Goal: Task Accomplishment & Management: Manage account settings

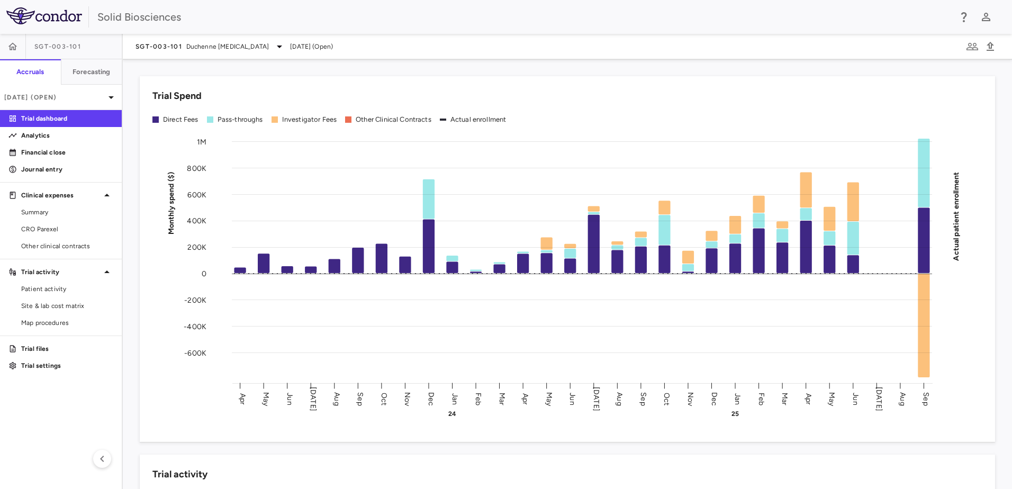
drag, startPoint x: 44, startPoint y: 226, endPoint x: 92, endPoint y: 183, distance: 64.4
click at [44, 226] on span "CRO Parexel" at bounding box center [67, 229] width 92 height 10
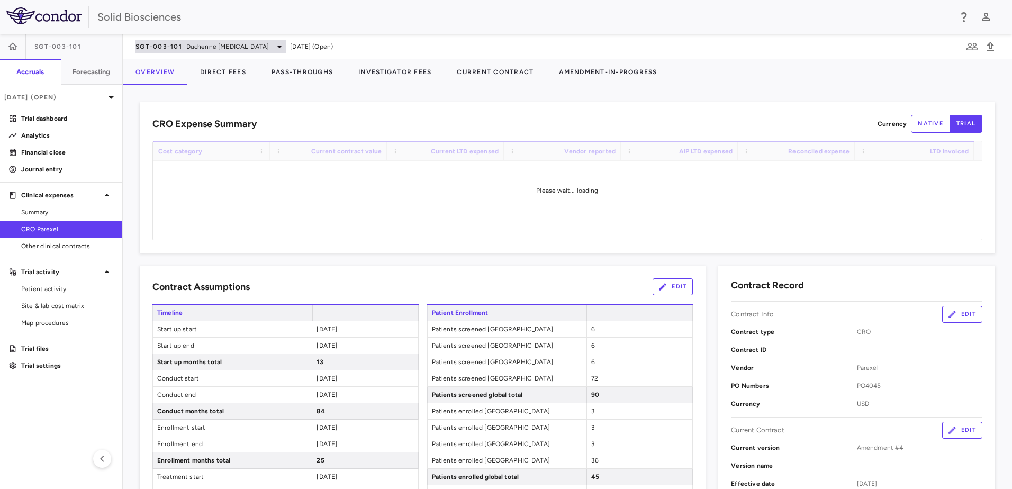
click at [261, 49] on span "Duchenne [MEDICAL_DATA]" at bounding box center [227, 47] width 83 height 10
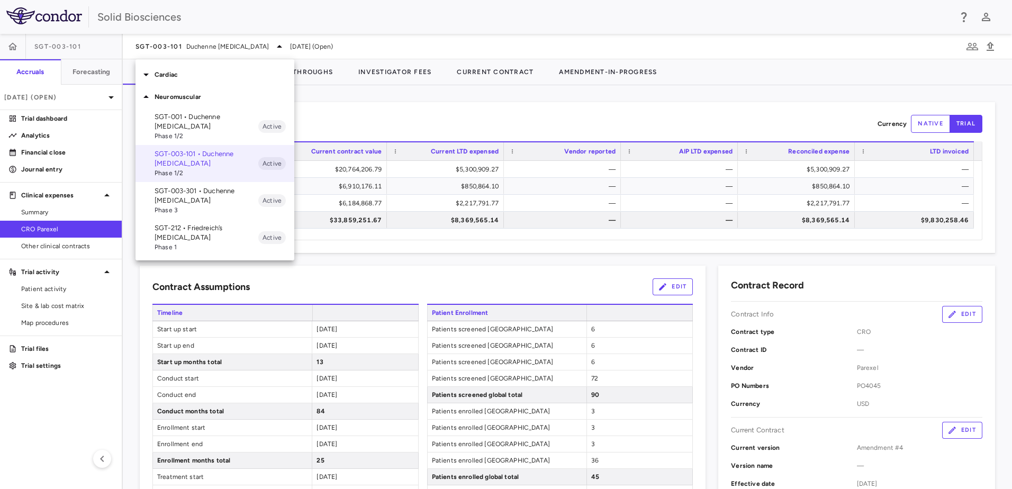
click at [197, 229] on p "SGT-212 • Friedreich’s [MEDICAL_DATA]" at bounding box center [207, 232] width 104 height 19
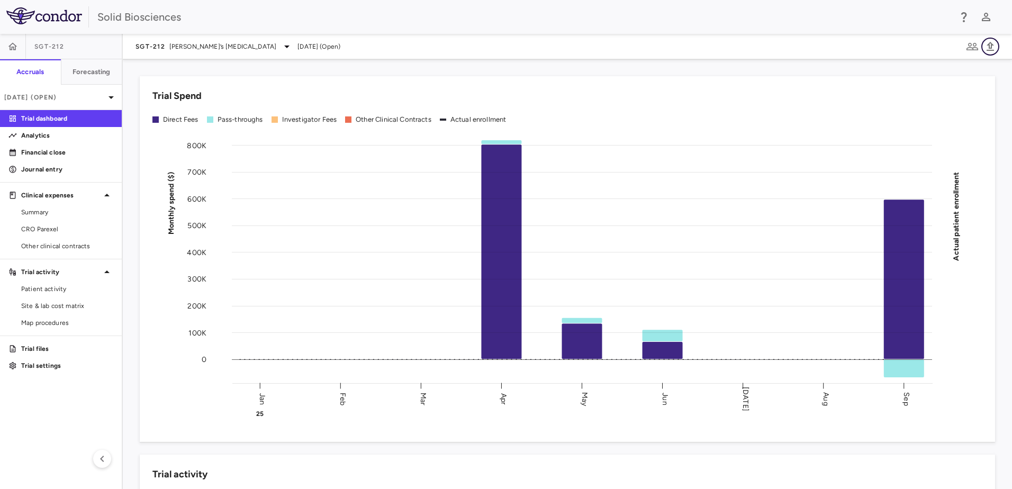
click at [991, 49] on icon "button" at bounding box center [990, 46] width 13 height 13
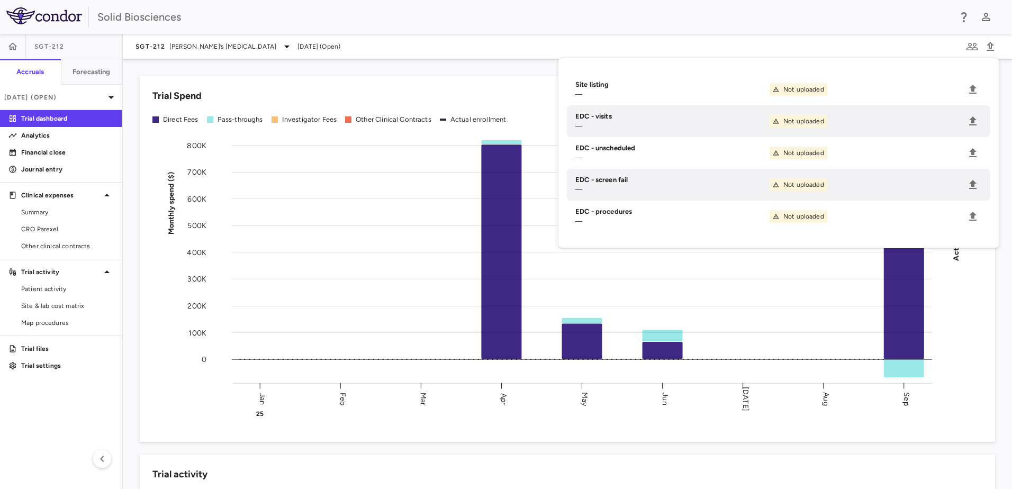
click at [208, 62] on div "Trial Spend Direct Fees Pass-throughs Investigator Fees Other Clinical Contract…" at bounding box center [567, 274] width 889 height 430
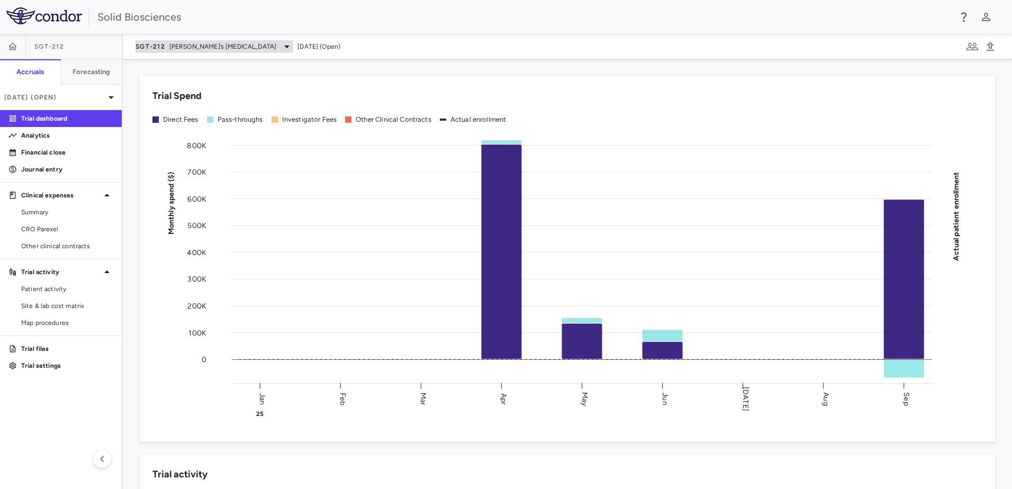
click at [284, 46] on icon at bounding box center [286, 47] width 5 height 3
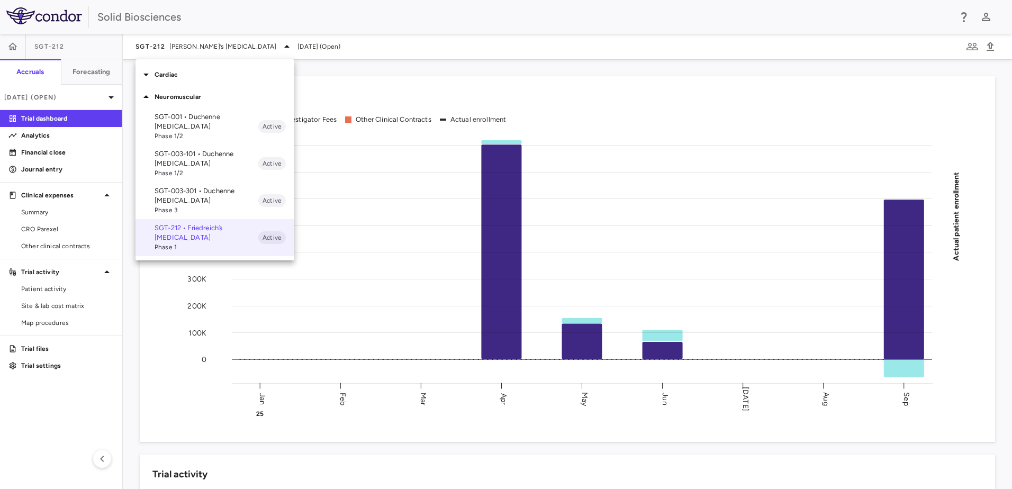
click at [46, 154] on div at bounding box center [506, 244] width 1012 height 489
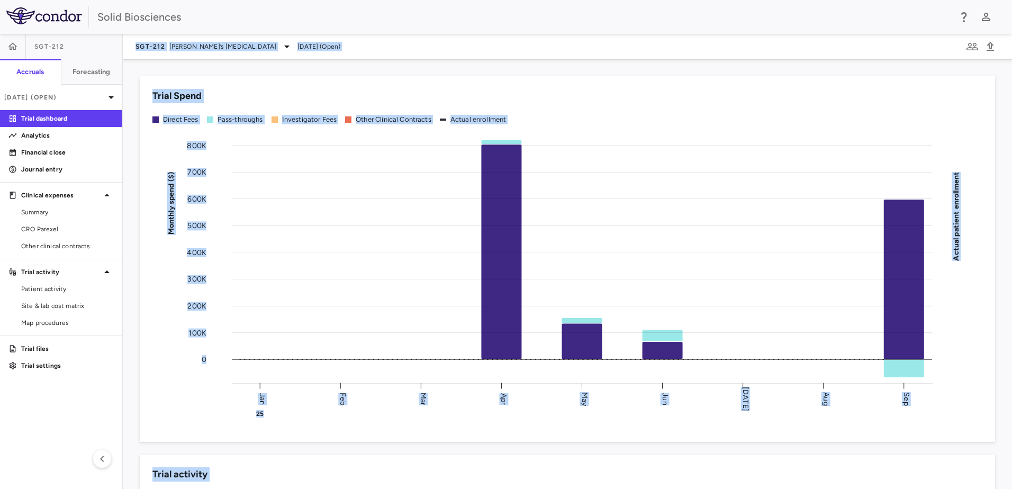
click at [257, 79] on div "Trial Spend Direct Fees Pass-throughs Investigator Fees Other Clinical Contract…" at bounding box center [567, 259] width 855 height 366
click at [44, 151] on p "Financial close" at bounding box center [67, 153] width 92 height 10
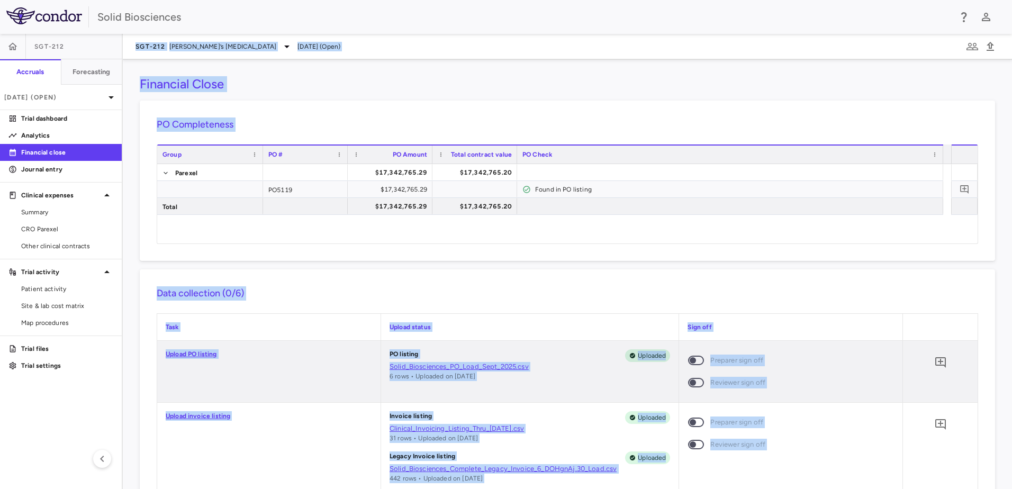
click at [306, 82] on div "Financial Close" at bounding box center [567, 84] width 855 height 16
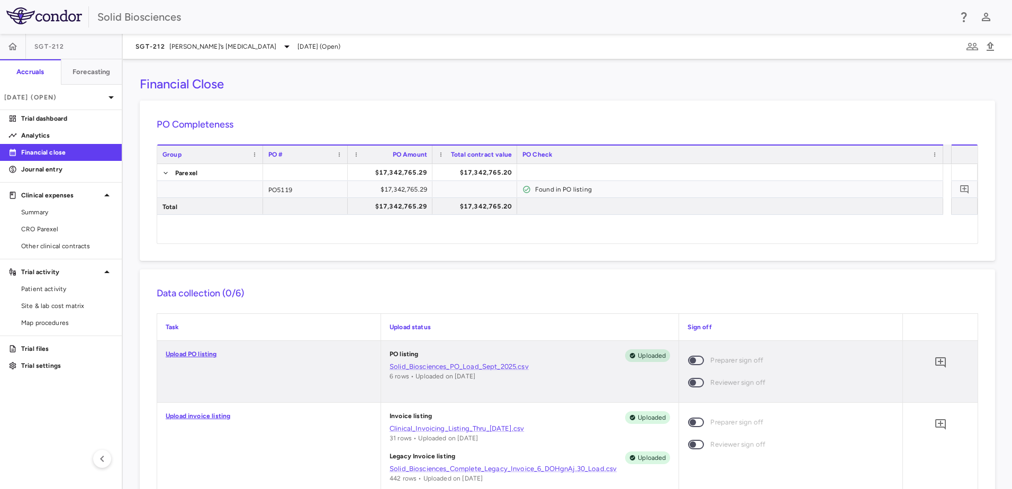
scroll to position [53, 0]
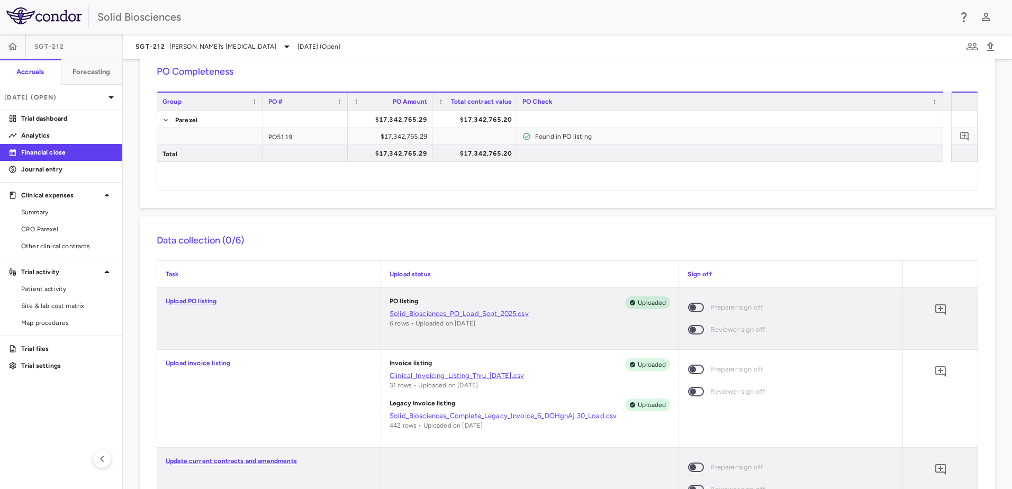
click at [690, 310] on span at bounding box center [696, 308] width 16 height 10
click at [691, 305] on span at bounding box center [696, 308] width 16 height 10
click at [690, 309] on span at bounding box center [696, 308] width 16 height 10
click at [691, 308] on span at bounding box center [696, 308] width 16 height 10
click at [695, 369] on span at bounding box center [696, 370] width 16 height 10
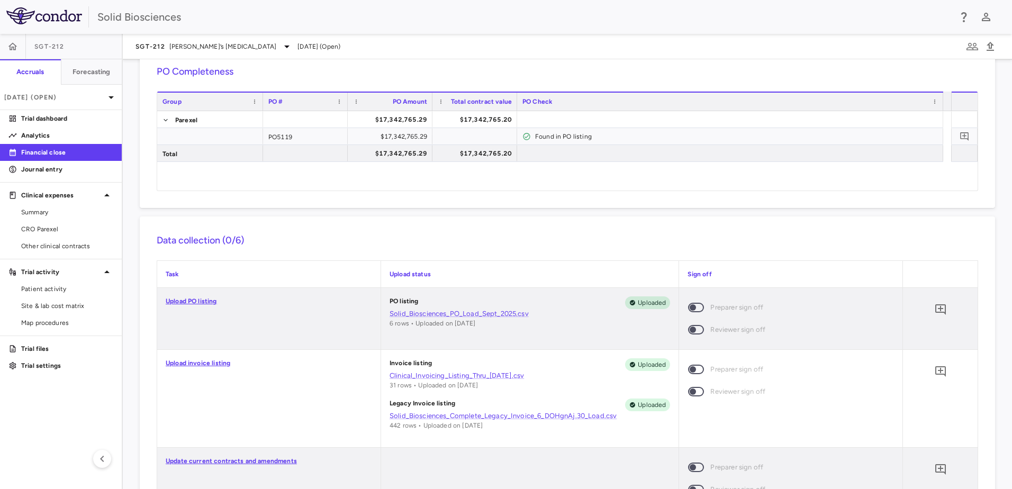
drag, startPoint x: 239, startPoint y: 392, endPoint x: 227, endPoint y: 333, distance: 60.0
click at [239, 389] on div "Upload invoice listing" at bounding box center [268, 398] width 223 height 97
click at [16, 48] on icon "button" at bounding box center [12, 46] width 11 height 11
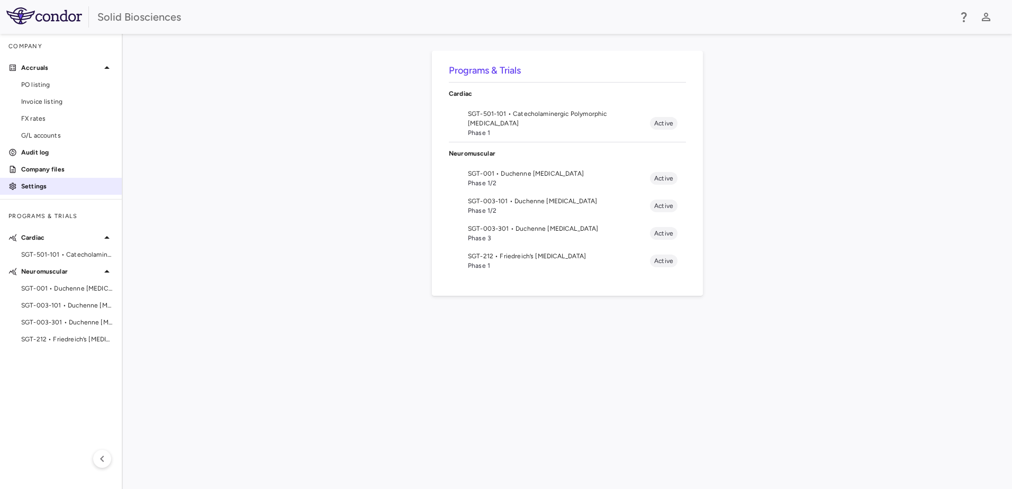
click at [34, 185] on p "Settings" at bounding box center [67, 187] width 92 height 10
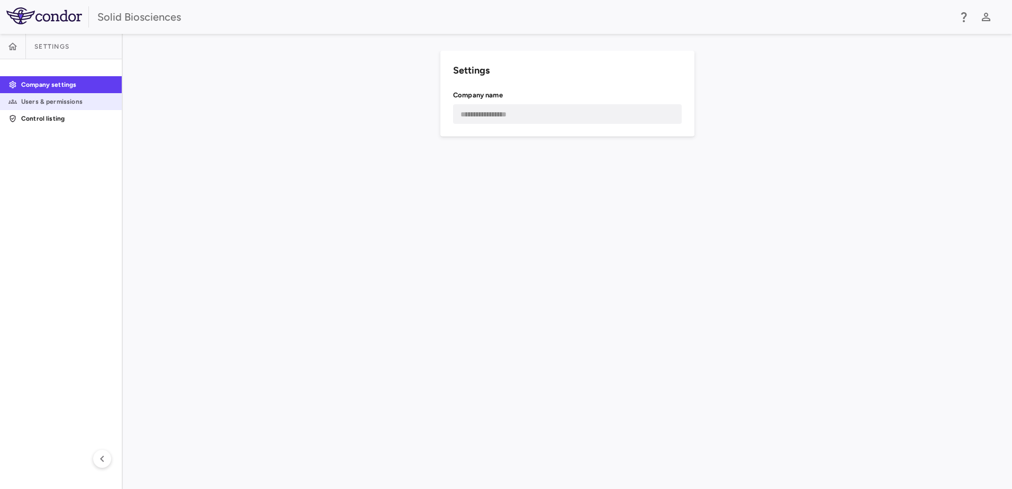
click at [58, 101] on p "Users & permissions" at bounding box center [67, 102] width 92 height 10
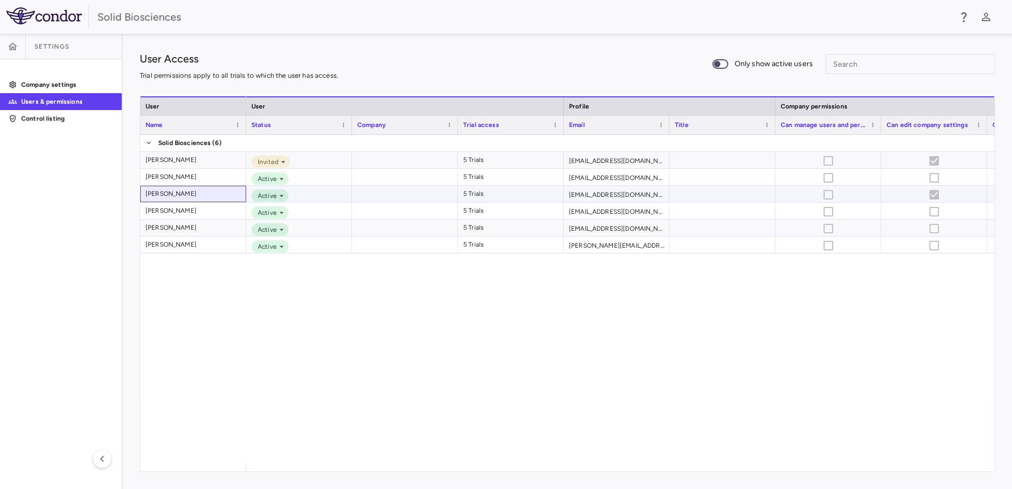
click at [171, 192] on div "[PERSON_NAME]" at bounding box center [171, 193] width 51 height 17
click at [16, 47] on icon "button" at bounding box center [12, 46] width 11 height 11
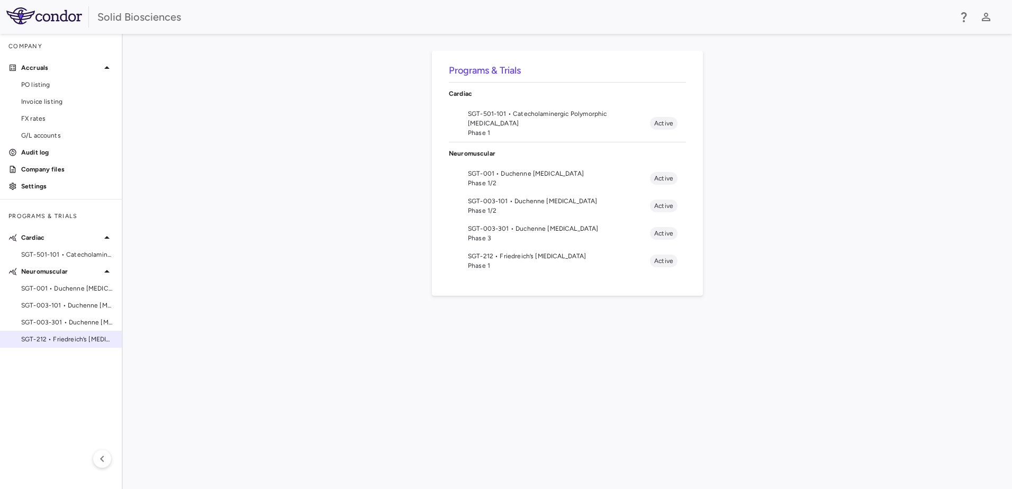
click at [57, 337] on span "SGT-212 • Friedreich’s [MEDICAL_DATA]" at bounding box center [67, 340] width 92 height 10
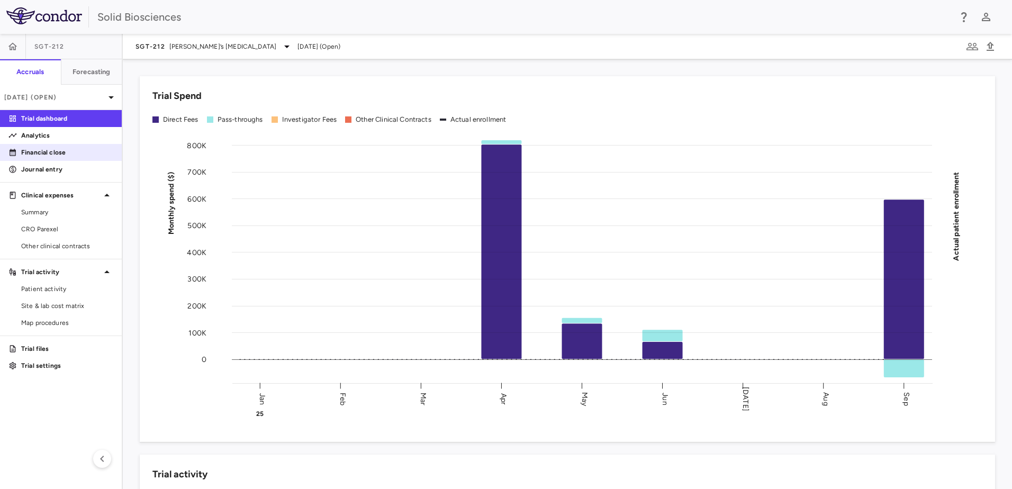
click at [52, 149] on p "Financial close" at bounding box center [67, 153] width 92 height 10
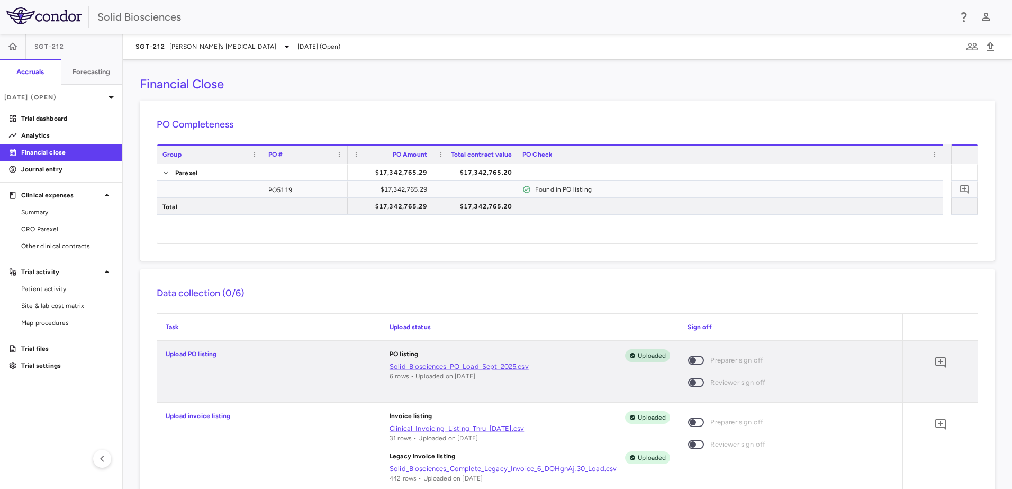
click at [693, 360] on span at bounding box center [696, 361] width 16 height 10
click at [639, 356] on span "Uploaded" at bounding box center [652, 356] width 37 height 10
click at [935, 363] on icon "Add comment" at bounding box center [940, 362] width 11 height 11
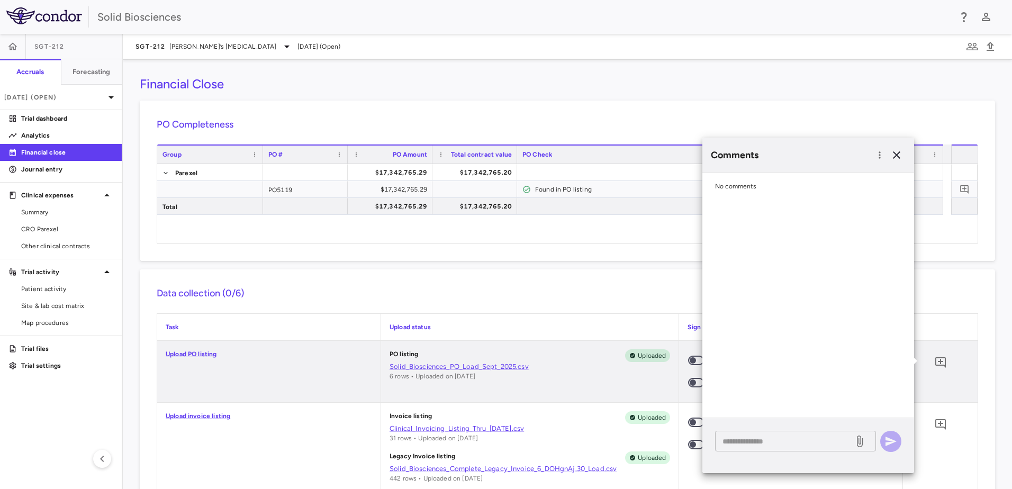
click at [775, 448] on div "* ​" at bounding box center [795, 441] width 161 height 21
type textarea "********"
click at [890, 445] on icon "button" at bounding box center [890, 441] width 13 height 13
click at [640, 374] on div "PO listing Uploaded Solid_Biosciences_PO_Load_Sept_2025.csv 6 rows • Uploaded o…" at bounding box center [530, 365] width 281 height 32
click at [691, 358] on span at bounding box center [696, 361] width 16 height 10
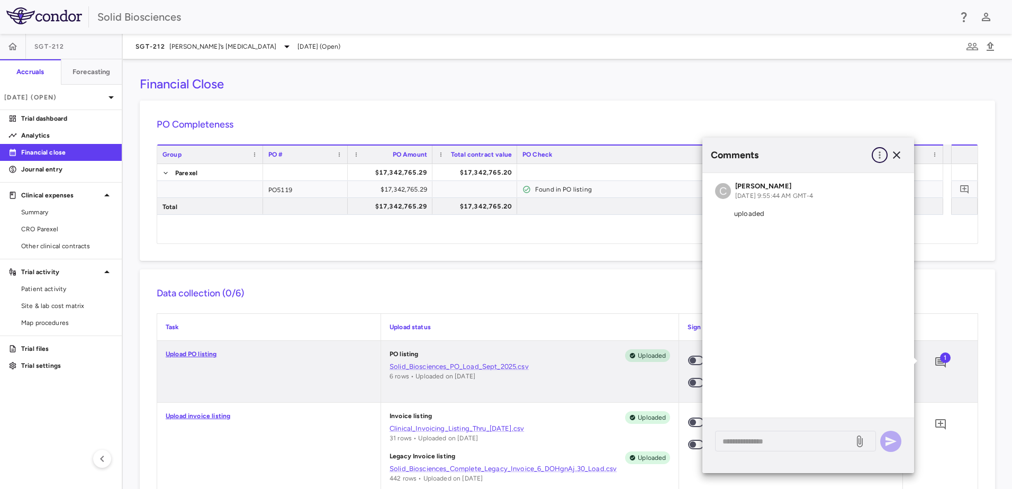
click at [878, 151] on icon "button" at bounding box center [879, 155] width 11 height 11
click at [895, 153] on div at bounding box center [506, 244] width 1012 height 489
click at [899, 152] on icon "button" at bounding box center [896, 155] width 13 height 13
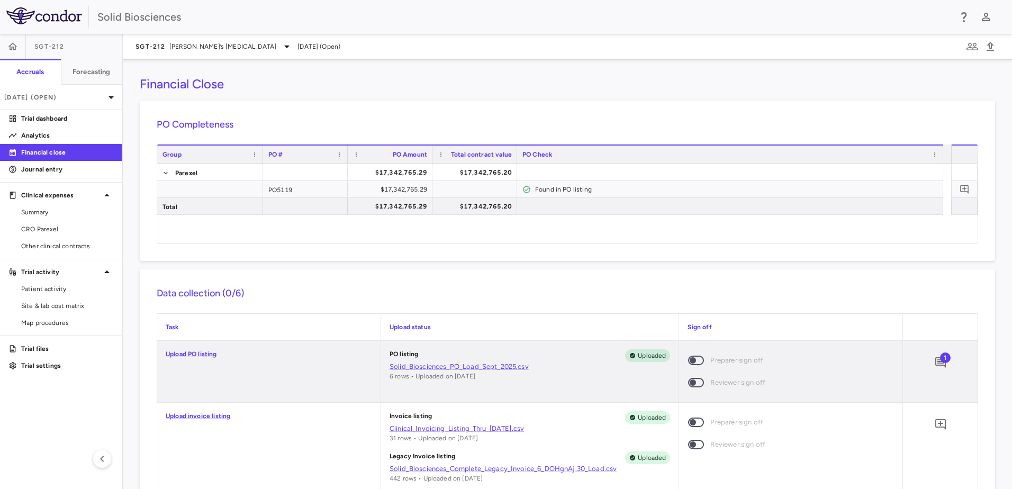
click at [694, 360] on span at bounding box center [696, 361] width 16 height 10
click at [694, 358] on span at bounding box center [696, 361] width 16 height 10
click at [349, 292] on h6 "Data collection (0/6)" at bounding box center [568, 293] width 822 height 14
click at [195, 355] on link "Upload PO listing" at bounding box center [191, 353] width 51 height 7
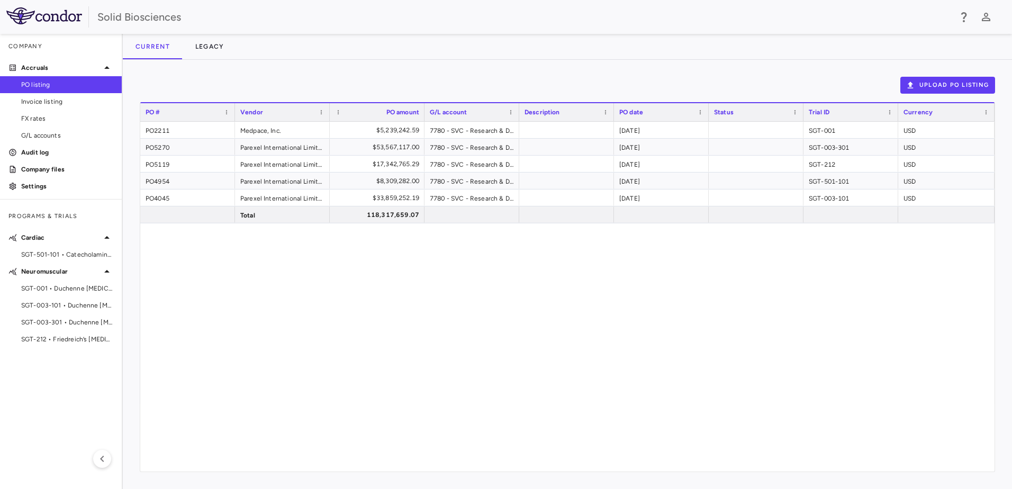
click at [677, 322] on div "PO2211 Medpace, Inc. $5,239,242.59 7780 - SVC - Research & Development : Trials…" at bounding box center [567, 297] width 854 height 350
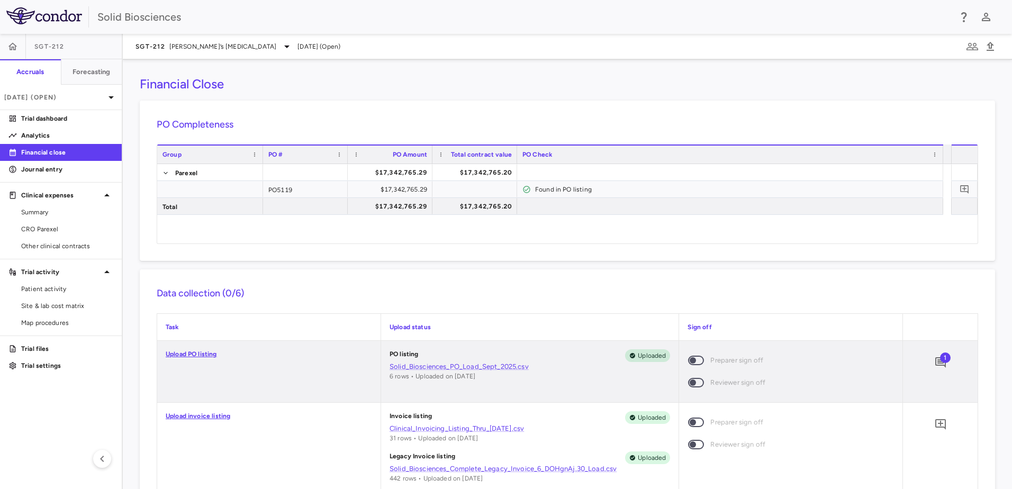
click at [693, 360] on span at bounding box center [696, 361] width 16 height 10
click at [693, 379] on span at bounding box center [696, 383] width 16 height 10
drag, startPoint x: 289, startPoint y: 383, endPoint x: 290, endPoint y: 367, distance: 15.9
click at [290, 383] on div "Upload PO listing" at bounding box center [268, 371] width 223 height 61
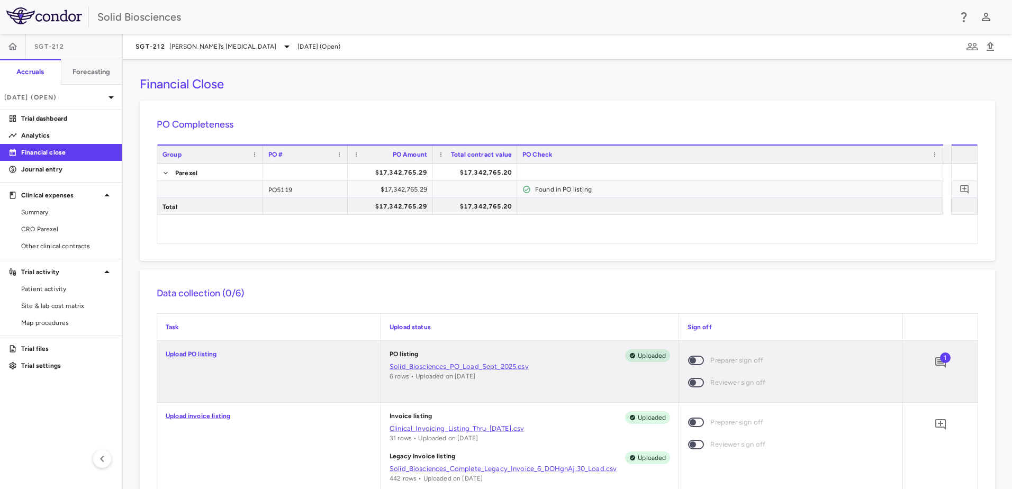
click at [695, 362] on span at bounding box center [696, 361] width 16 height 10
click at [216, 44] on span "[PERSON_NAME]’s [MEDICAL_DATA]" at bounding box center [222, 47] width 107 height 10
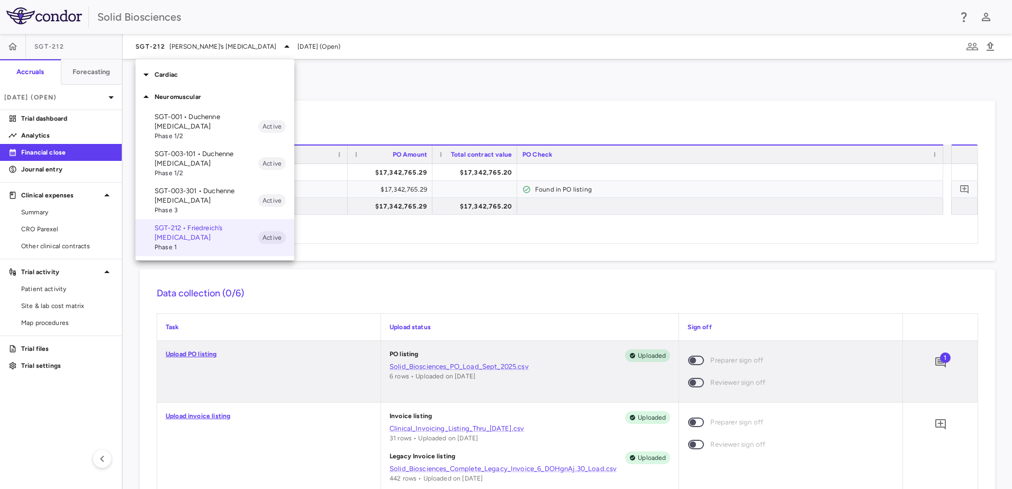
click at [200, 202] on p "SGT-003-301 • Duchenne [MEDICAL_DATA]" at bounding box center [207, 195] width 104 height 19
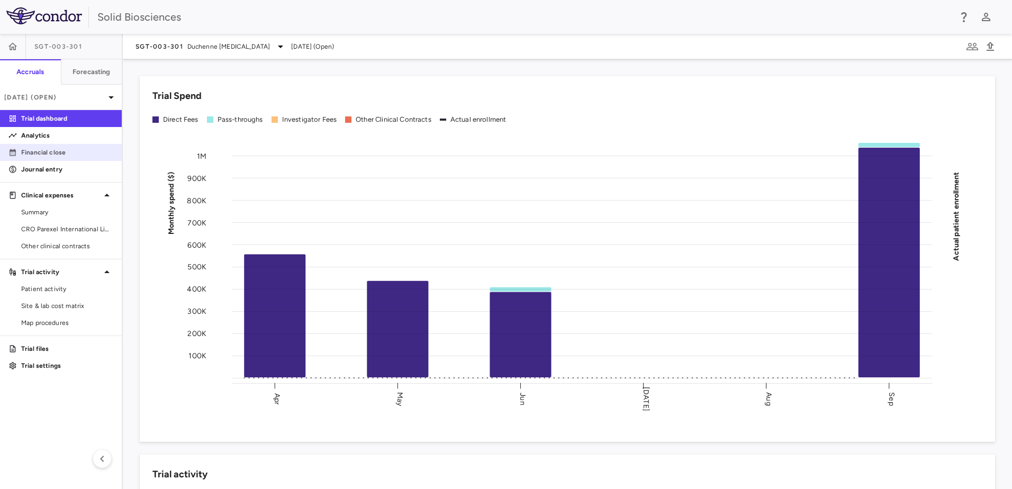
click at [39, 152] on p "Financial close" at bounding box center [67, 153] width 92 height 10
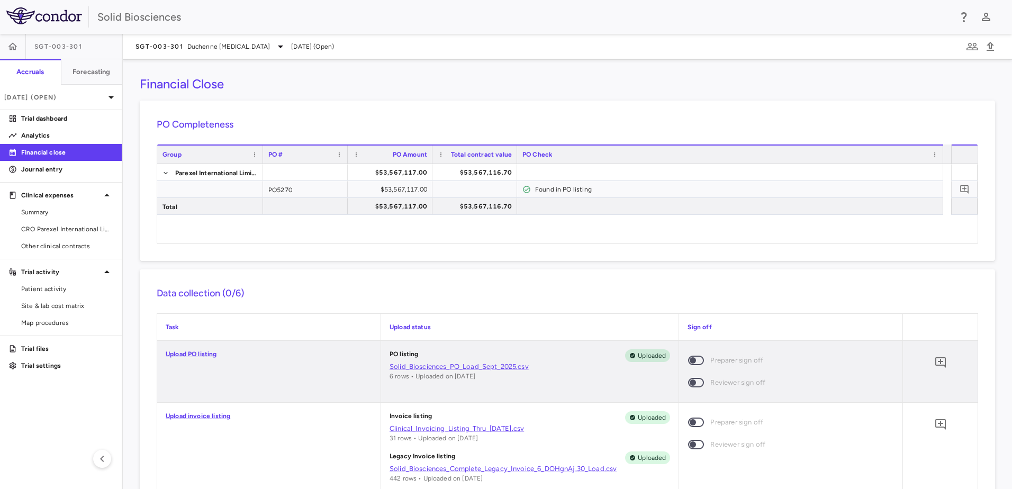
click at [693, 362] on span at bounding box center [696, 361] width 16 height 10
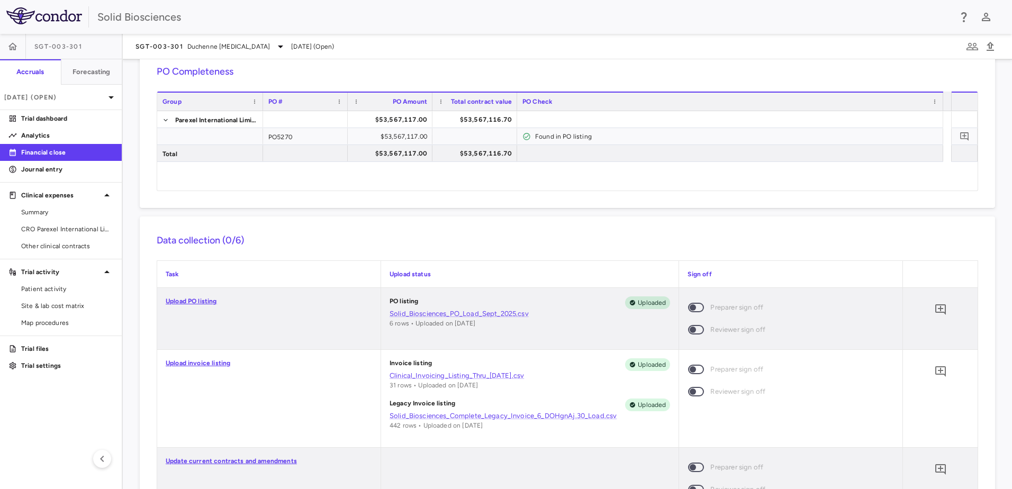
click at [696, 371] on span at bounding box center [696, 370] width 16 height 10
click at [688, 394] on span at bounding box center [696, 392] width 16 height 10
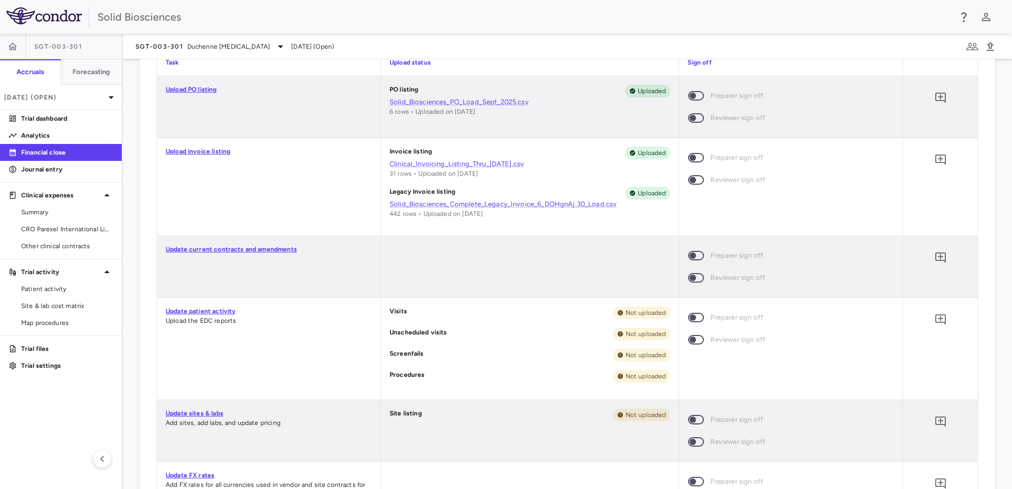
click at [697, 317] on span at bounding box center [696, 318] width 16 height 10
click at [488, 303] on div "Visits Not uploaded Unscheduled visits Not uploaded Screenfails Not uploaded Pr…" at bounding box center [530, 349] width 298 height 102
click at [694, 179] on span at bounding box center [696, 180] width 16 height 10
click at [645, 194] on span "Uploaded" at bounding box center [652, 193] width 37 height 10
click at [697, 161] on span at bounding box center [696, 158] width 16 height 10
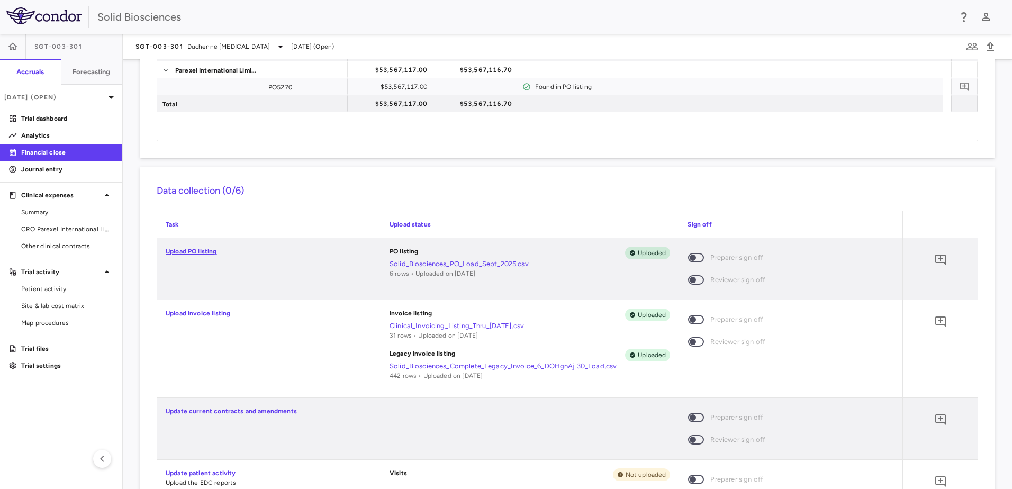
scroll to position [212, 0]
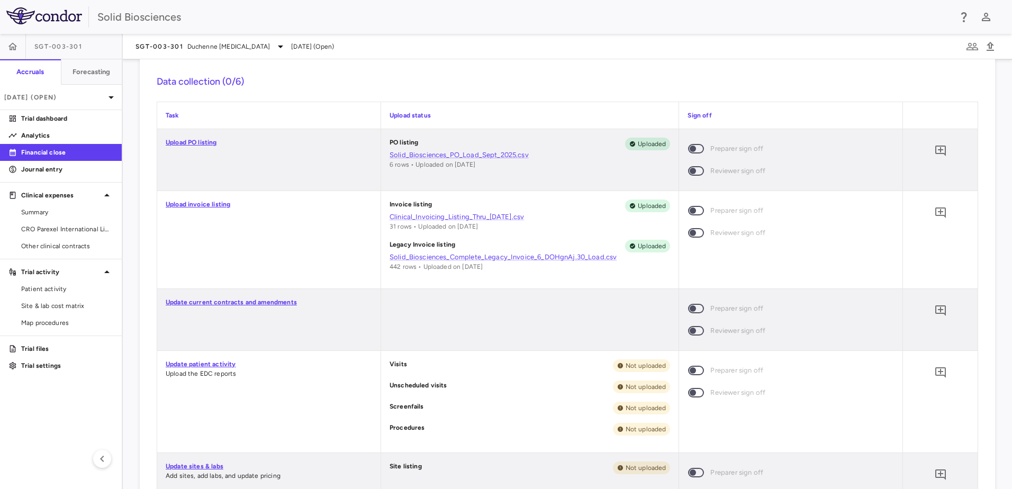
click at [692, 309] on span at bounding box center [696, 309] width 16 height 10
click at [316, 331] on div "Update current contracts and amendments" at bounding box center [268, 319] width 223 height 61
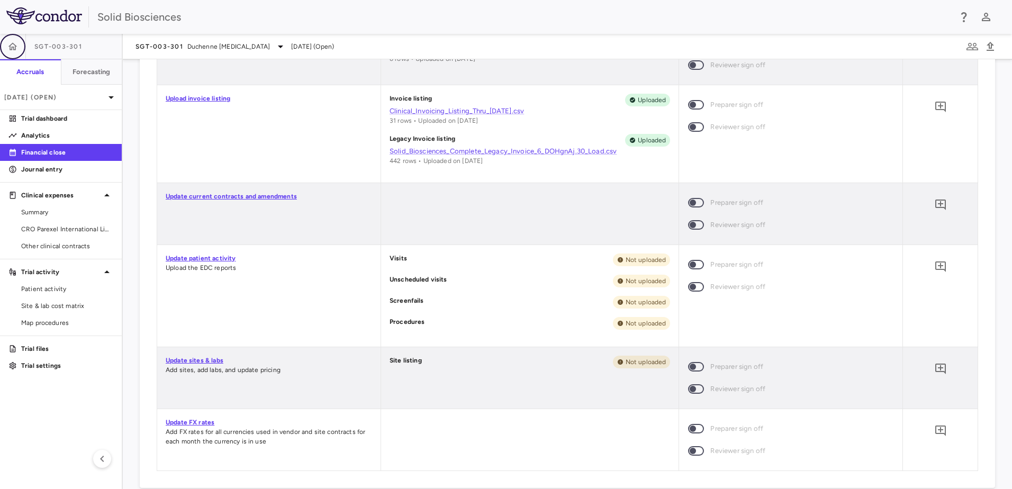
click at [8, 42] on icon "button" at bounding box center [12, 46] width 11 height 11
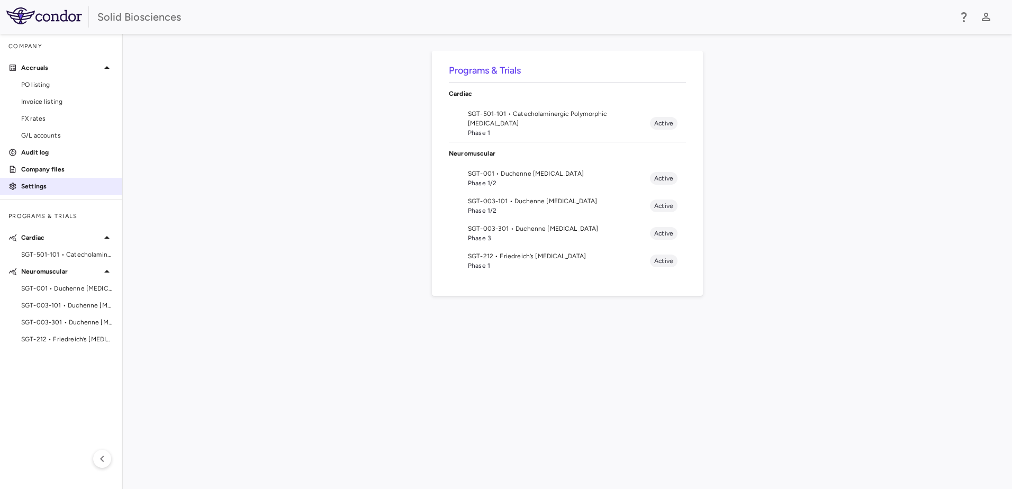
click at [52, 182] on p "Settings" at bounding box center [67, 187] width 92 height 10
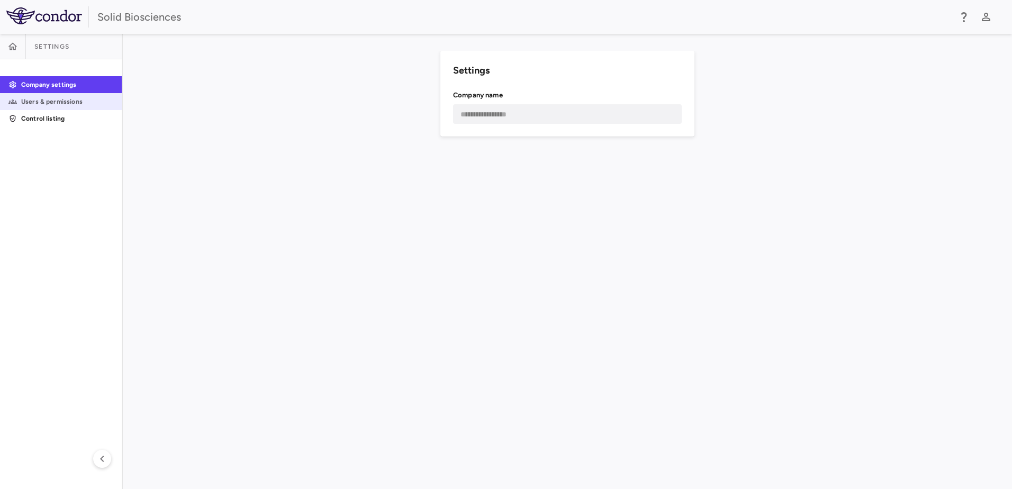
click at [71, 100] on p "Users & permissions" at bounding box center [67, 102] width 92 height 10
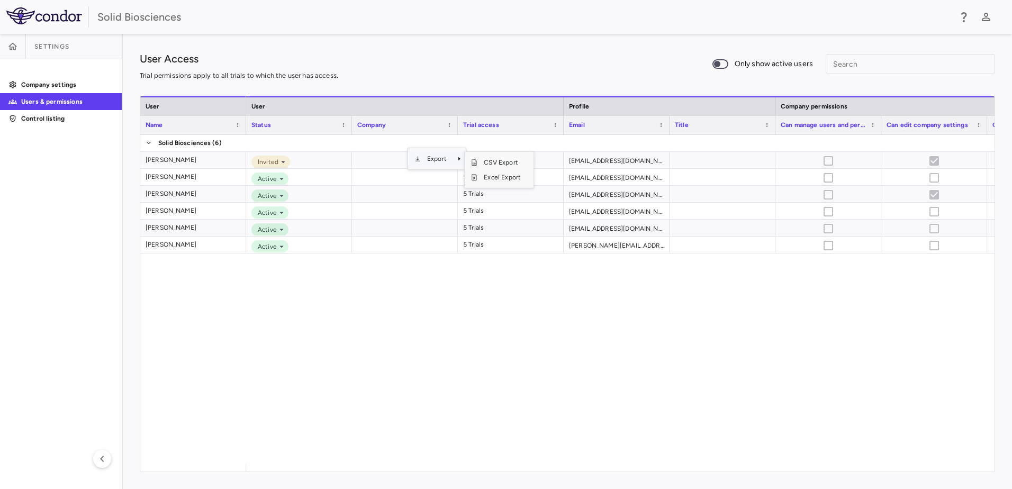
click at [436, 154] on span "Export" at bounding box center [437, 158] width 32 height 15
click at [507, 175] on span "Excel Export" at bounding box center [502, 177] width 50 height 15
click at [17, 44] on icon "button" at bounding box center [12, 46] width 11 height 11
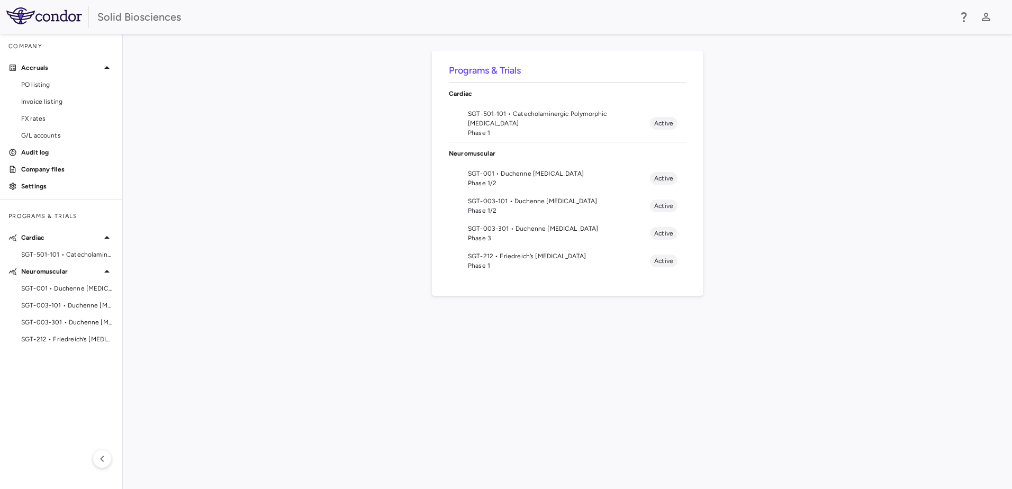
click at [493, 260] on span "SGT-212 • Friedreich’s [MEDICAL_DATA]" at bounding box center [559, 256] width 182 height 10
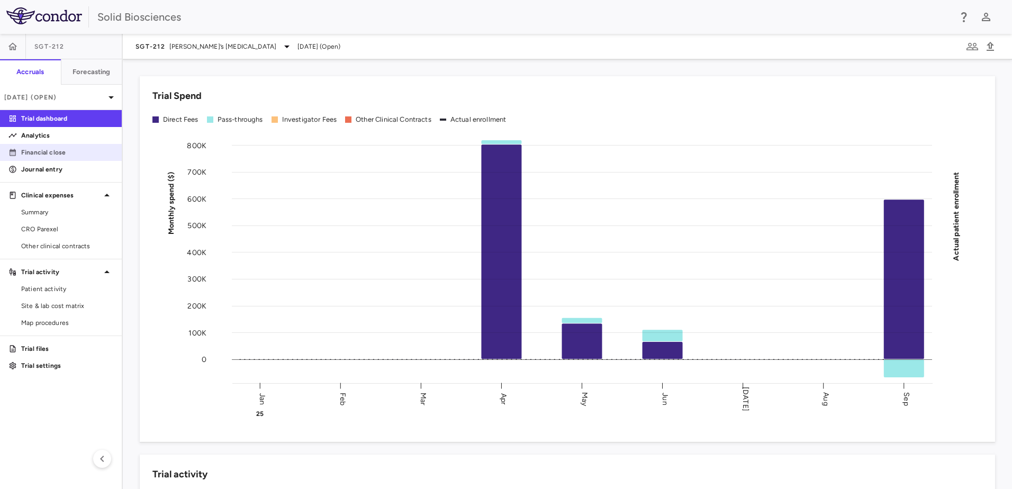
click at [58, 154] on p "Financial close" at bounding box center [67, 153] width 92 height 10
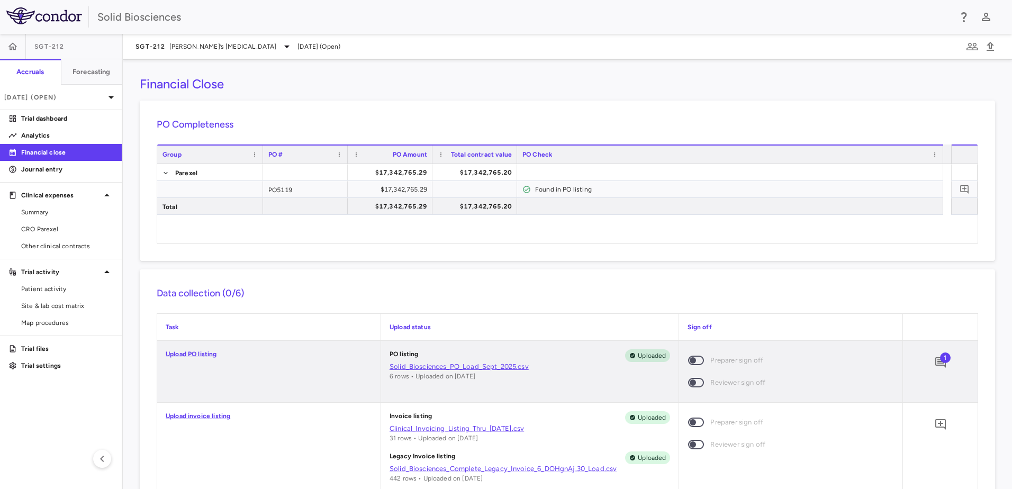
click at [506, 365] on link "Solid_Biosciences_PO_Load_Sept_2025.csv" at bounding box center [530, 367] width 281 height 10
click at [688, 359] on span at bounding box center [696, 361] width 16 height 10
click at [694, 361] on span at bounding box center [696, 361] width 16 height 10
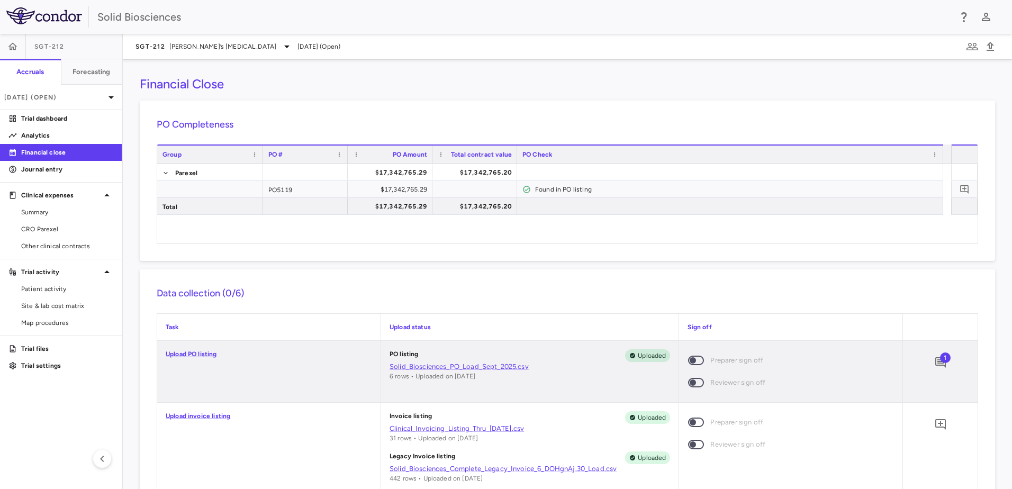
click at [940, 359] on span "1" at bounding box center [945, 358] width 11 height 11
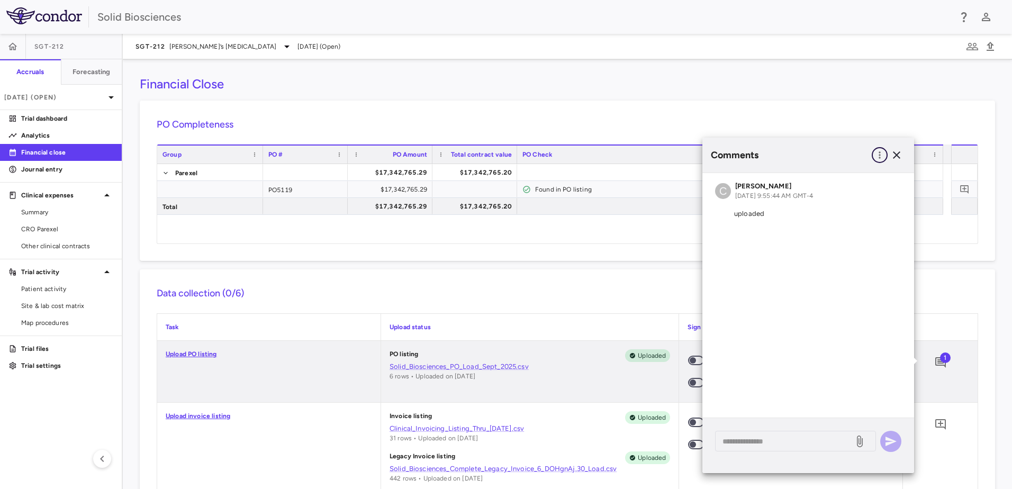
click at [882, 154] on icon "button" at bounding box center [879, 155] width 11 height 11
click at [802, 342] on div at bounding box center [506, 244] width 1012 height 489
click at [899, 155] on icon "button" at bounding box center [896, 155] width 13 height 13
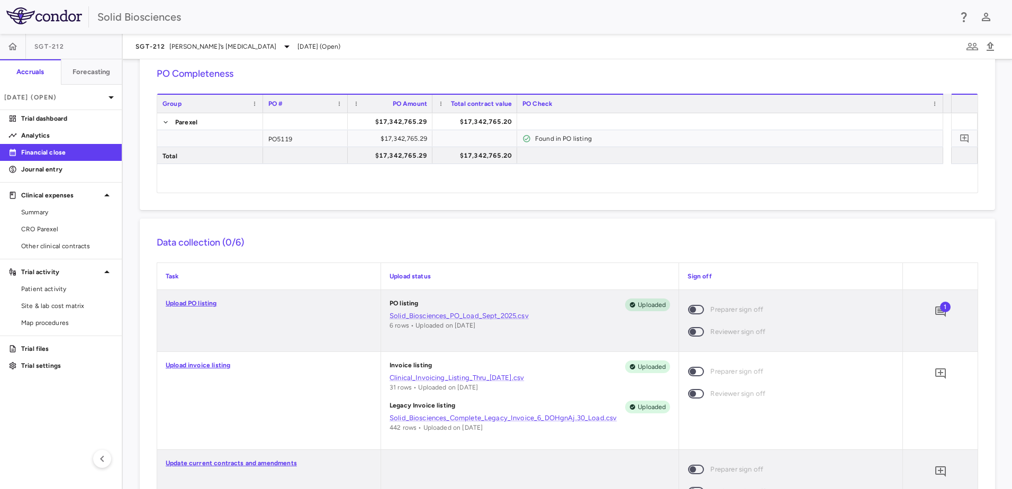
scroll to position [106, 0]
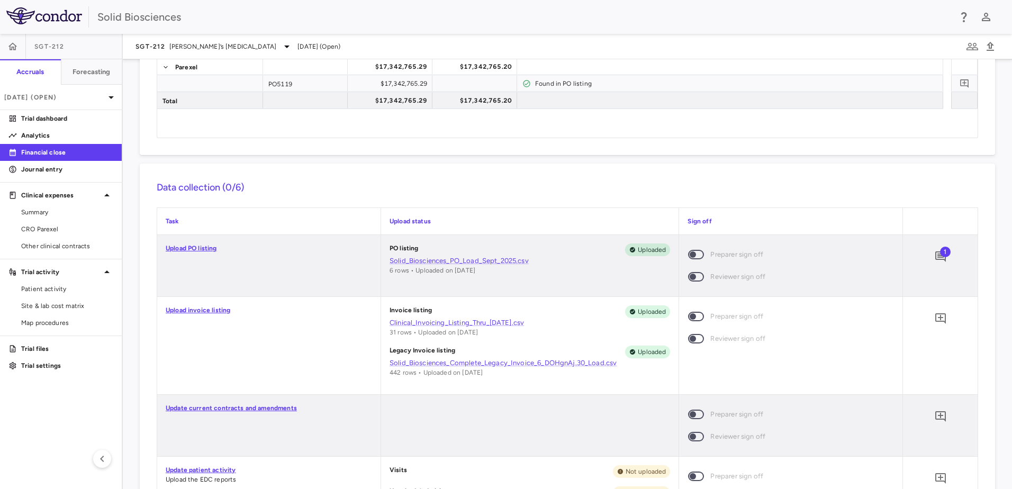
click at [691, 254] on span at bounding box center [696, 255] width 16 height 10
click at [705, 272] on span at bounding box center [696, 277] width 29 height 22
click at [691, 315] on span at bounding box center [696, 317] width 16 height 10
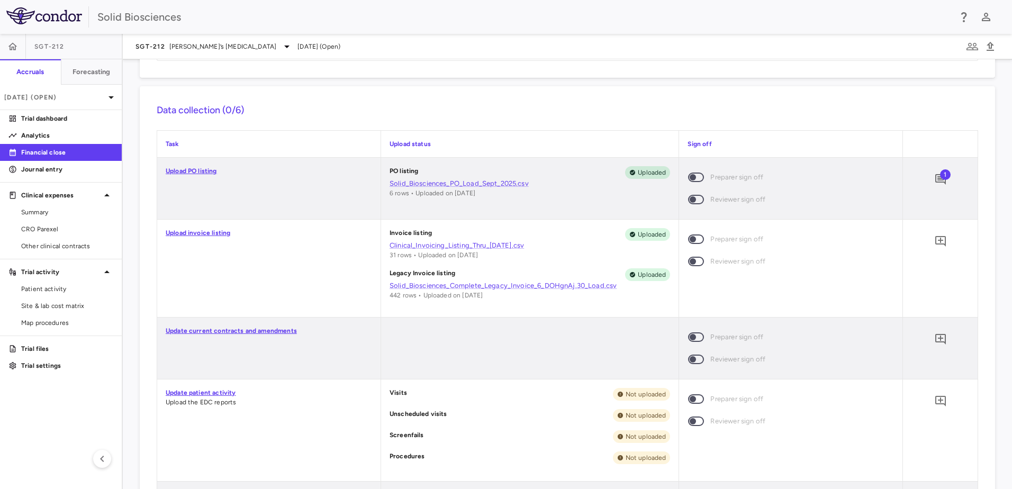
scroll to position [265, 0]
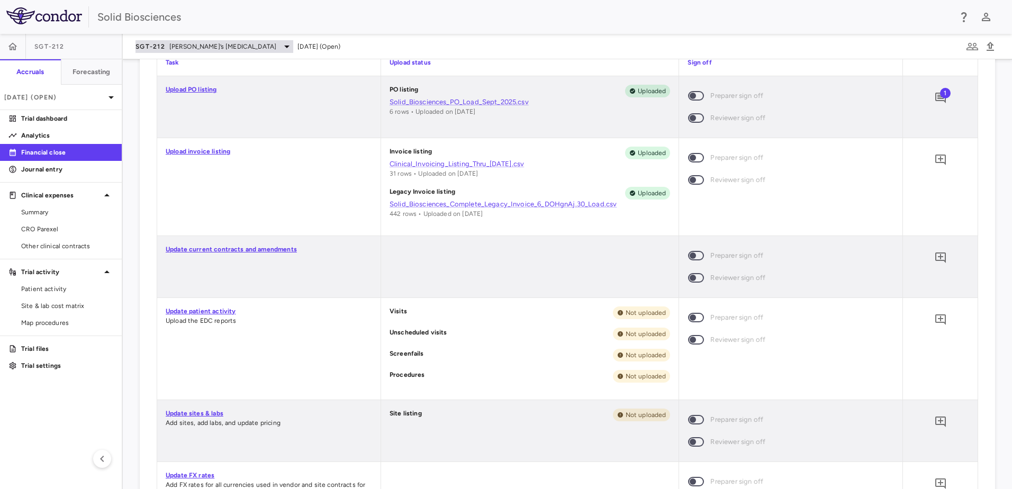
click at [220, 48] on span "[PERSON_NAME]’s [MEDICAL_DATA]" at bounding box center [222, 47] width 107 height 10
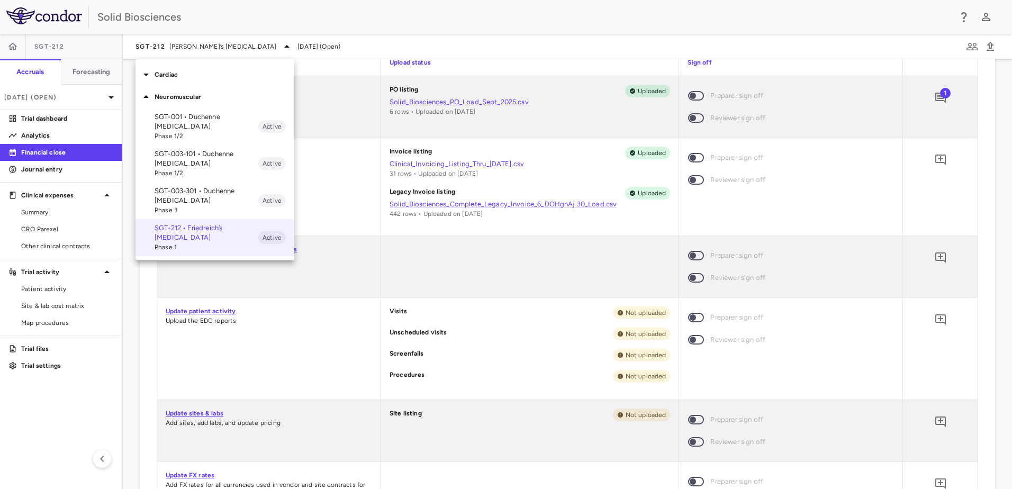
click at [189, 195] on p "SGT-003-301 • Duchenne [MEDICAL_DATA]" at bounding box center [207, 195] width 104 height 19
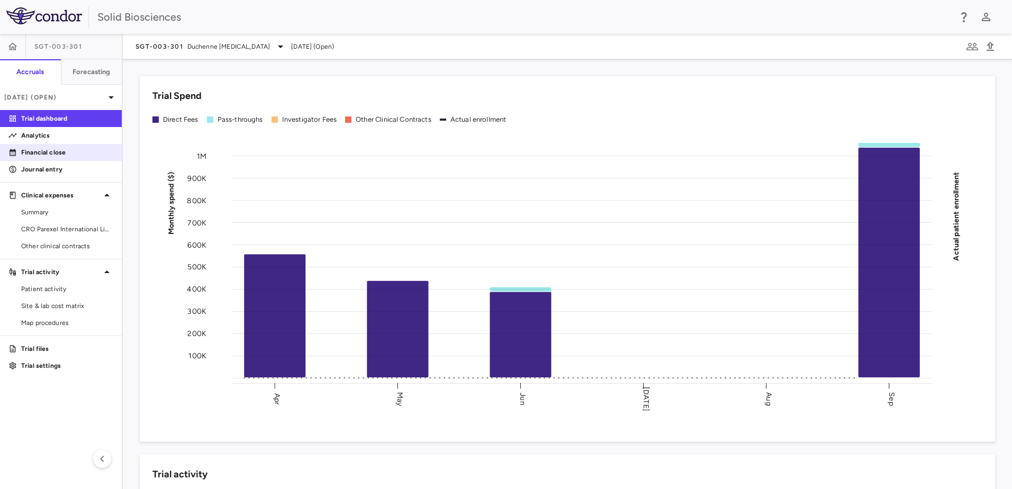
click at [43, 154] on p "Financial close" at bounding box center [67, 153] width 92 height 10
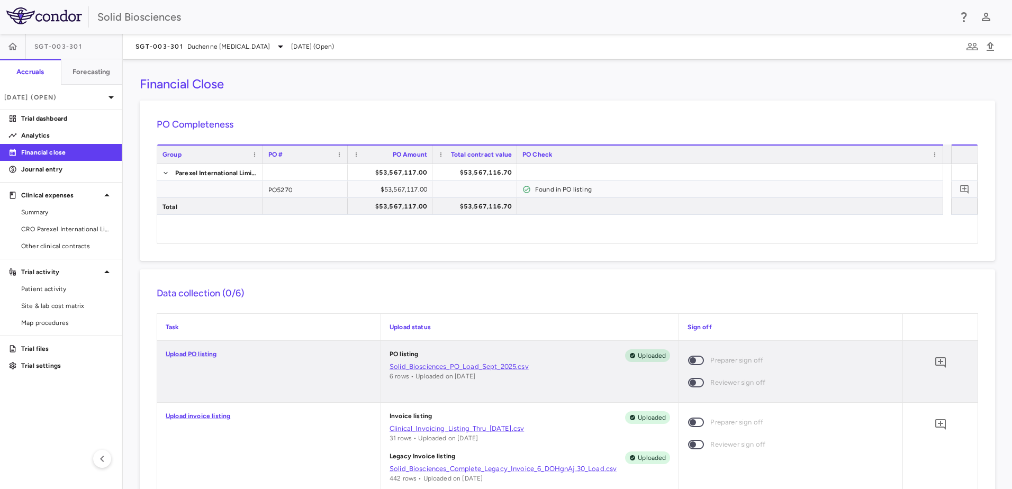
click at [692, 362] on span at bounding box center [696, 361] width 16 height 10
click at [223, 48] on span "Duchenne [MEDICAL_DATA]" at bounding box center [228, 47] width 83 height 10
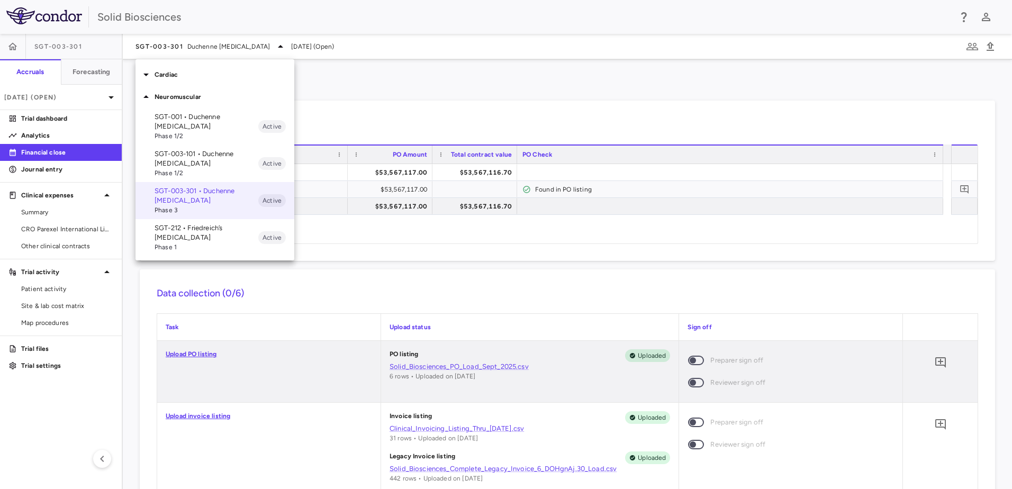
click at [188, 242] on span "Phase 1" at bounding box center [207, 247] width 104 height 10
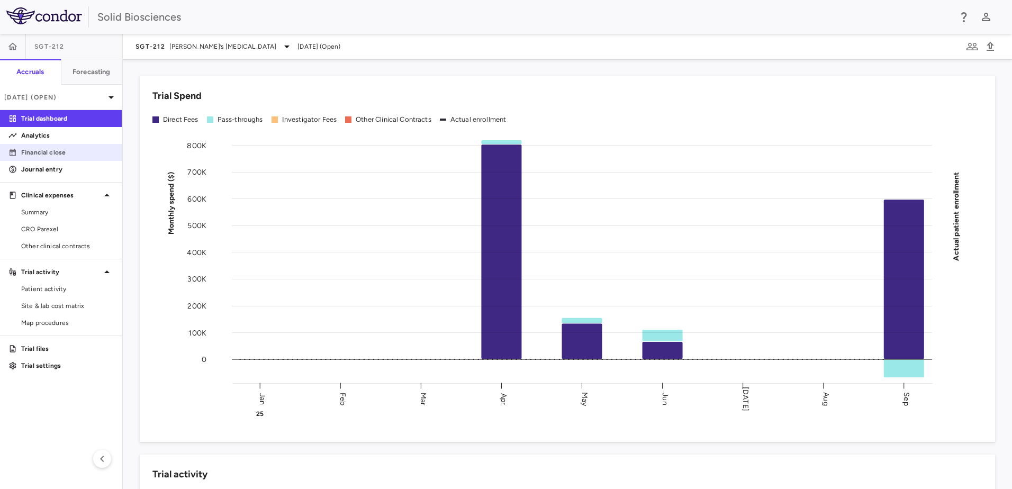
click at [48, 148] on p "Financial close" at bounding box center [67, 153] width 92 height 10
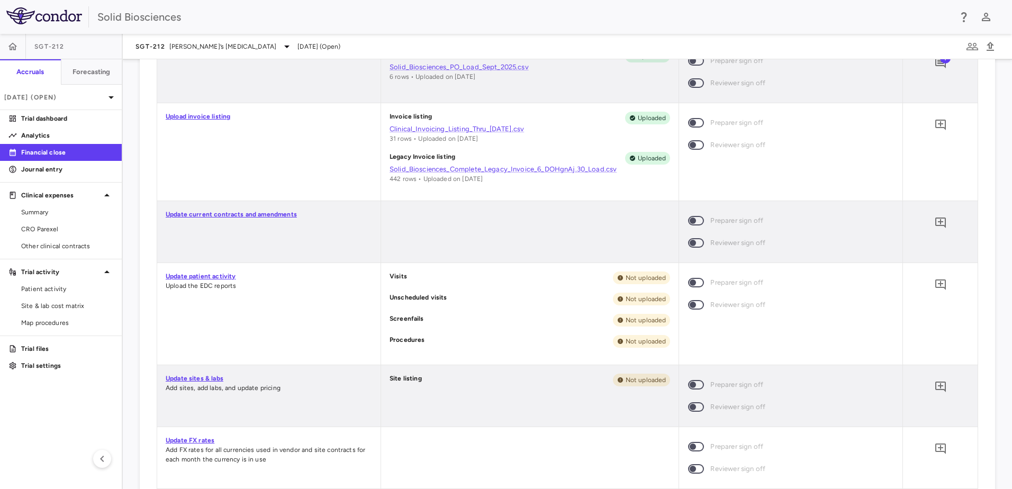
scroll to position [318, 0]
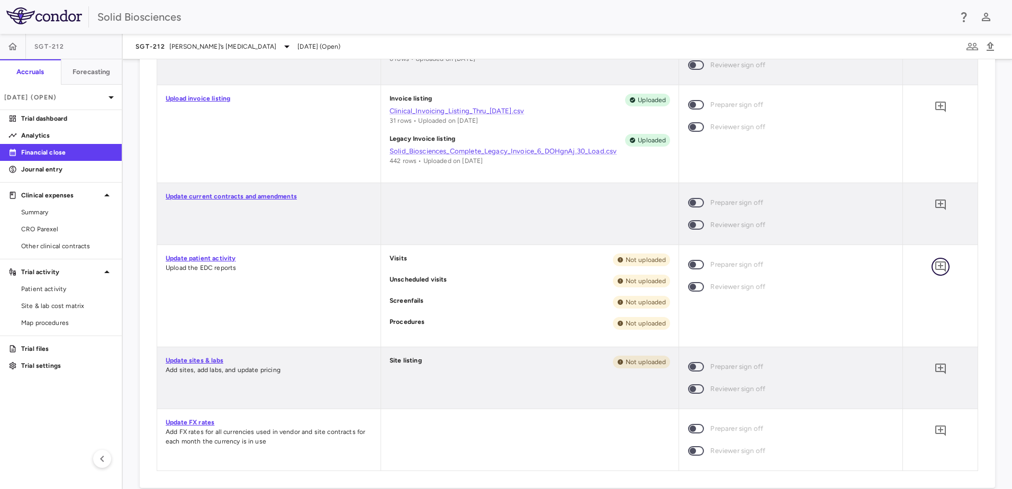
click at [934, 267] on icon "Add comment" at bounding box center [940, 266] width 13 height 13
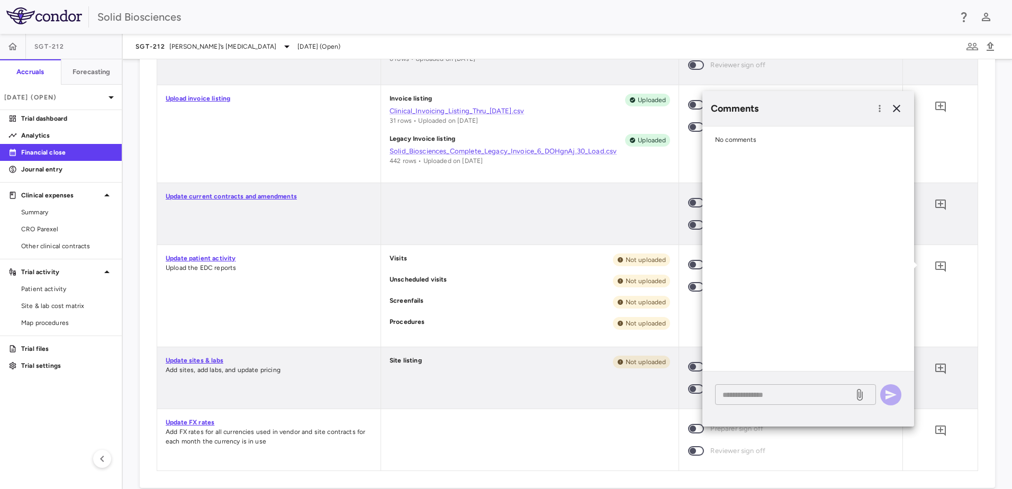
click at [773, 395] on textarea at bounding box center [785, 395] width 124 height 12
click at [773, 395] on textarea "**********" at bounding box center [785, 395] width 124 height 12
type textarea "**********"
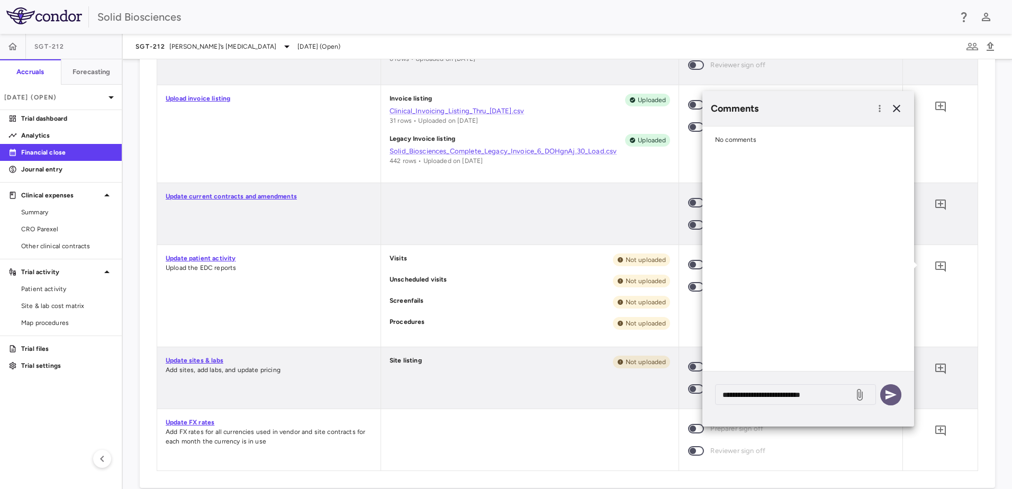
click at [892, 396] on icon "button" at bounding box center [891, 395] width 11 height 10
click at [314, 303] on div "Update patient activity Upload the EDC reports" at bounding box center [268, 296] width 223 height 102
click at [974, 278] on div "Data collection (0/6) Task Upload status Sign off Upload PO listing PO listing …" at bounding box center [567, 220] width 855 height 536
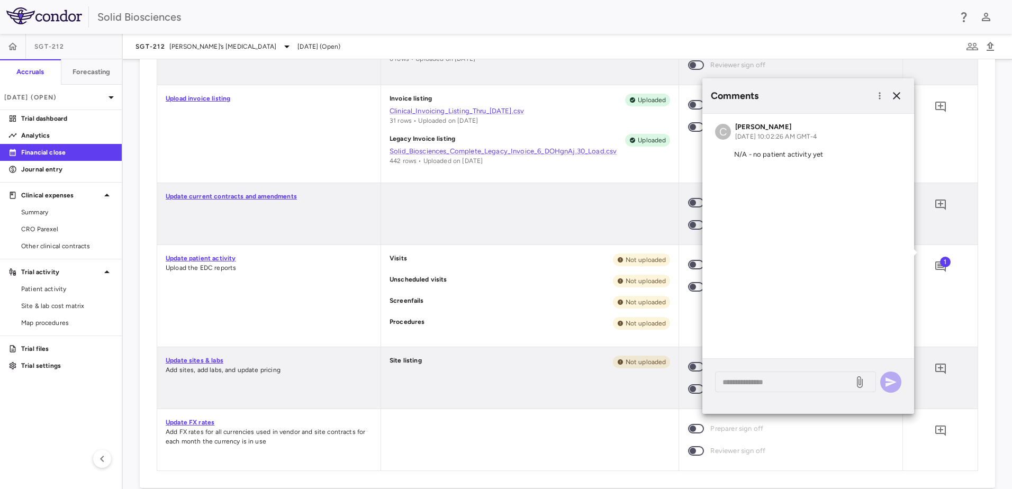
scroll to position [371, 0]
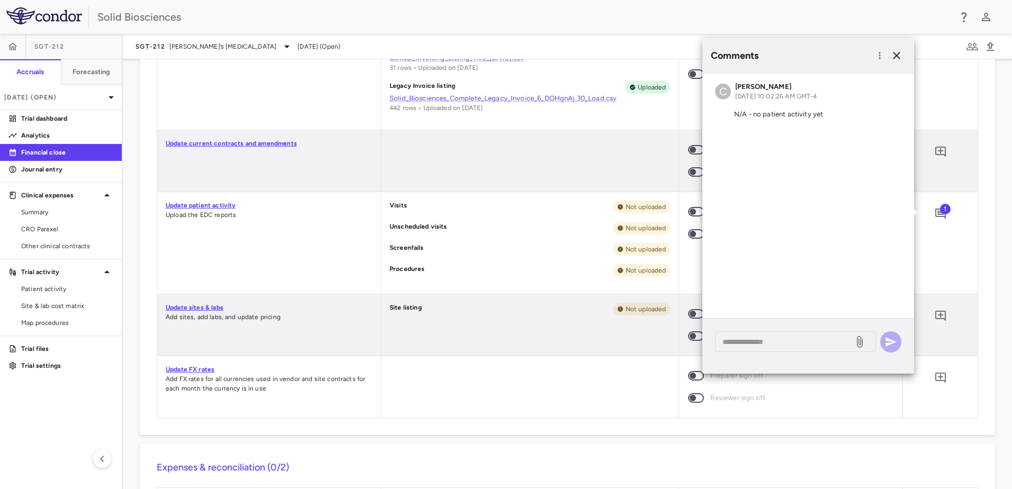
click at [320, 288] on div "Update patient activity Upload the EDC reports" at bounding box center [268, 243] width 223 height 102
click at [935, 314] on icon "Add comment" at bounding box center [940, 316] width 11 height 11
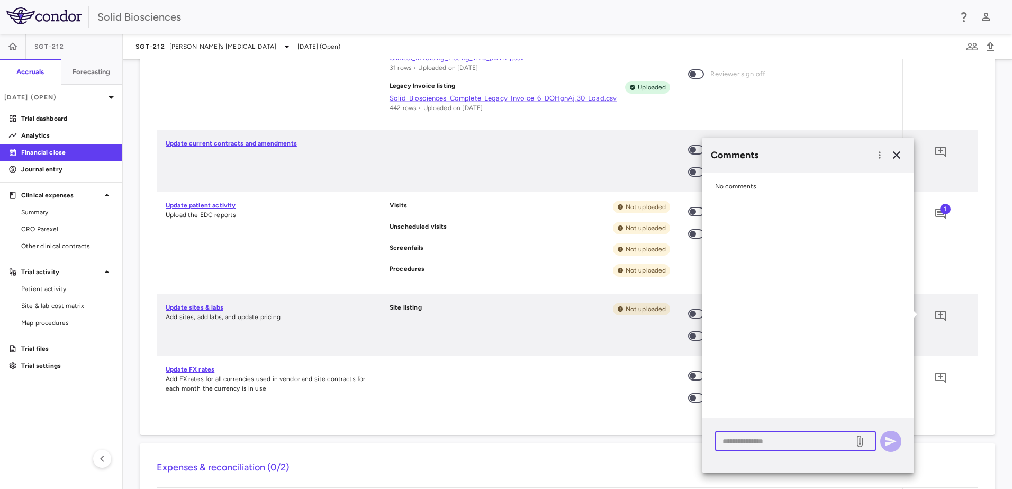
click at [764, 442] on textarea at bounding box center [785, 442] width 124 height 12
paste textarea "**********"
click at [762, 441] on textarea "**********" at bounding box center [785, 442] width 124 height 12
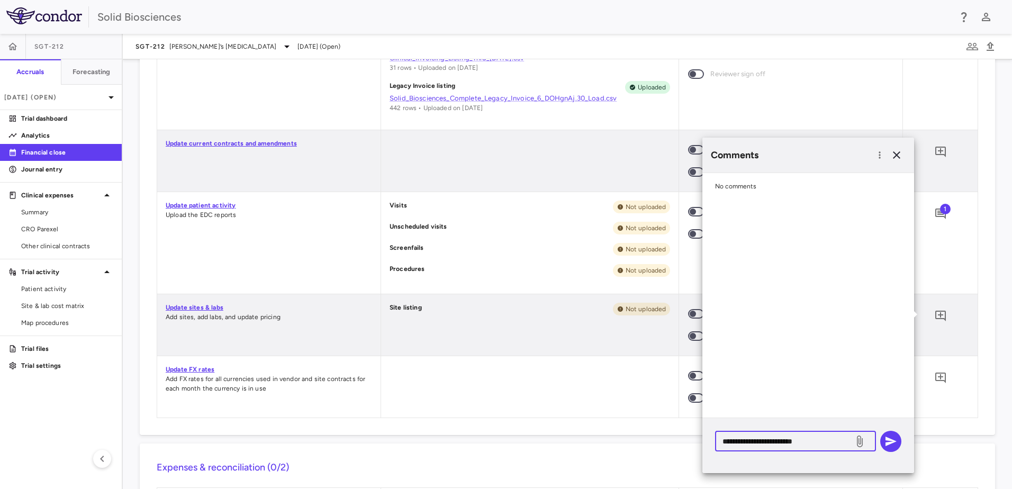
click at [762, 441] on textarea "**********" at bounding box center [785, 442] width 124 height 12
type textarea "**********"
click at [899, 441] on button "button" at bounding box center [890, 441] width 21 height 21
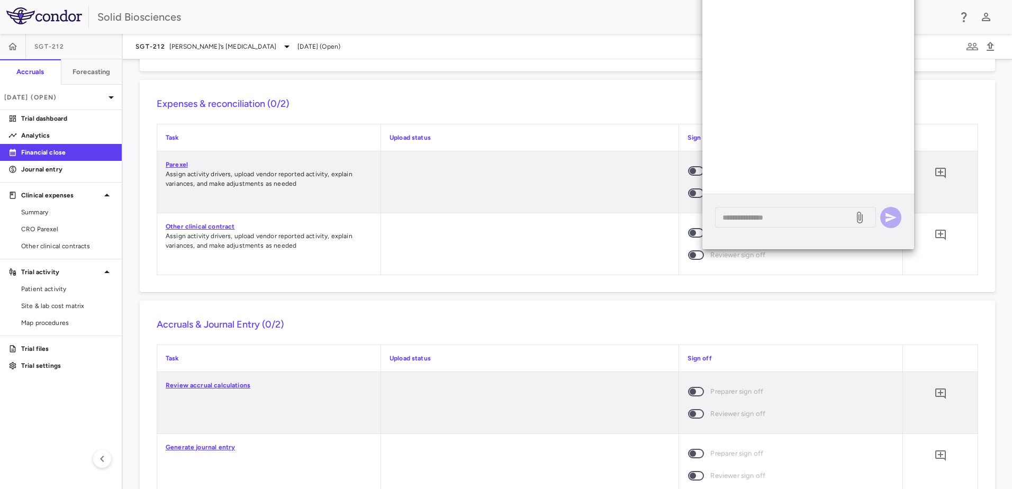
scroll to position [775, 0]
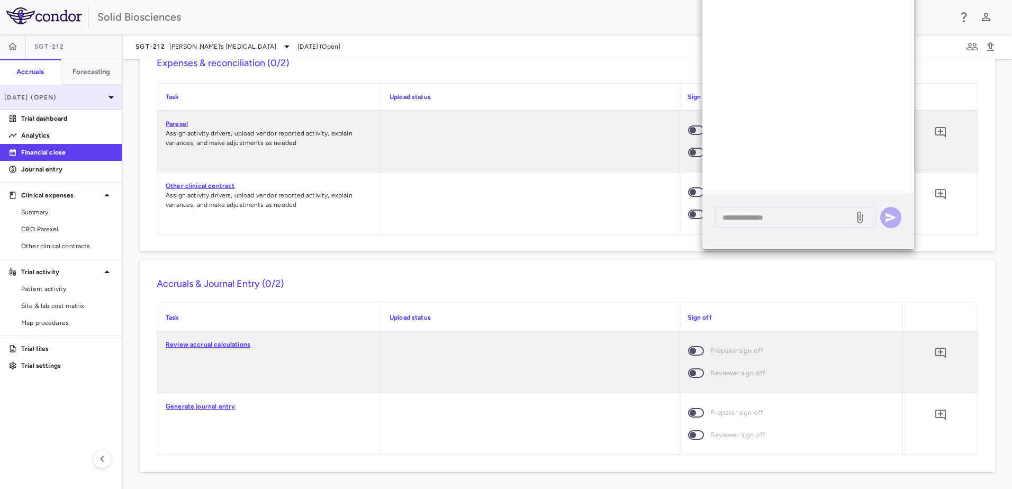
click at [60, 97] on p "[DATE] (Open)" at bounding box center [54, 98] width 101 height 10
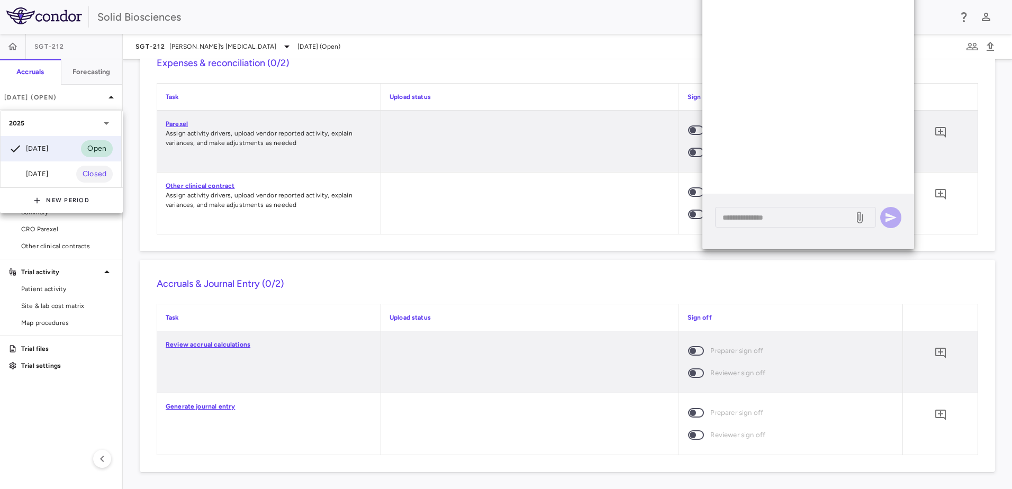
click at [233, 73] on div at bounding box center [506, 244] width 1012 height 489
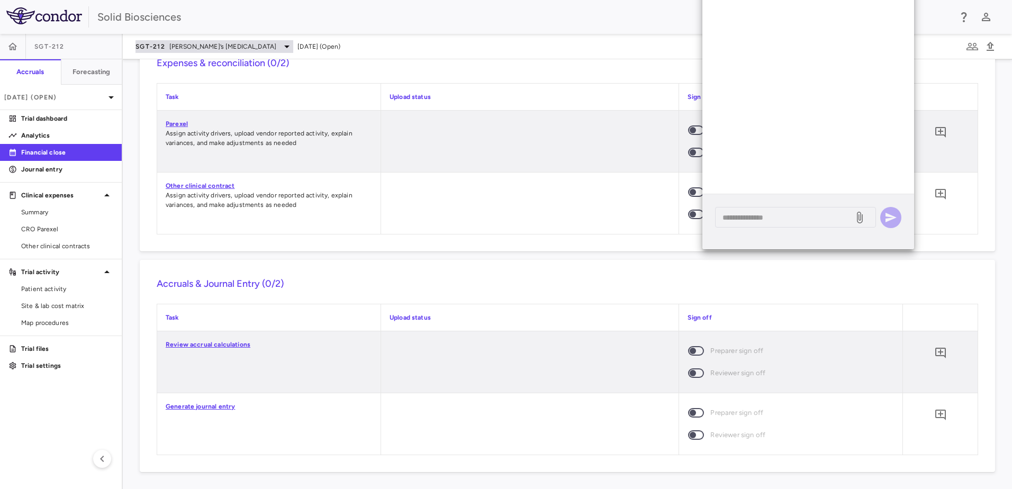
click at [220, 43] on span "[PERSON_NAME]’s [MEDICAL_DATA]" at bounding box center [222, 47] width 107 height 10
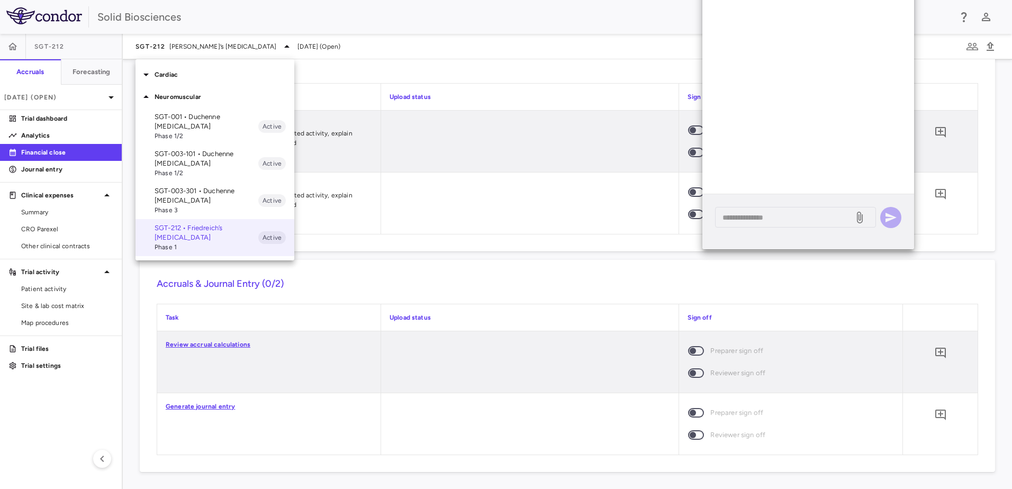
click at [187, 156] on p "SGT-003-101 • Duchenne [MEDICAL_DATA]" at bounding box center [207, 158] width 104 height 19
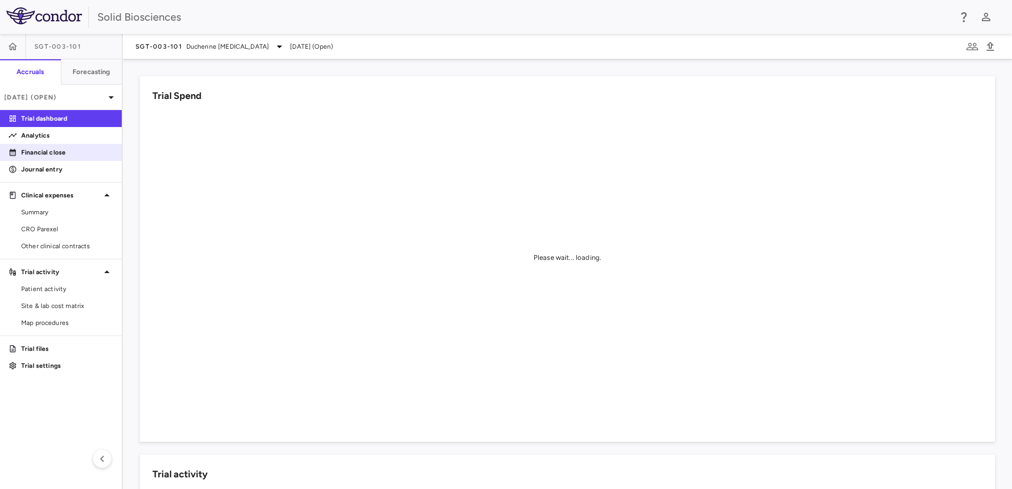
click at [50, 152] on p "Financial close" at bounding box center [67, 153] width 92 height 10
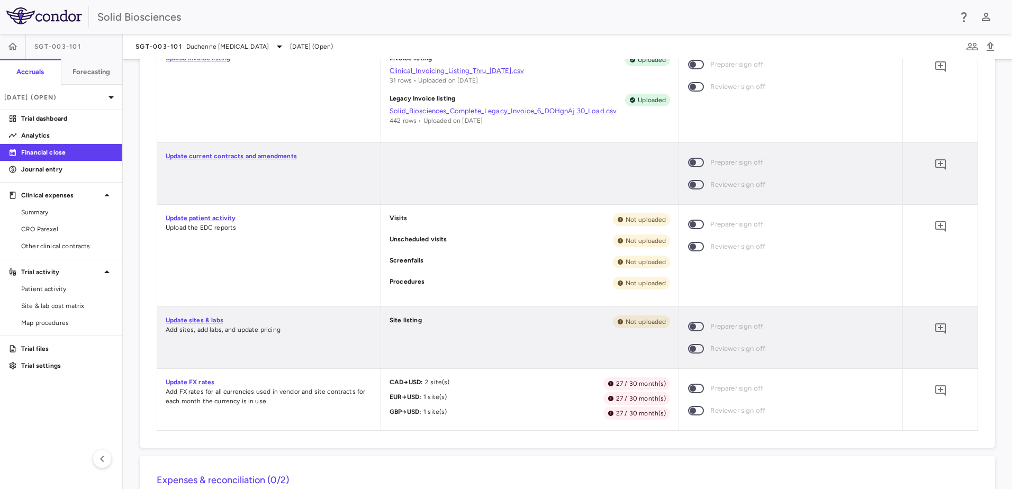
scroll to position [423, 0]
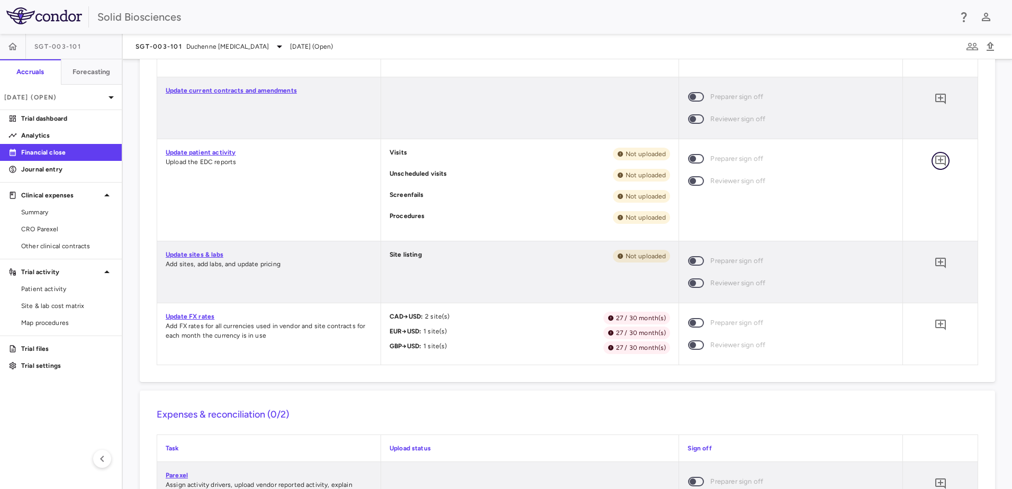
click at [934, 159] on icon "Add comment" at bounding box center [940, 161] width 13 height 13
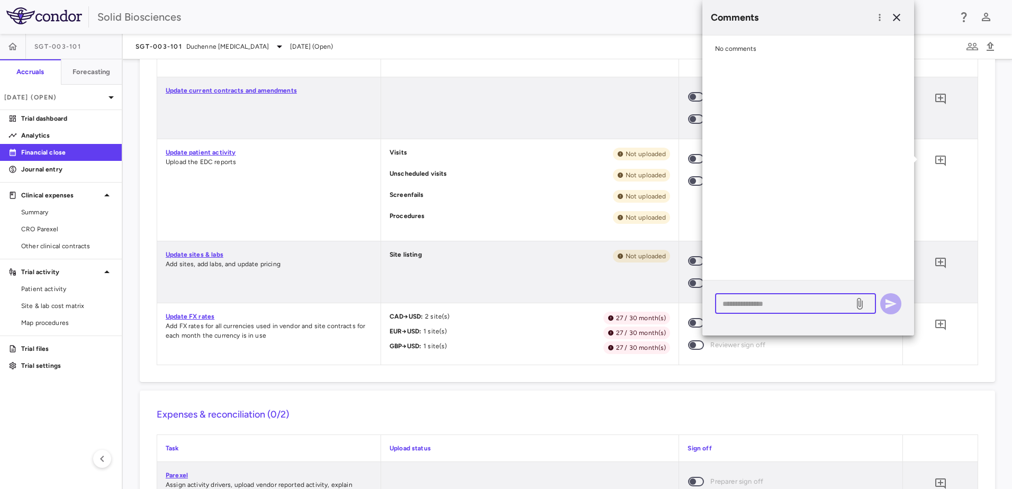
click at [774, 298] on textarea at bounding box center [785, 304] width 124 height 12
paste textarea "**********"
click at [751, 303] on textarea "**********" at bounding box center [785, 304] width 124 height 12
click at [757, 302] on textarea "**********" at bounding box center [785, 304] width 124 height 12
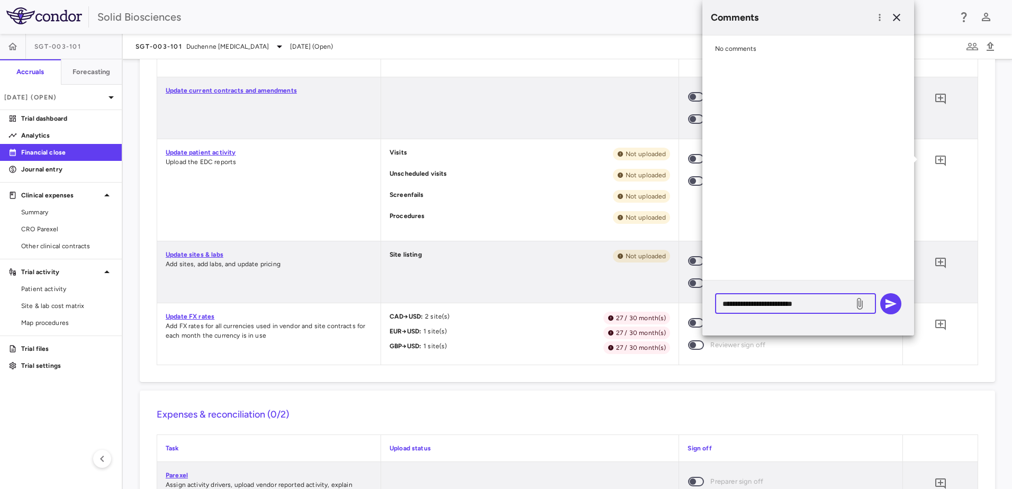
click at [757, 302] on textarea "**********" at bounding box center [785, 304] width 124 height 12
type textarea "**********"
click at [893, 304] on icon "button" at bounding box center [891, 304] width 11 height 10
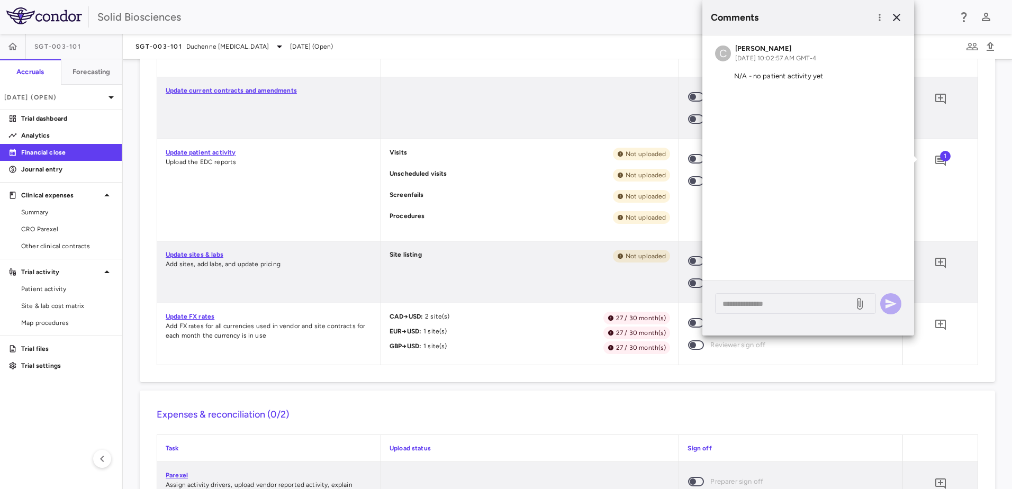
click at [486, 285] on div "Site listing Not uploaded" at bounding box center [530, 271] width 298 height 61
click at [937, 261] on icon "Add comment" at bounding box center [940, 263] width 11 height 11
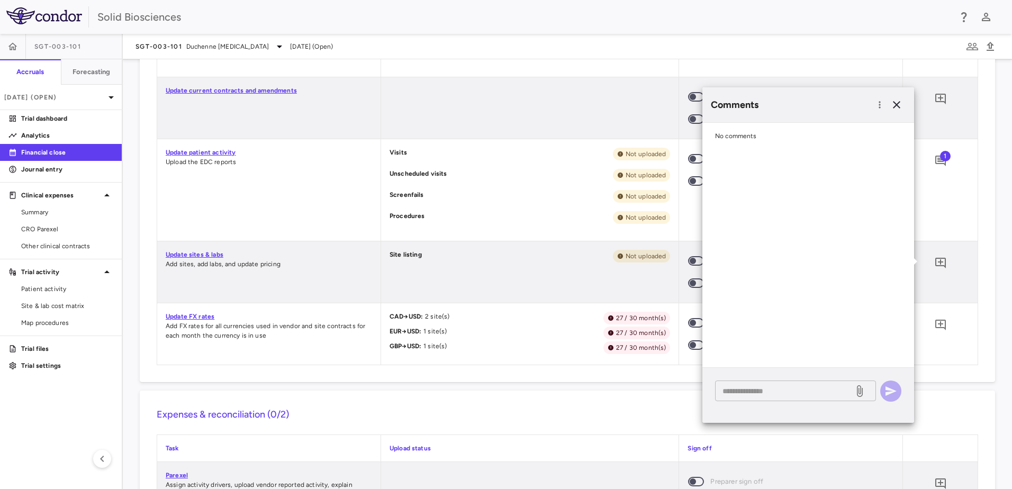
click at [768, 390] on textarea at bounding box center [785, 391] width 124 height 12
paste textarea "**********"
click at [760, 390] on textarea "**********" at bounding box center [785, 391] width 124 height 12
type textarea "**********"
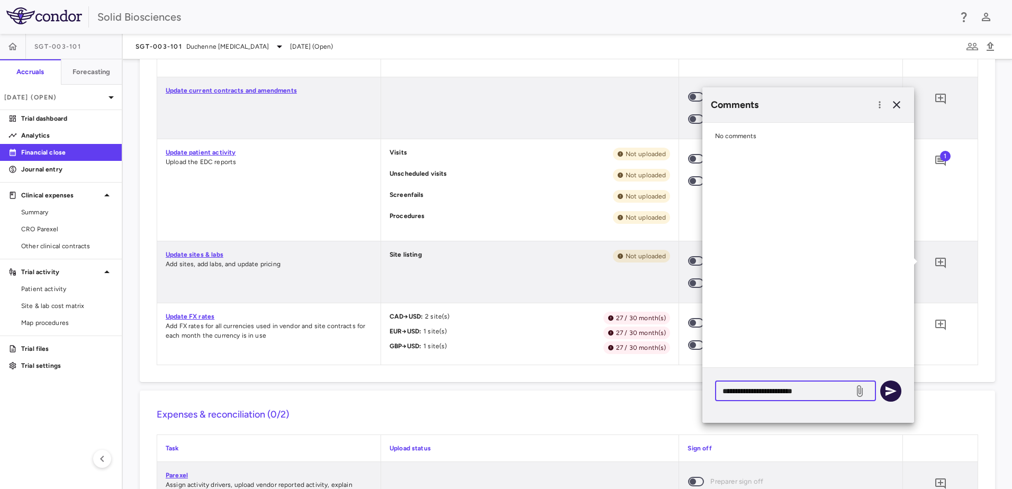
click at [890, 393] on icon "button" at bounding box center [891, 391] width 11 height 10
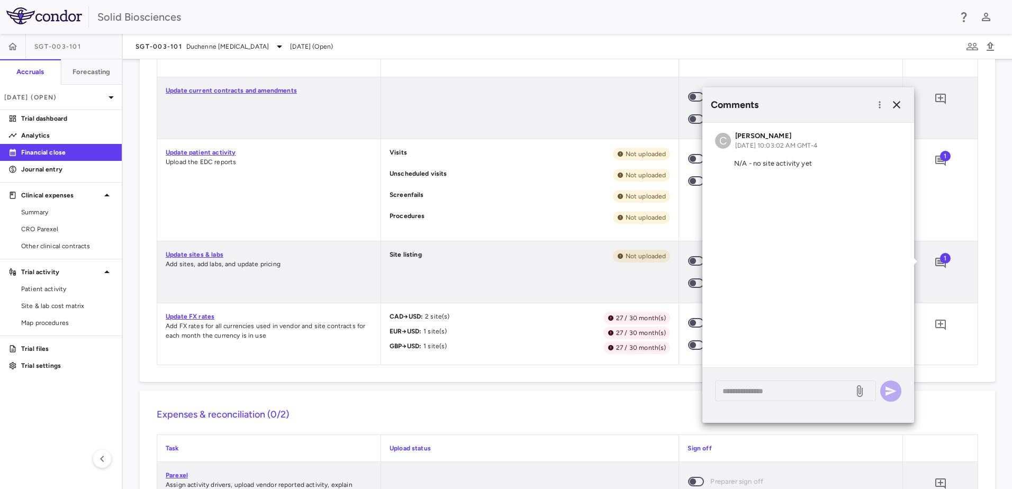
click at [501, 287] on div "Site listing Not uploaded" at bounding box center [530, 271] width 298 height 61
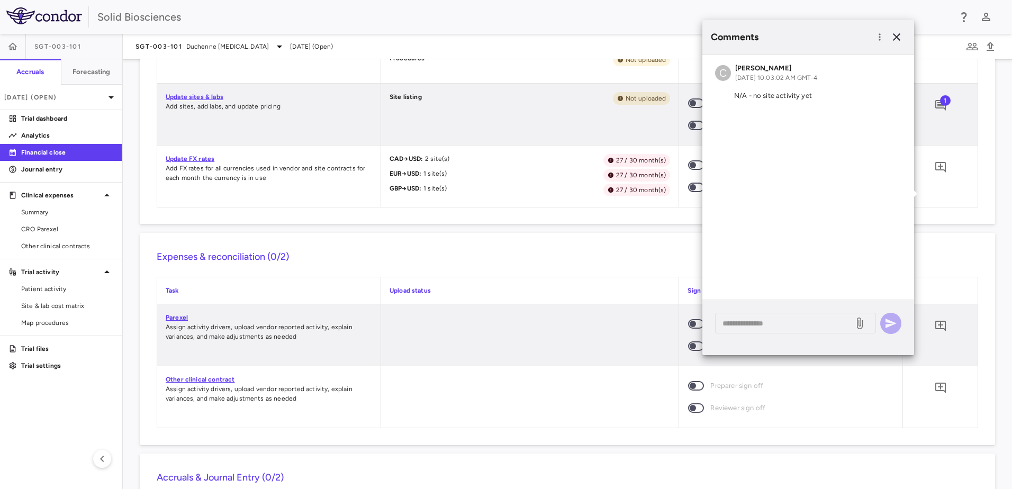
scroll to position [582, 0]
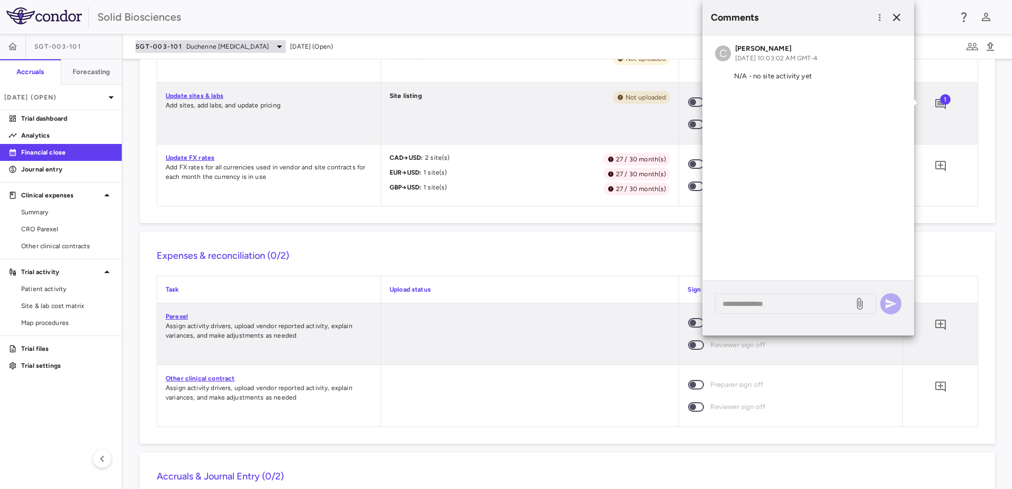
click at [169, 46] on span "SGT-003-101" at bounding box center [159, 46] width 47 height 8
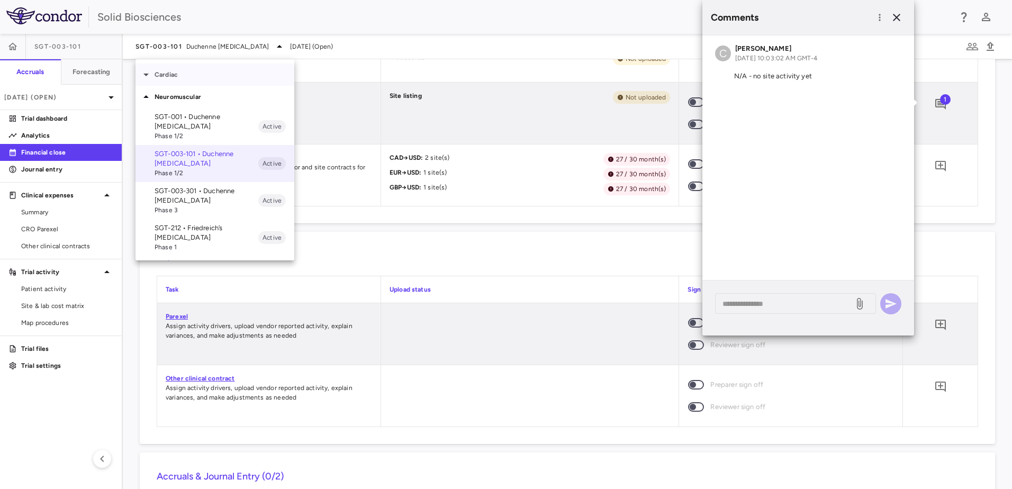
click at [171, 71] on p "Cardiac" at bounding box center [225, 75] width 140 height 10
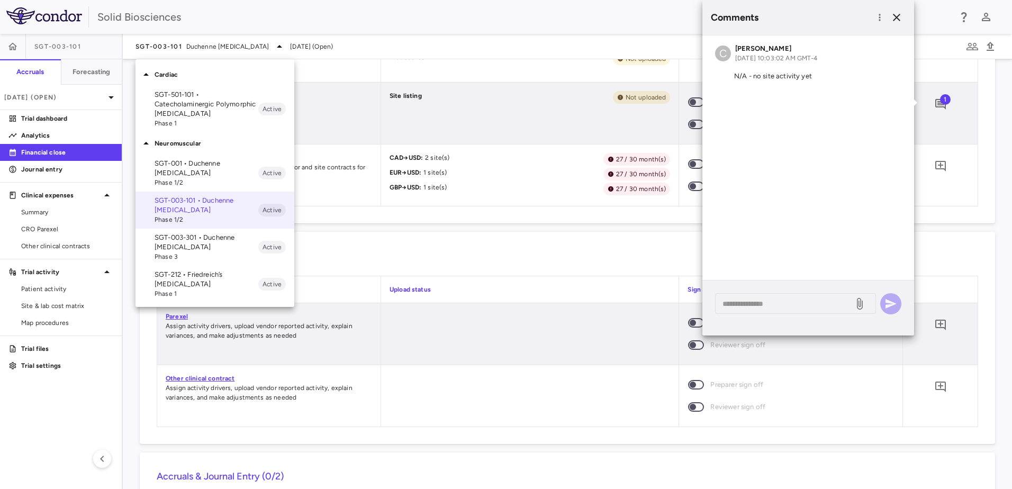
click at [177, 98] on p "SGT-501-101 • Catecholaminergic Polymorphic [MEDICAL_DATA]" at bounding box center [207, 104] width 104 height 29
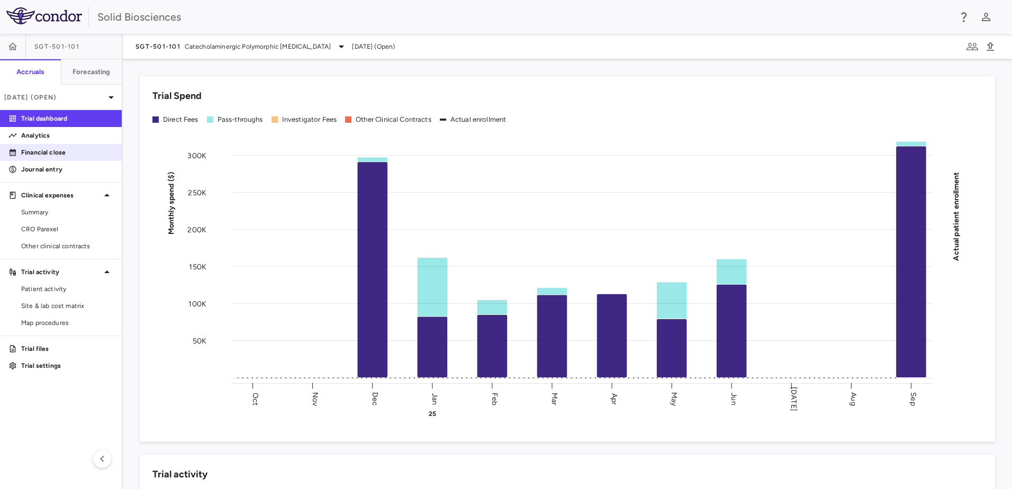
click at [41, 147] on link "Financial close" at bounding box center [61, 153] width 122 height 16
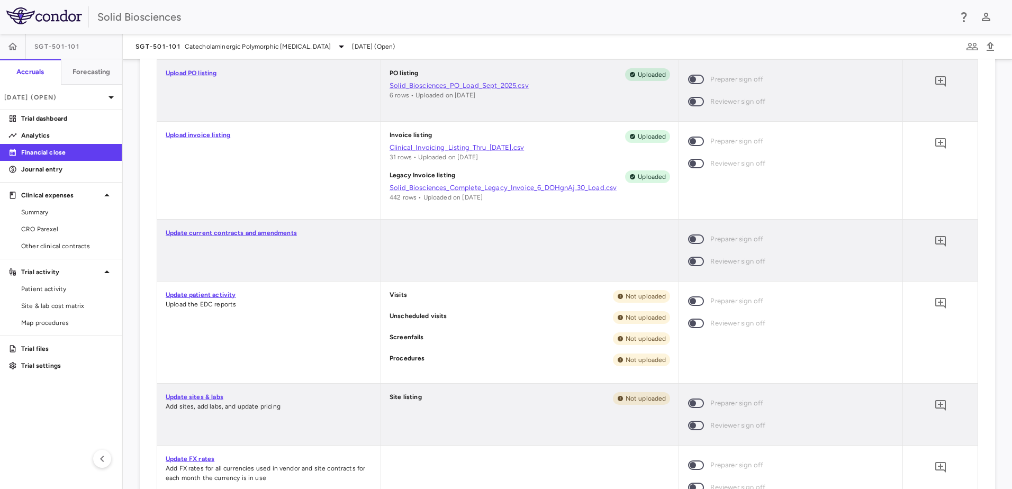
scroll to position [318, 0]
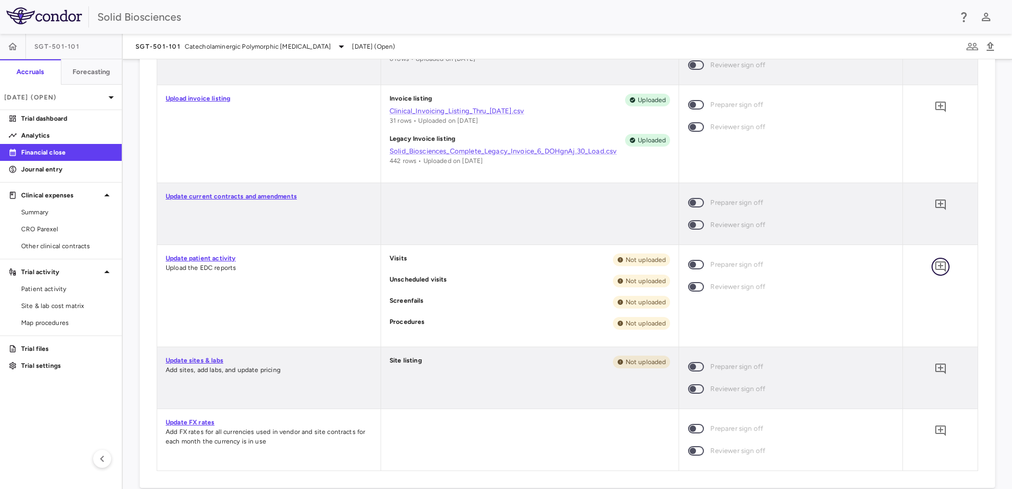
click at [938, 269] on icon "Add comment" at bounding box center [940, 266] width 11 height 11
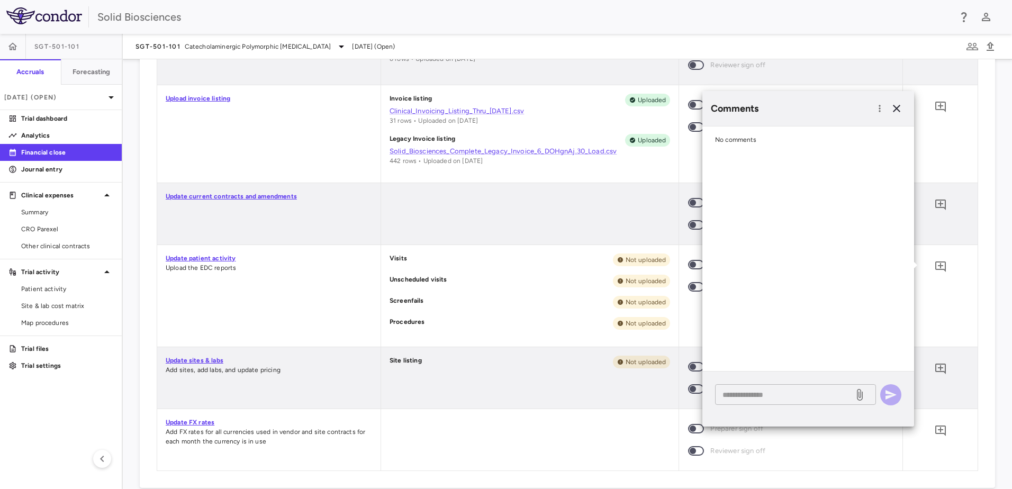
click at [781, 400] on textarea at bounding box center [785, 395] width 124 height 12
paste textarea "**********"
click at [765, 396] on textarea "**********" at bounding box center [785, 395] width 124 height 12
type textarea "**********"
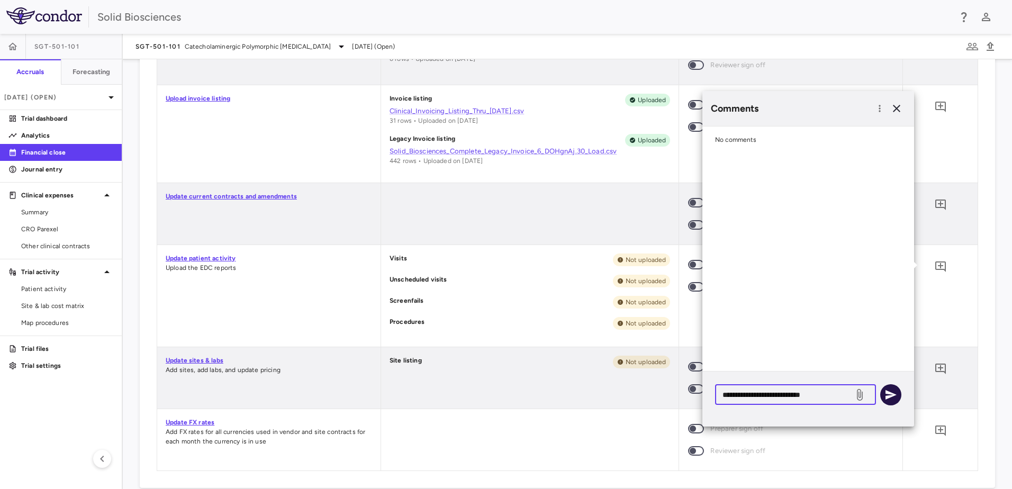
click at [891, 392] on icon "button" at bounding box center [890, 395] width 13 height 13
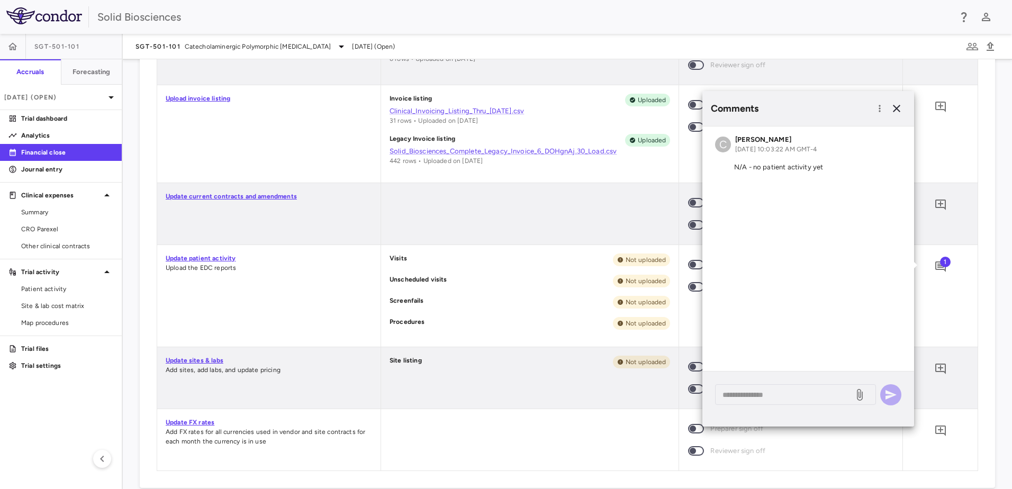
drag, startPoint x: 319, startPoint y: 313, endPoint x: 538, endPoint y: 340, distance: 220.3
click at [320, 313] on div "Update patient activity Upload the EDC reports" at bounding box center [268, 296] width 223 height 102
click at [935, 368] on icon "Add comment" at bounding box center [940, 369] width 11 height 11
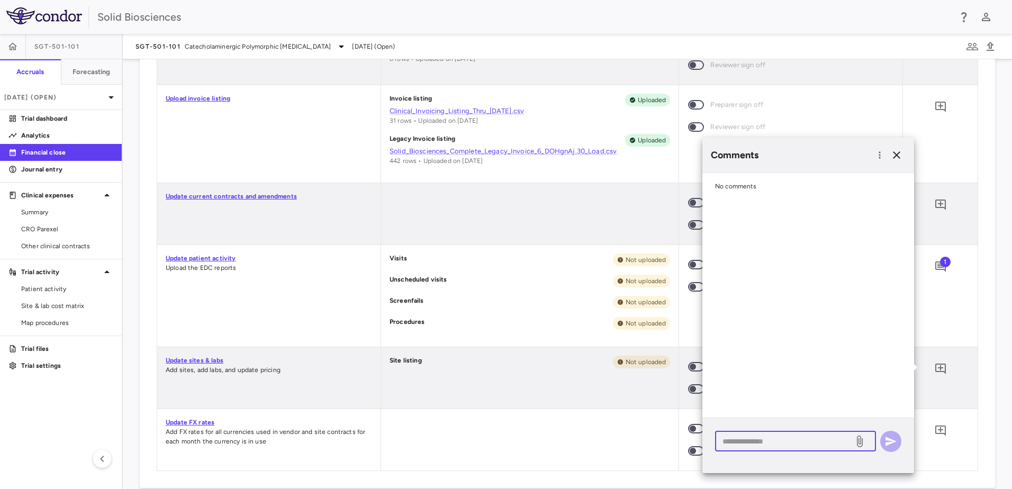
click at [796, 436] on textarea at bounding box center [785, 442] width 124 height 12
paste textarea "**********"
type textarea "**********"
click at [887, 440] on icon "button" at bounding box center [891, 442] width 11 height 10
click at [290, 341] on div "Update patient activity Upload the EDC reports" at bounding box center [268, 296] width 223 height 102
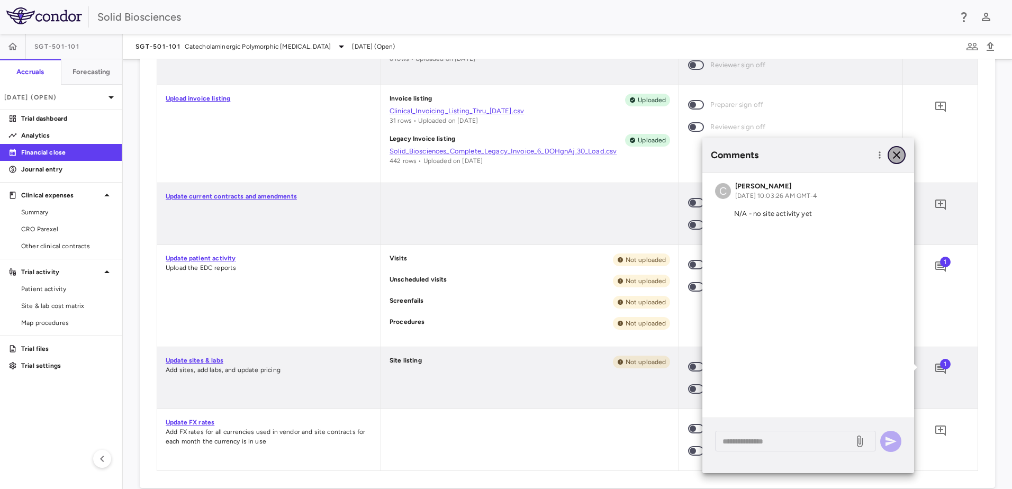
drag, startPoint x: 892, startPoint y: 157, endPoint x: 838, endPoint y: 174, distance: 57.1
click at [893, 157] on icon "button" at bounding box center [896, 155] width 13 height 13
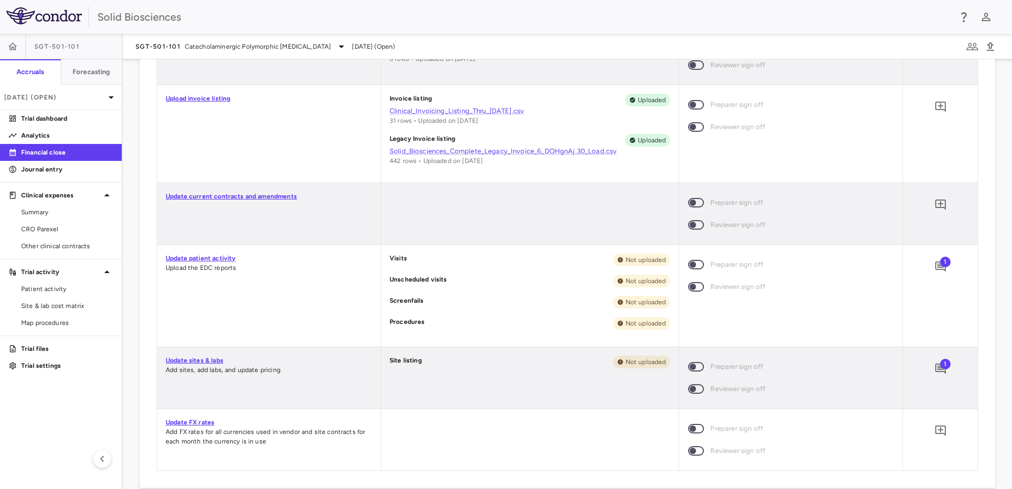
click at [303, 304] on div "Update patient activity Upload the EDC reports" at bounding box center [268, 296] width 223 height 102
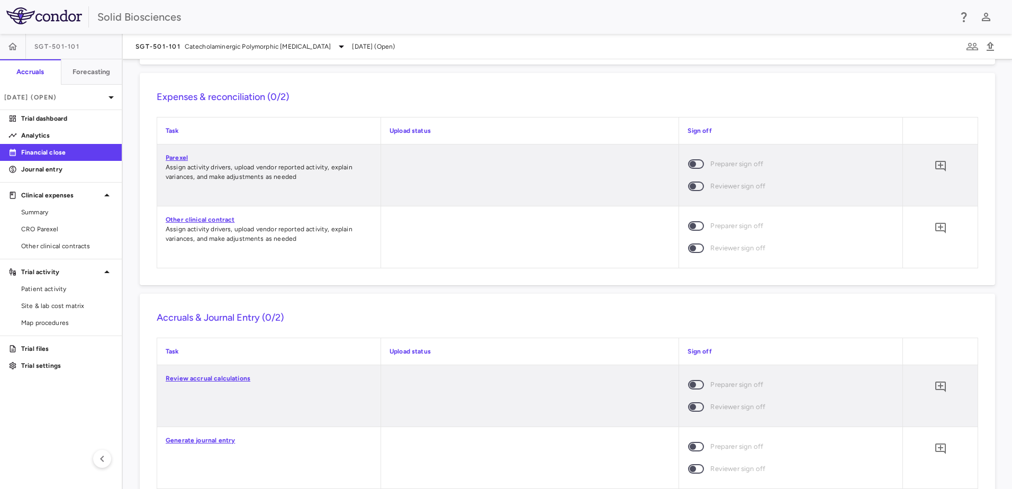
scroll to position [775, 0]
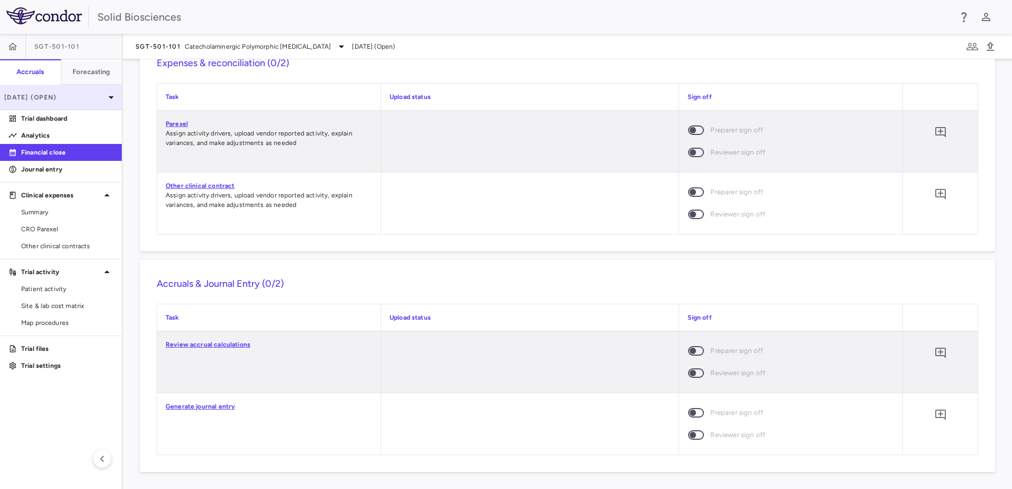
click at [63, 89] on div "[DATE] (Open)" at bounding box center [61, 97] width 122 height 25
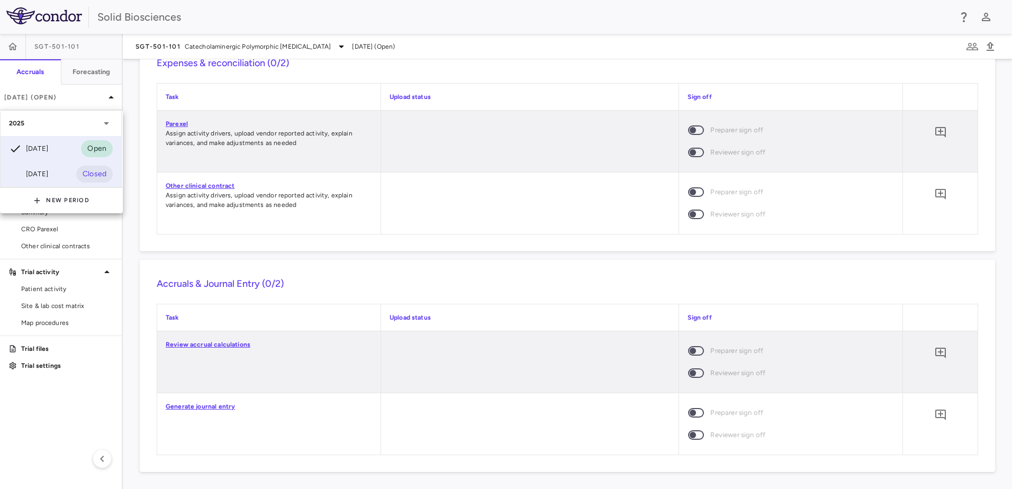
click at [48, 170] on div "[DATE]" at bounding box center [28, 174] width 39 height 13
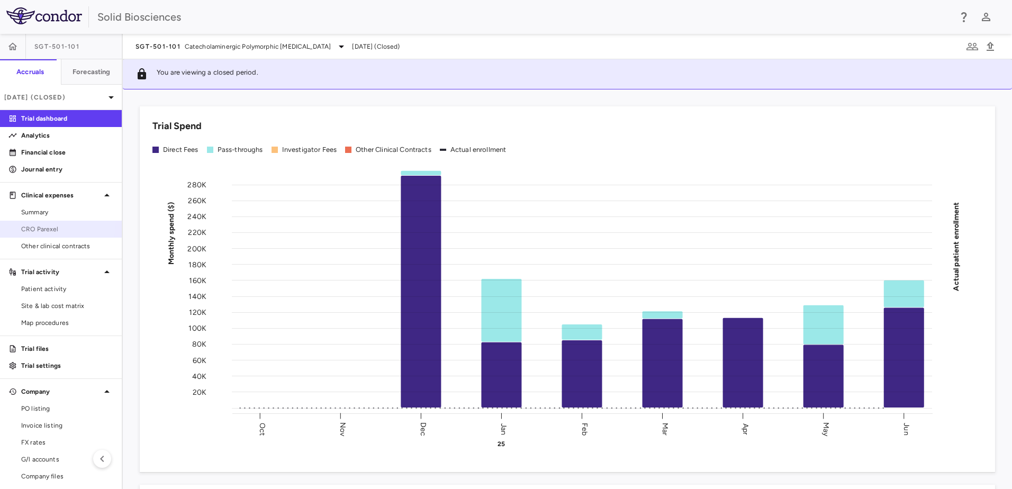
click at [48, 222] on link "CRO Parexel" at bounding box center [61, 229] width 122 height 16
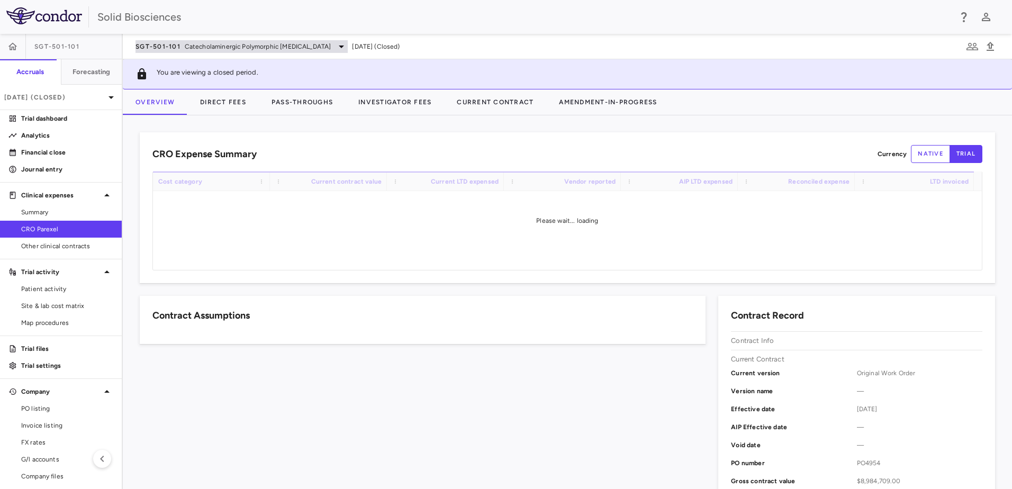
click at [207, 52] on div "SGT-501-101 Catecholaminergic Polymorphic [MEDICAL_DATA]" at bounding box center [242, 46] width 212 height 13
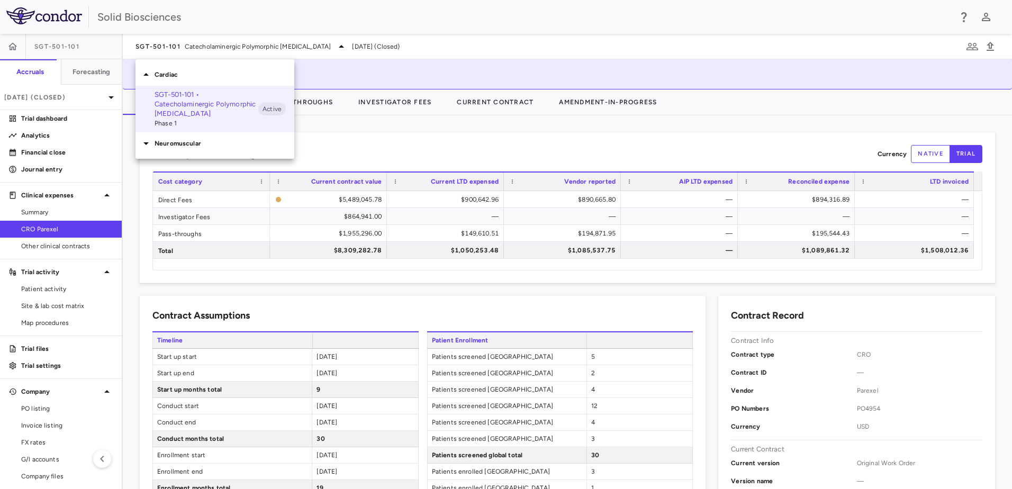
click at [169, 133] on div "Neuromuscular" at bounding box center [215, 143] width 159 height 22
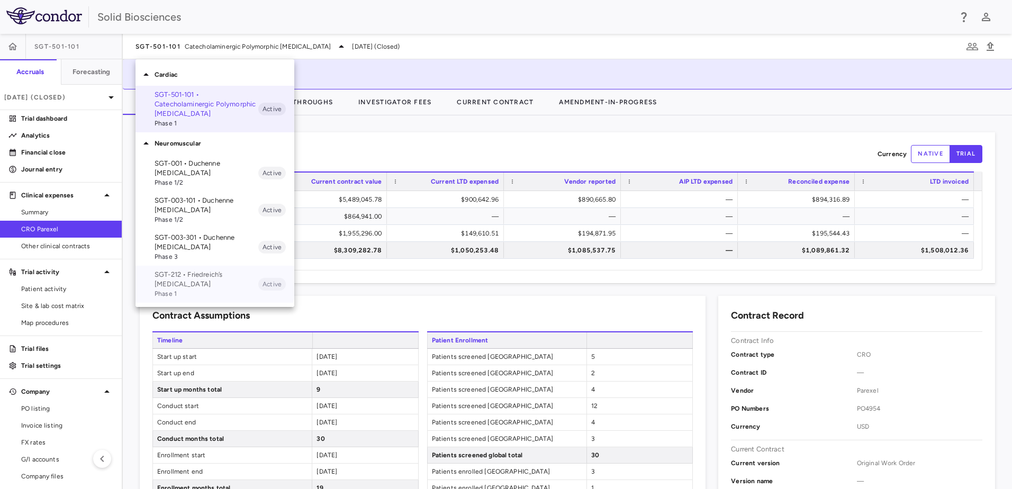
click at [194, 289] on span "Phase 1" at bounding box center [207, 294] width 104 height 10
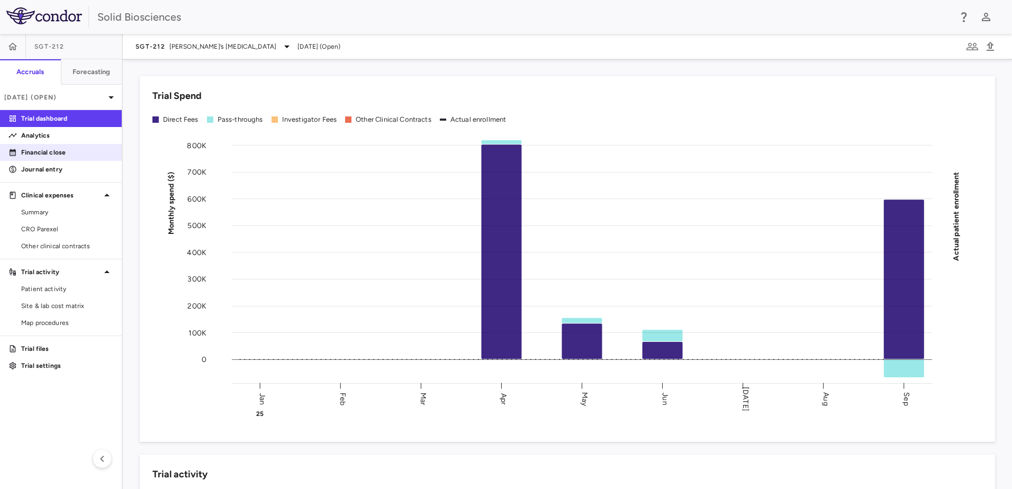
click at [60, 150] on p "Financial close" at bounding box center [67, 153] width 92 height 10
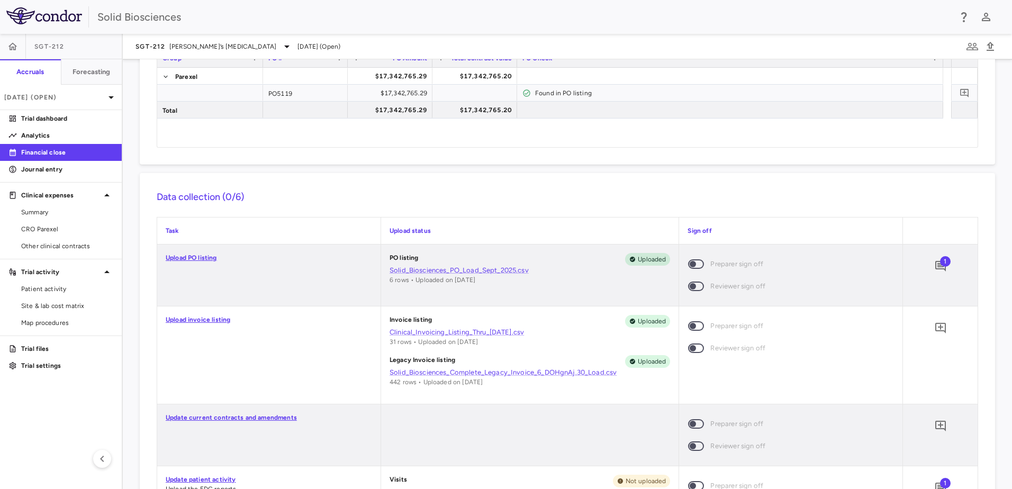
scroll to position [212, 0]
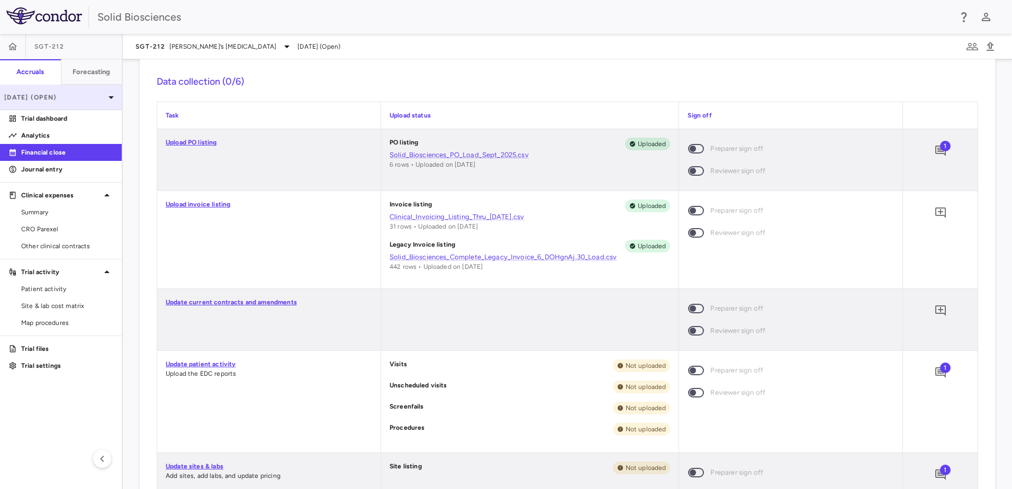
click at [56, 91] on div "[DATE] (Open)" at bounding box center [61, 97] width 122 height 25
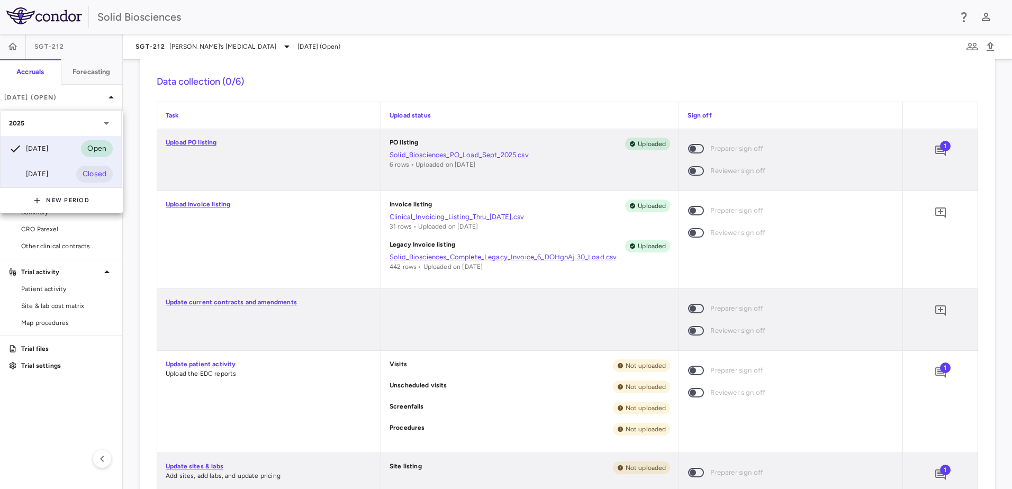
click at [48, 172] on div "[DATE]" at bounding box center [28, 174] width 39 height 13
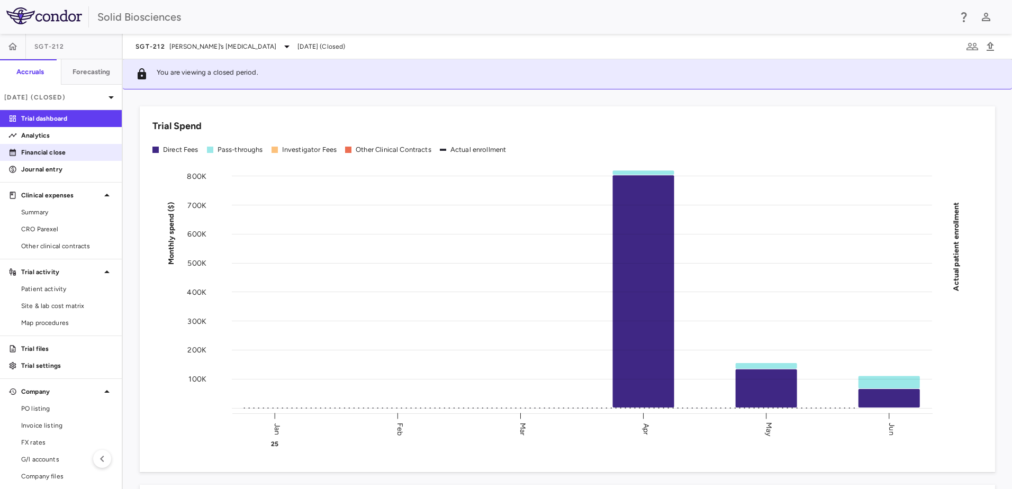
click at [62, 152] on p "Financial close" at bounding box center [67, 153] width 92 height 10
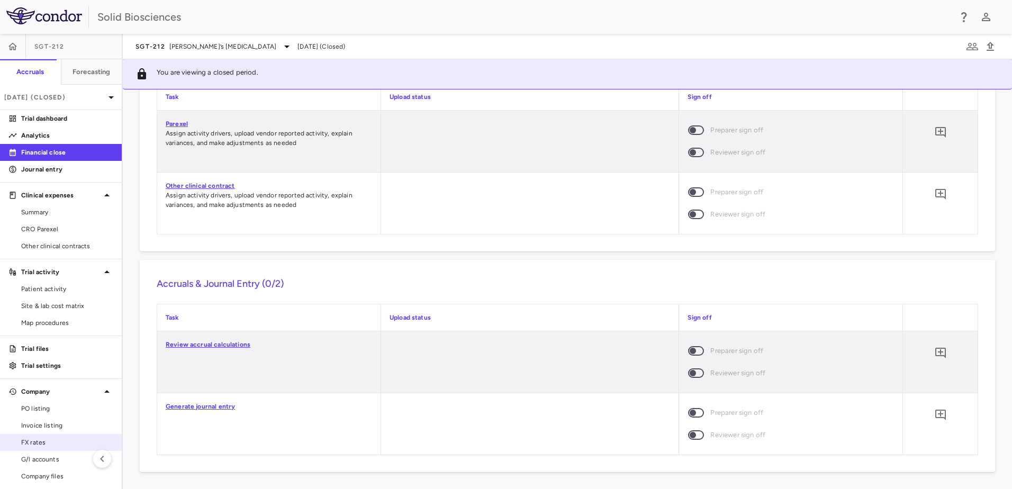
scroll to position [21, 0]
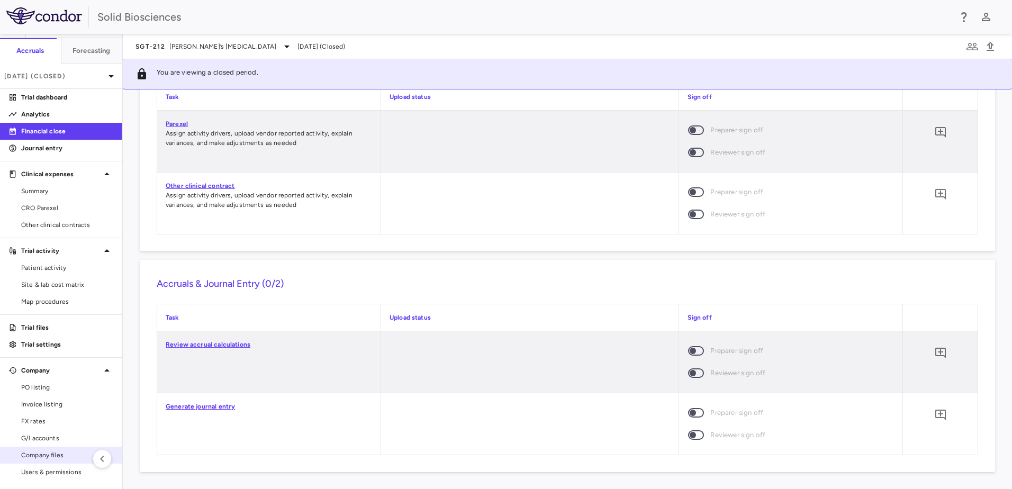
click at [54, 452] on span "Company files" at bounding box center [67, 455] width 92 height 10
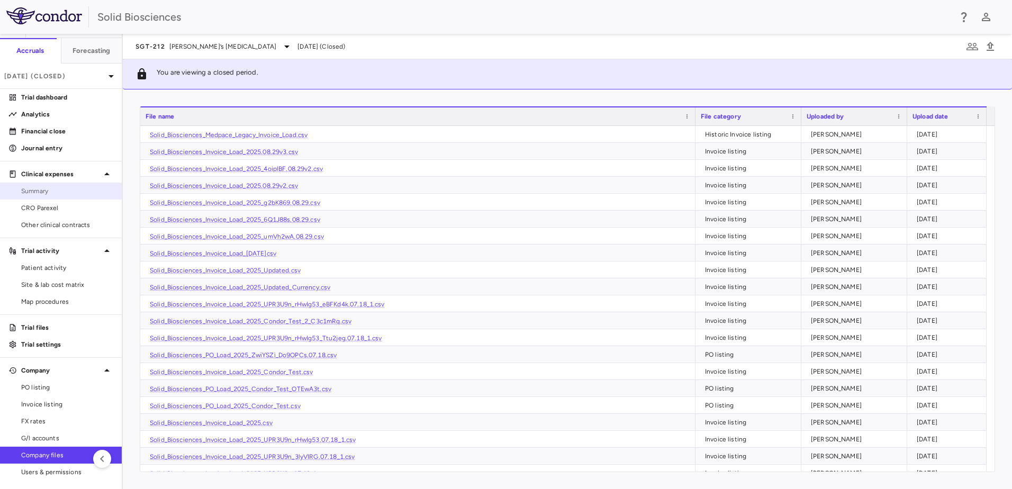
click at [49, 187] on span "Summary" at bounding box center [67, 191] width 92 height 10
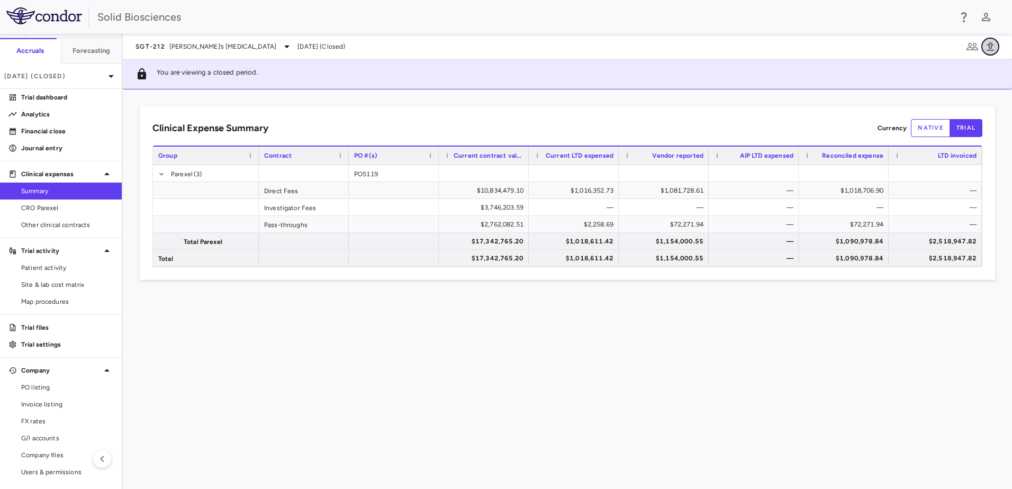
click at [996, 50] on icon "button" at bounding box center [990, 46] width 13 height 13
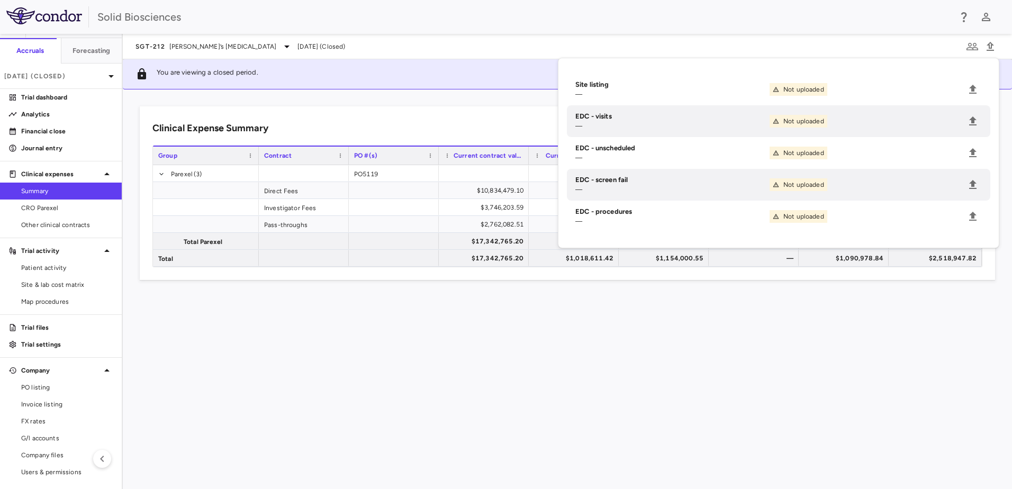
click at [359, 102] on div "Clinical Expense Summary Currency native trial Drag here to set column labels G…" at bounding box center [567, 289] width 889 height 400
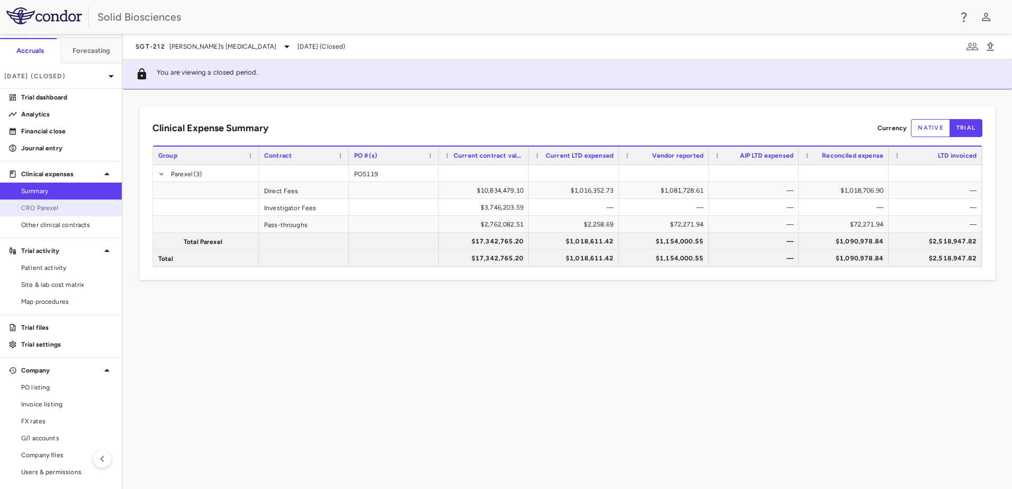
click at [42, 204] on span "CRO Parexel" at bounding box center [67, 208] width 92 height 10
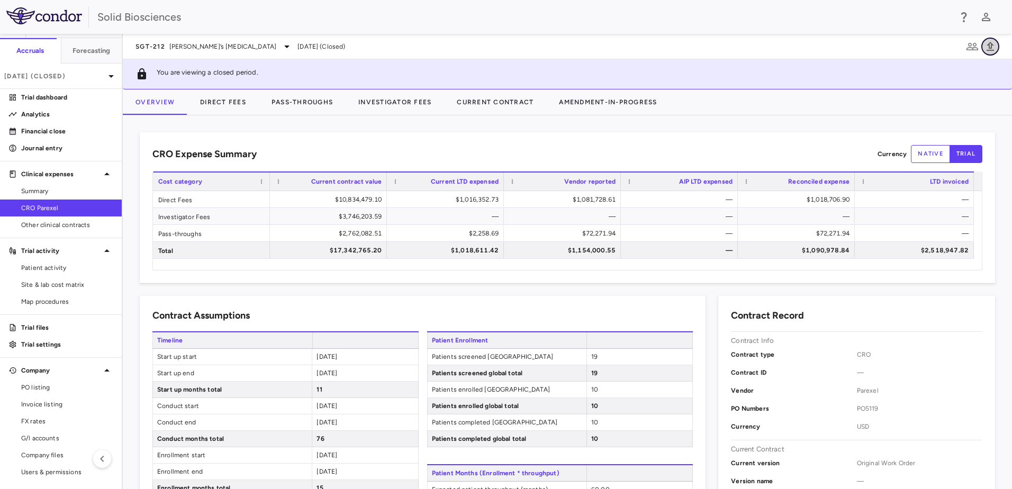
click at [990, 45] on icon "button" at bounding box center [990, 46] width 13 height 13
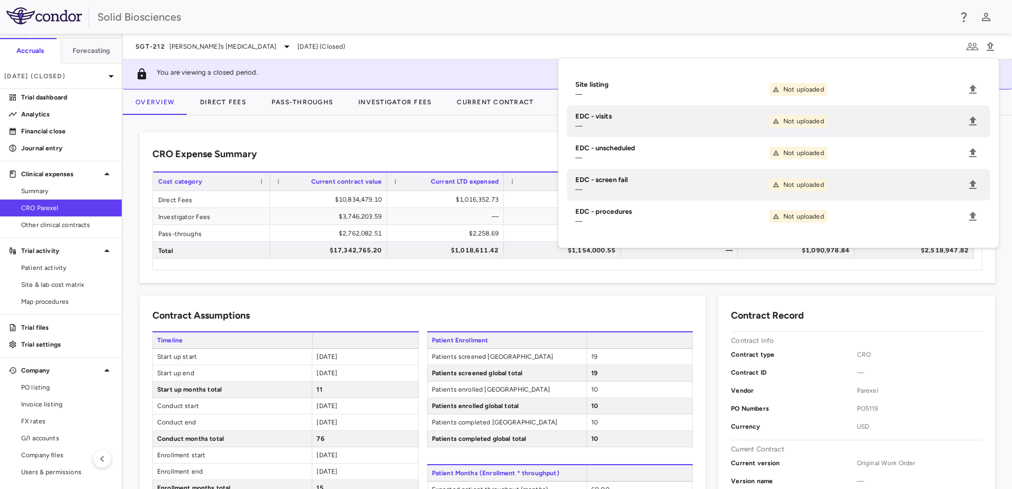
click at [486, 131] on div "CRO Expense Summary Currency native trial Drag here to set row groups Drag here…" at bounding box center [567, 302] width 889 height 374
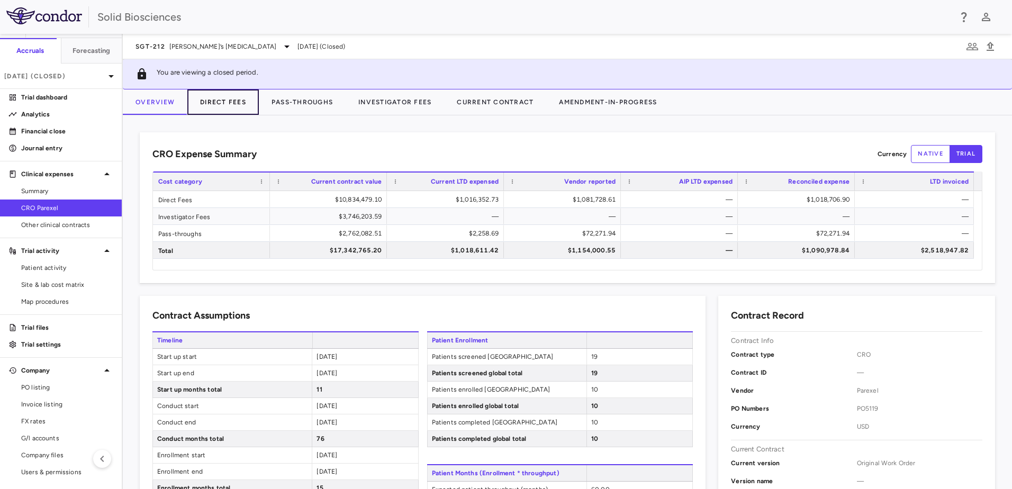
click at [223, 101] on button "Direct Fees" at bounding box center [222, 101] width 71 height 25
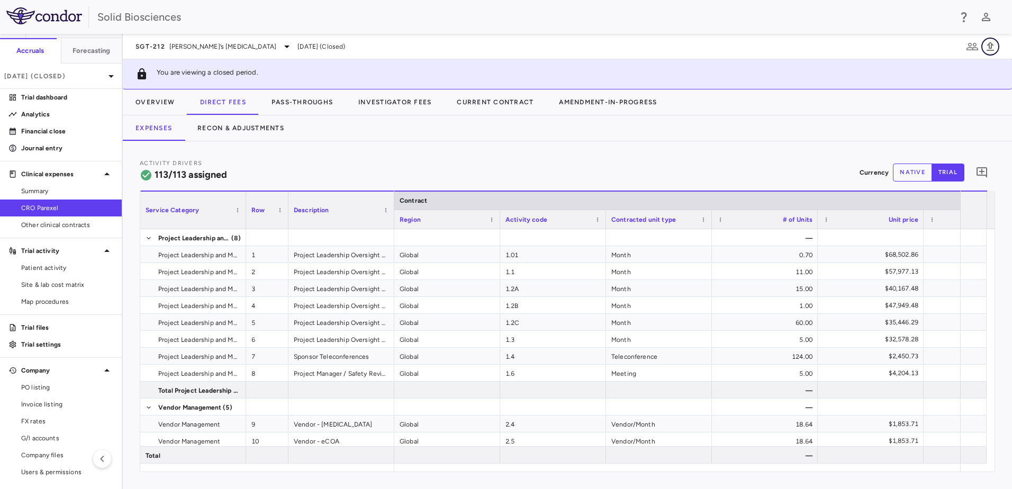
click at [993, 47] on icon "button" at bounding box center [990, 46] width 13 height 13
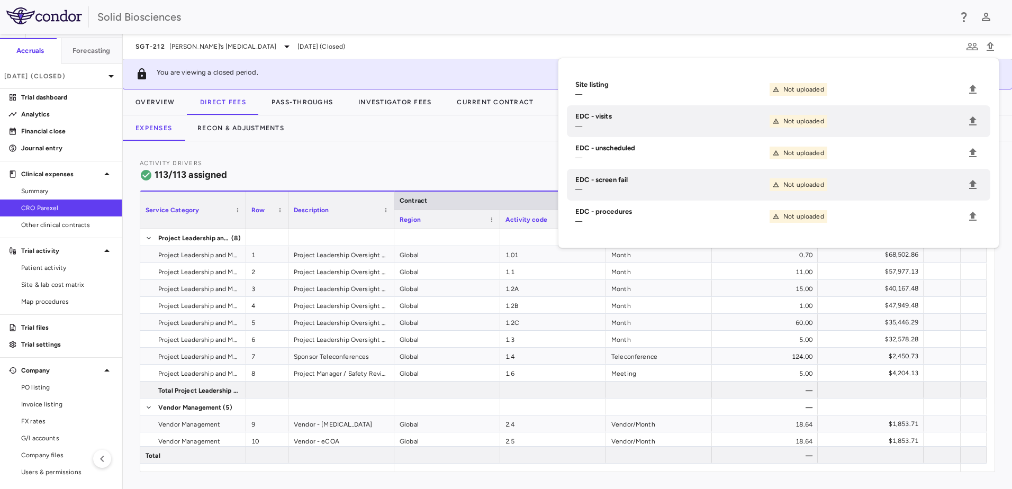
click at [383, 157] on div "Activity Drivers 113/113 assigned Currency native trial 0 Service Category Drag…" at bounding box center [567, 315] width 889 height 348
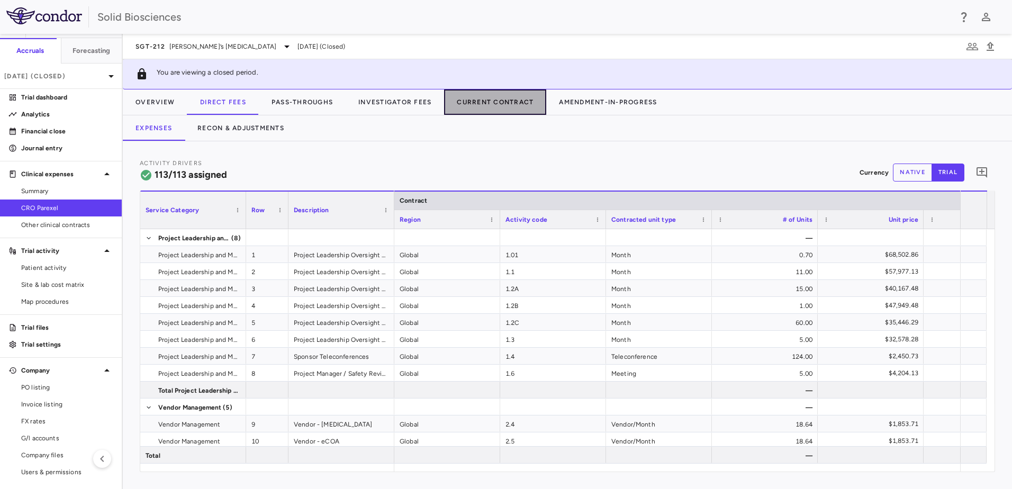
click at [491, 106] on button "Current Contract" at bounding box center [495, 101] width 102 height 25
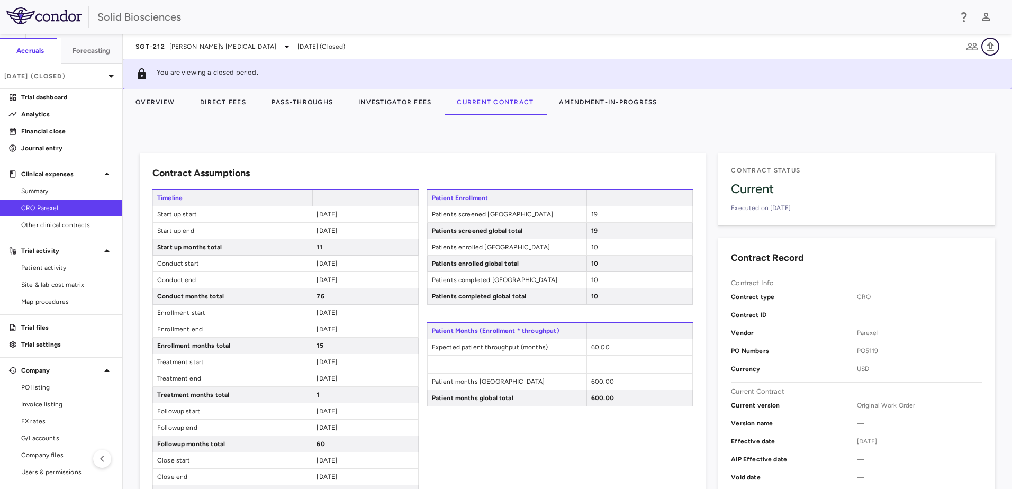
click at [987, 49] on icon "button" at bounding box center [990, 46] width 13 height 13
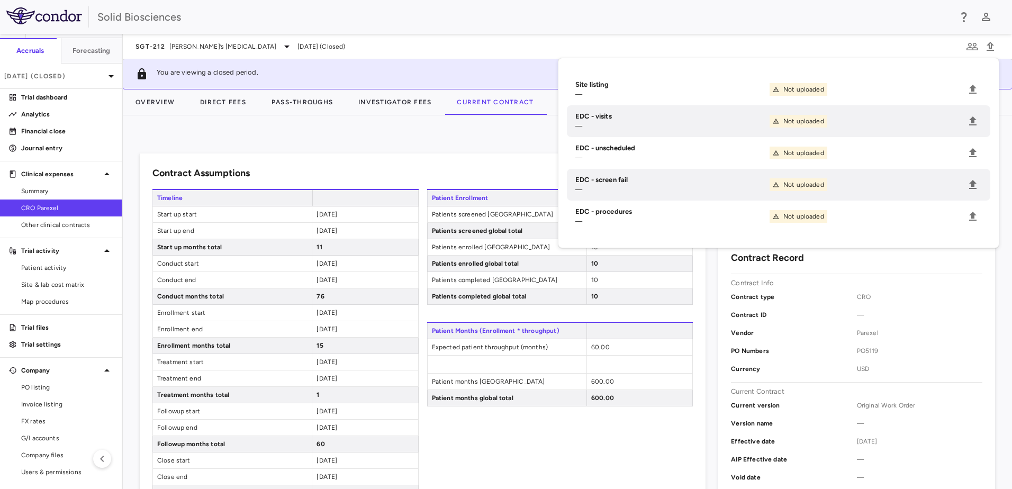
click at [392, 136] on div "Contract Assumptions Timeline Start up start [DATE] Start up end [DATE] Start u…" at bounding box center [567, 302] width 889 height 374
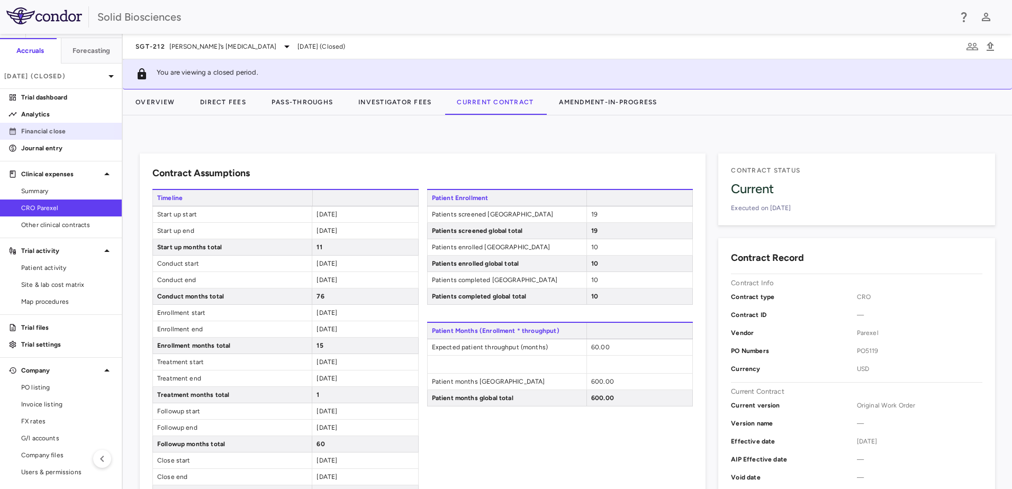
click at [56, 132] on p "Financial close" at bounding box center [67, 132] width 92 height 10
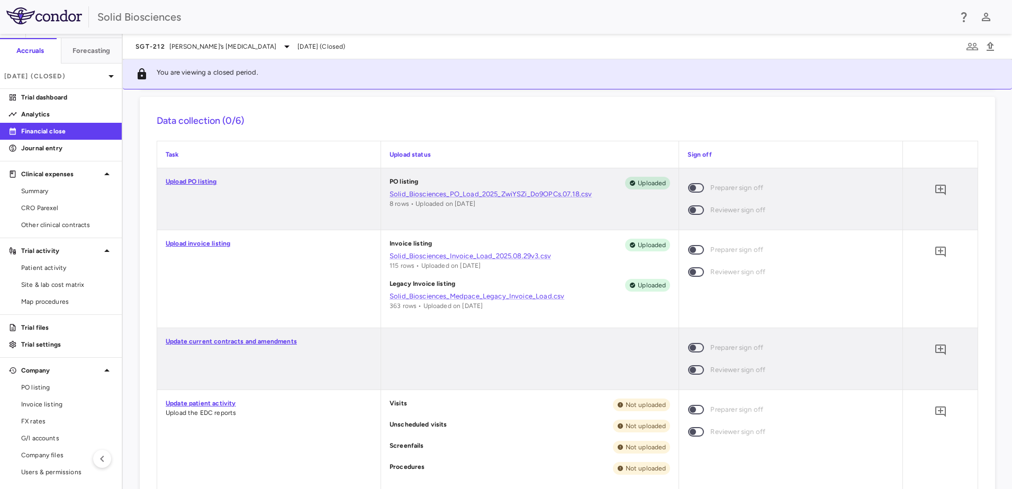
scroll to position [318, 0]
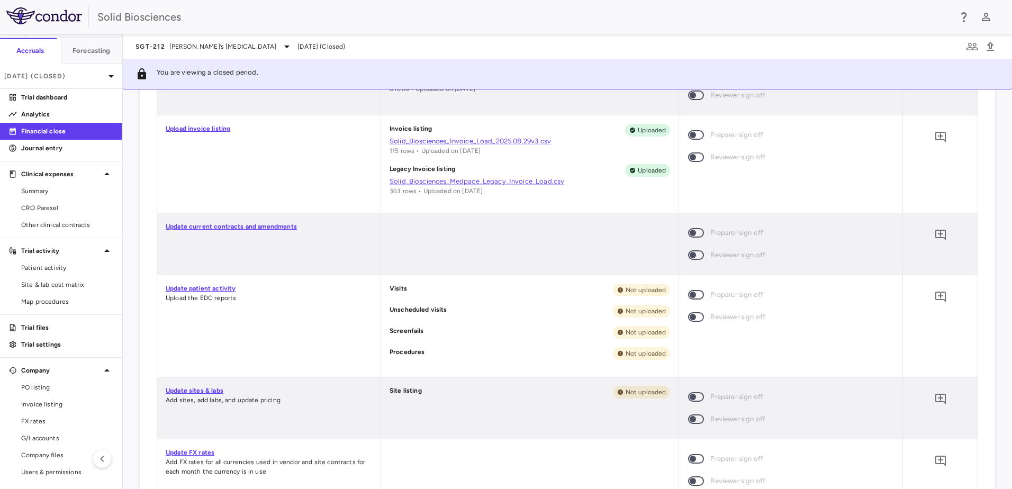
click at [251, 225] on link "Update current contracts and amendments" at bounding box center [231, 226] width 131 height 7
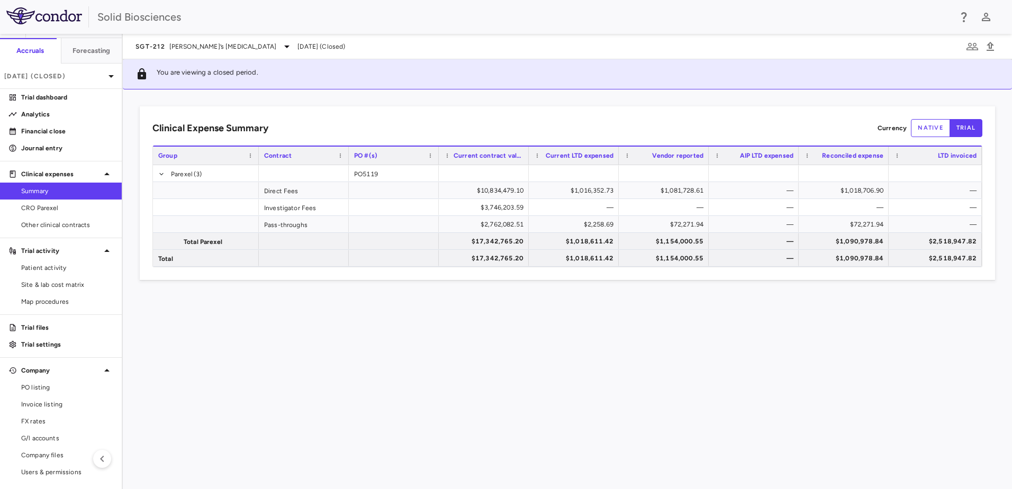
drag, startPoint x: 300, startPoint y: 327, endPoint x: 223, endPoint y: 286, distance: 86.4
click at [298, 327] on div "Clinical Expense Summary Currency native trial Drag here to set column labels G…" at bounding box center [567, 289] width 889 height 400
click at [270, 333] on div "Clinical Expense Summary Currency native trial Drag here to set column labels G…" at bounding box center [567, 289] width 889 height 400
click at [349, 109] on div "Clinical Expense Summary Currency native trial Drag here to set column labels G…" at bounding box center [567, 193] width 855 height 174
click at [38, 324] on p "Trial files" at bounding box center [67, 328] width 92 height 10
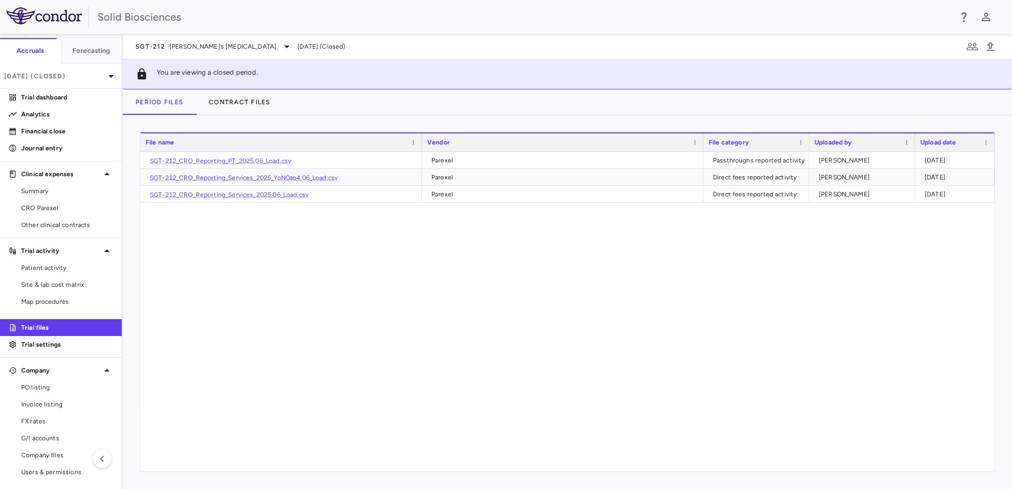
click at [370, 328] on div "SGT-212_CRO_Reporting_PT_2025.06_Load.csv Parexel Passthroughs reported activit…" at bounding box center [567, 312] width 854 height 320
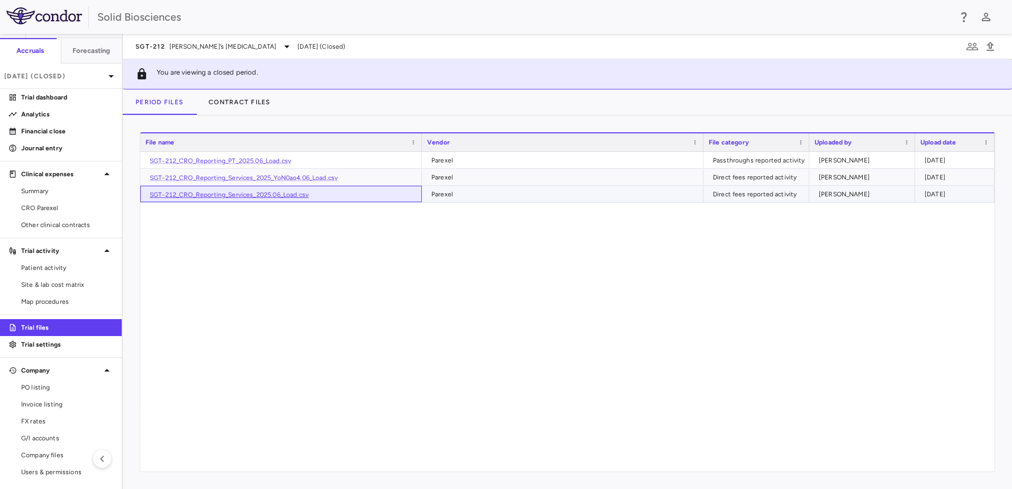
click at [282, 194] on link "SGT-212_CRO_Reporting_Services_2025.06_Load.csv" at bounding box center [229, 194] width 159 height 7
click at [241, 99] on button "Contract Files" at bounding box center [239, 101] width 87 height 25
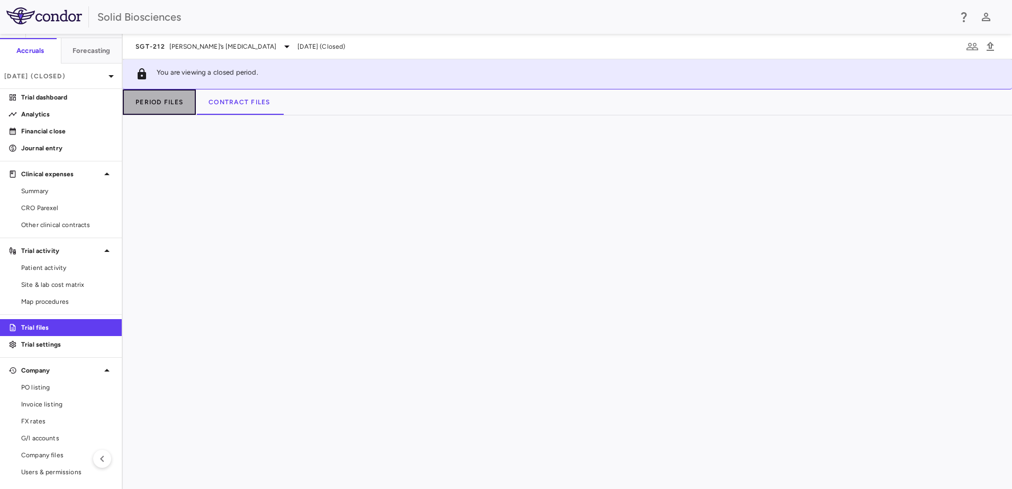
click at [152, 104] on button "Period Files" at bounding box center [159, 101] width 73 height 25
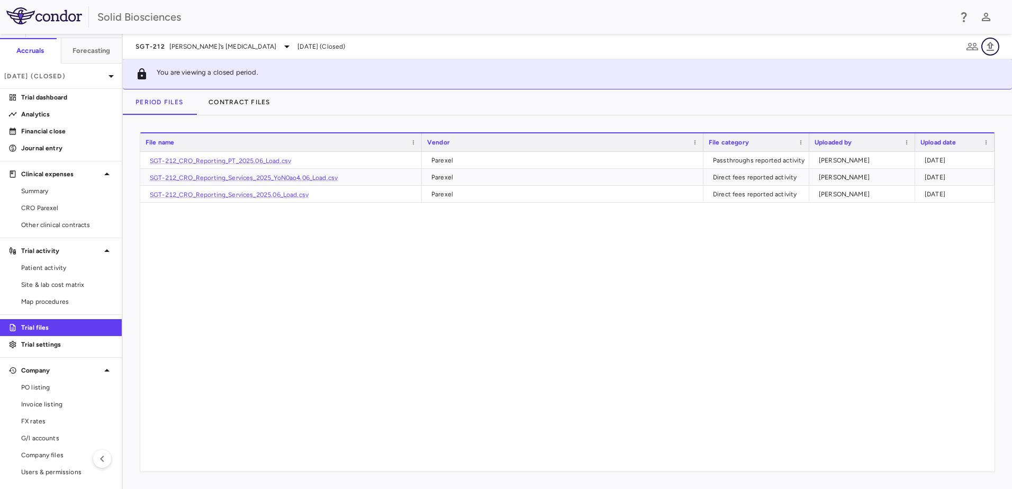
click at [987, 46] on icon "button" at bounding box center [990, 46] width 13 height 13
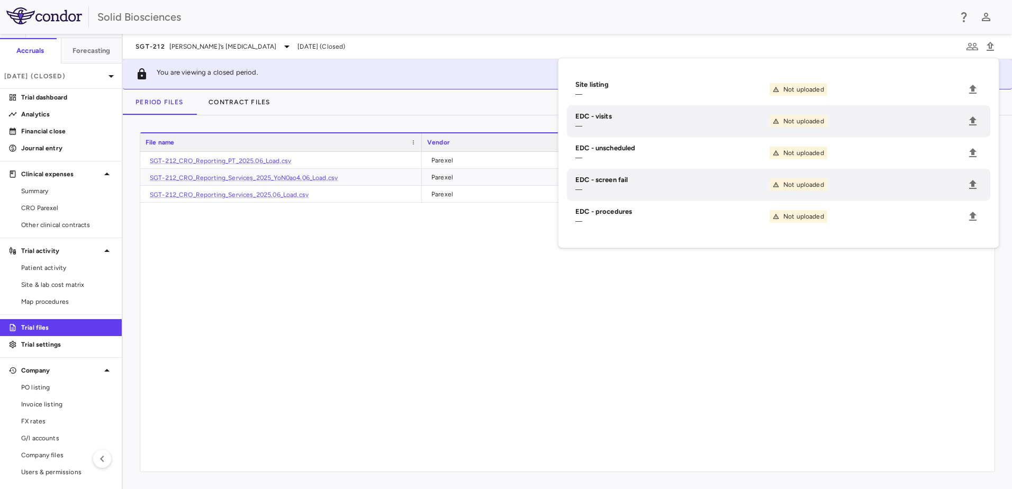
click at [335, 296] on div "SGT-212_CRO_Reporting_PT_2025.06_Load.csv Parexel Passthroughs reported activit…" at bounding box center [567, 312] width 854 height 320
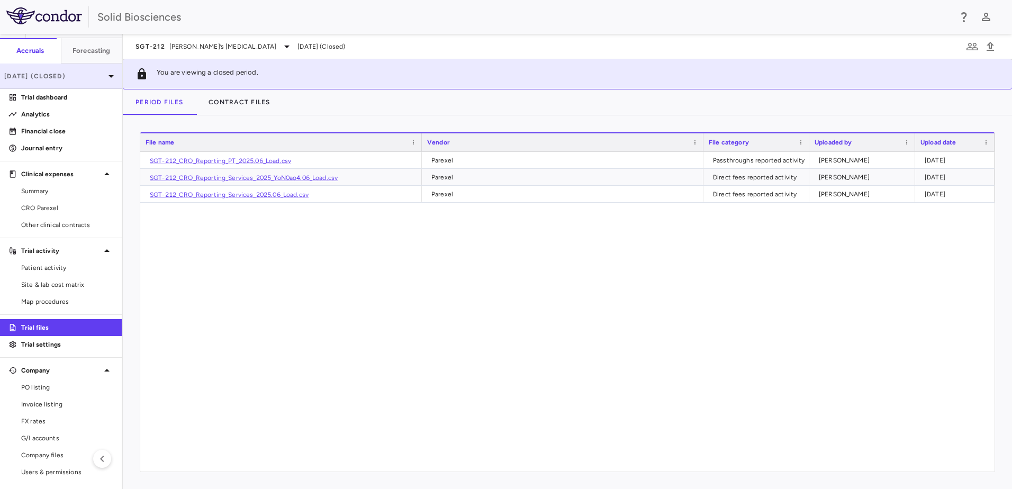
click at [66, 77] on p "[DATE] (Closed)" at bounding box center [54, 76] width 101 height 10
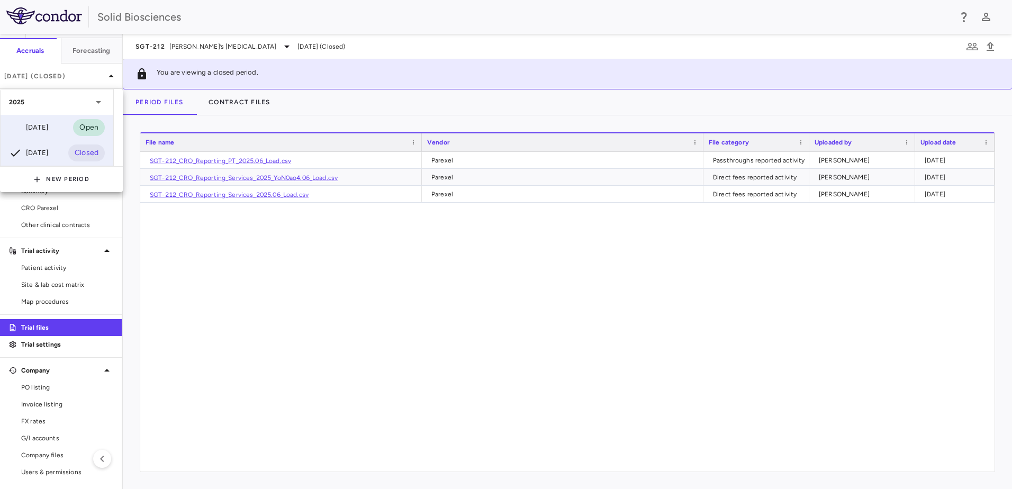
click at [48, 124] on div "[DATE]" at bounding box center [28, 127] width 39 height 13
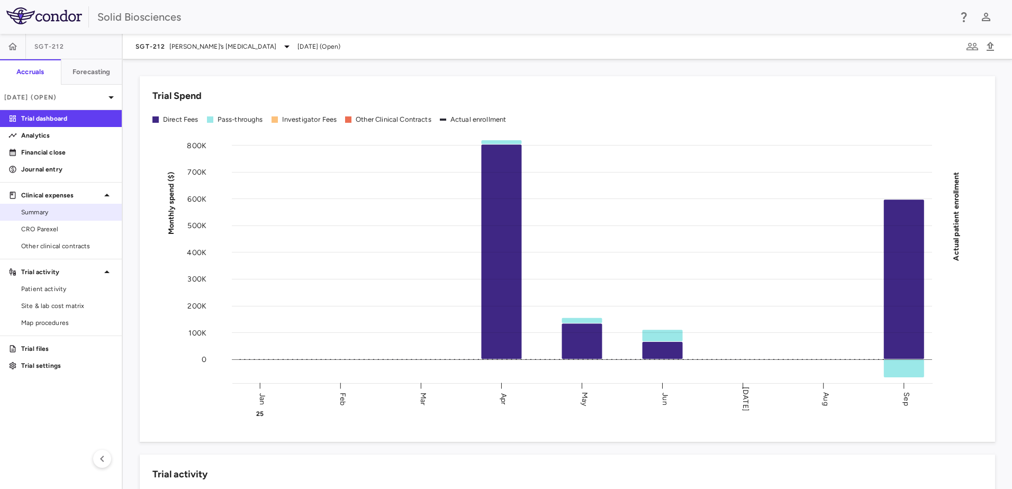
click at [42, 215] on span "Summary" at bounding box center [67, 212] width 92 height 10
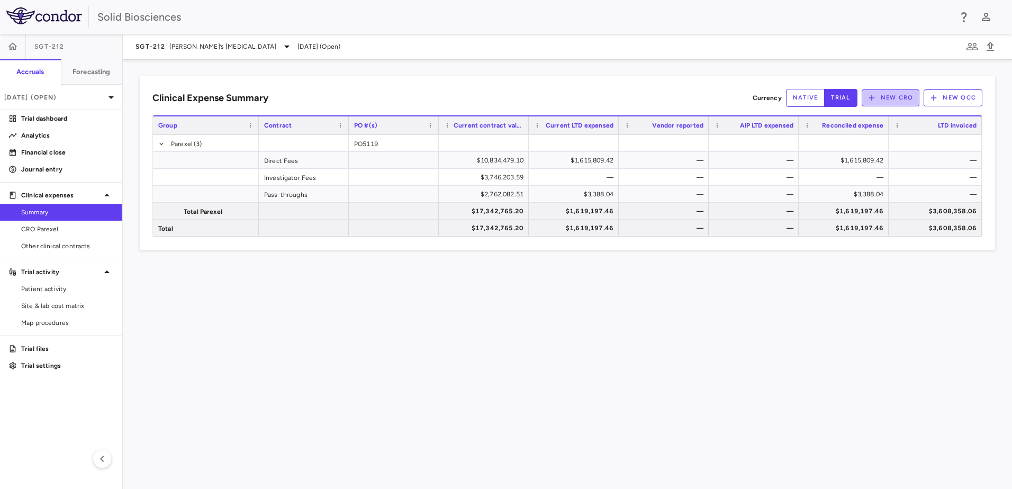
click at [899, 98] on button "New CRO" at bounding box center [891, 97] width 58 height 17
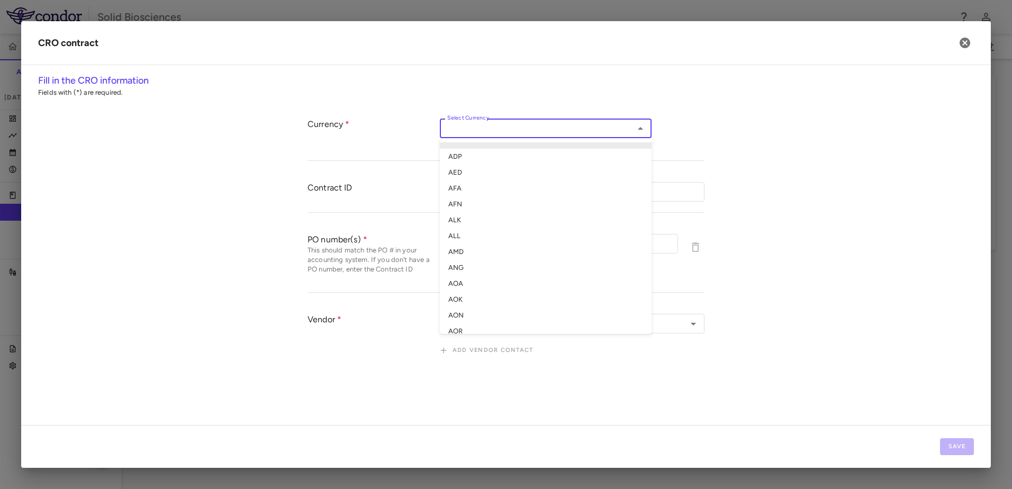
click at [507, 133] on input "Select Currency" at bounding box center [537, 128] width 188 height 13
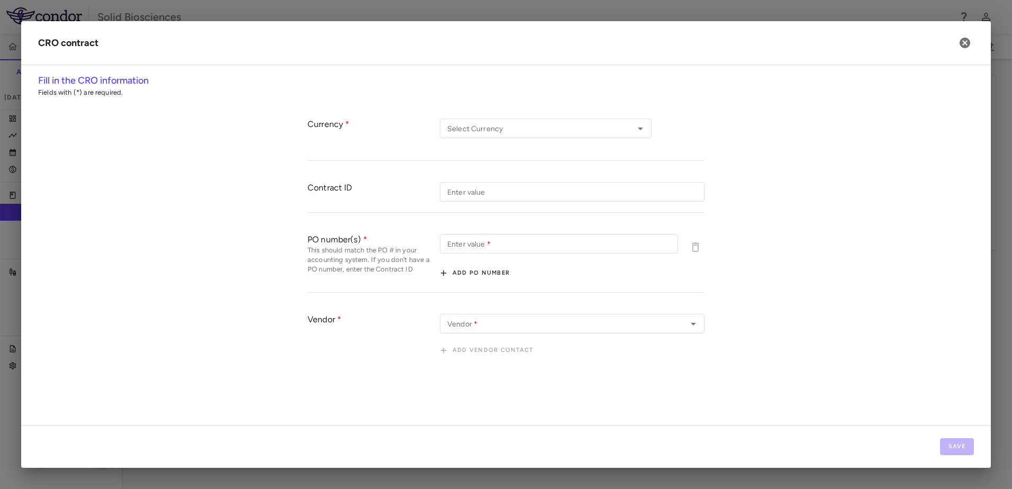
click at [161, 231] on div "Currency Select Currency Select Currency Contract ID Enter value Enter value PO…" at bounding box center [506, 238] width 936 height 261
click at [963, 47] on icon "button" at bounding box center [965, 43] width 11 height 11
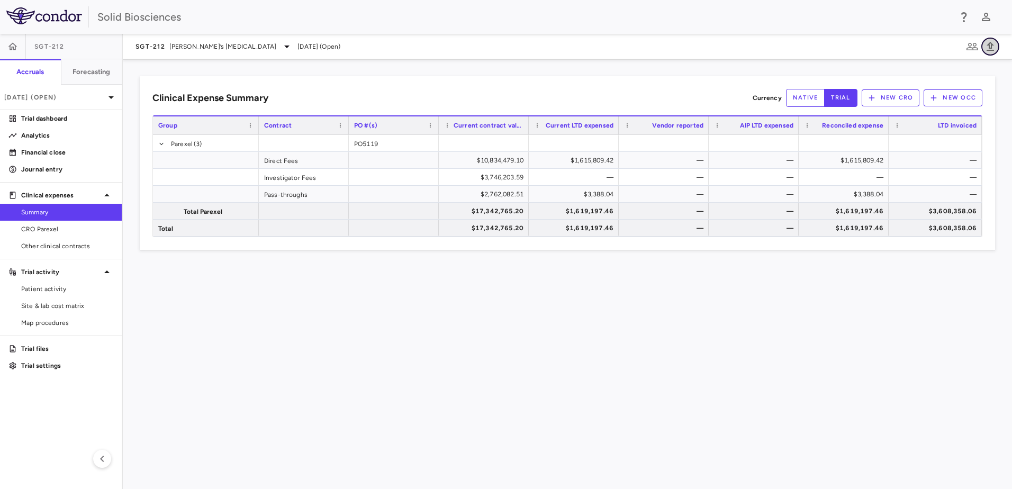
click at [994, 46] on icon "button" at bounding box center [990, 46] width 13 height 13
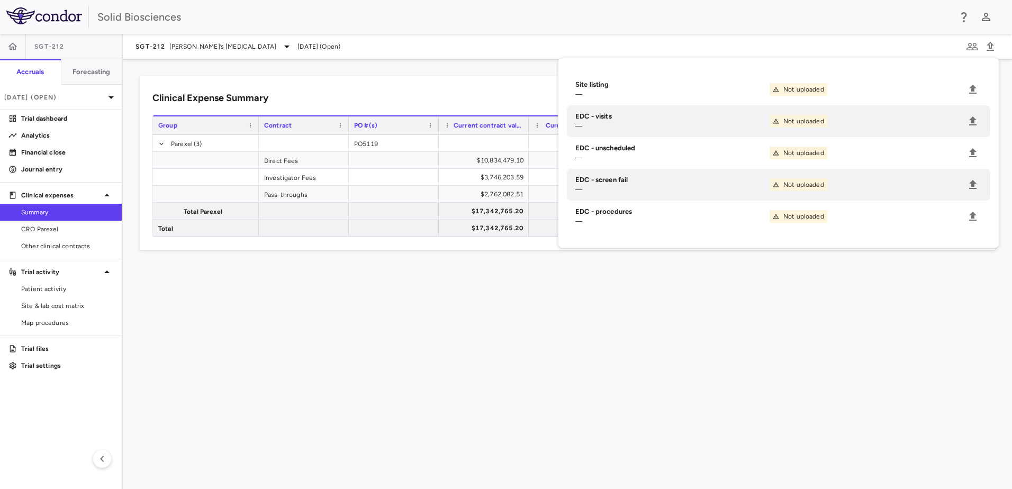
click at [362, 74] on div "Clinical Expense Summary Currency native trial New CRO New OCC Drag here to set…" at bounding box center [567, 274] width 889 height 430
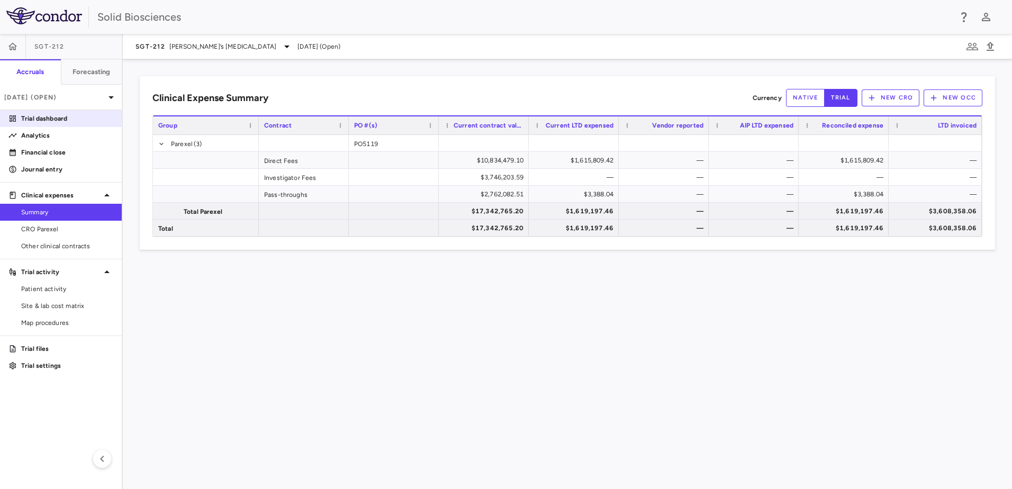
click at [54, 120] on p "Trial dashboard" at bounding box center [67, 119] width 92 height 10
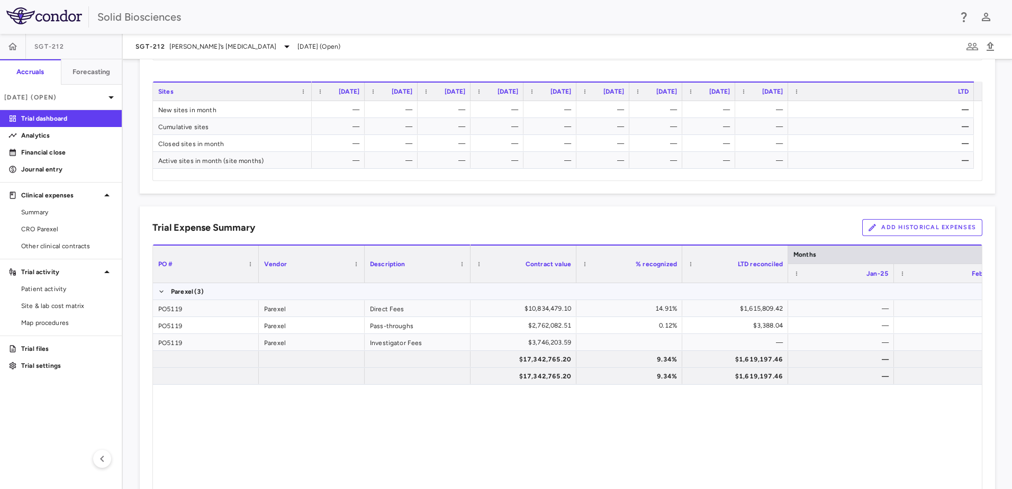
scroll to position [632, 0]
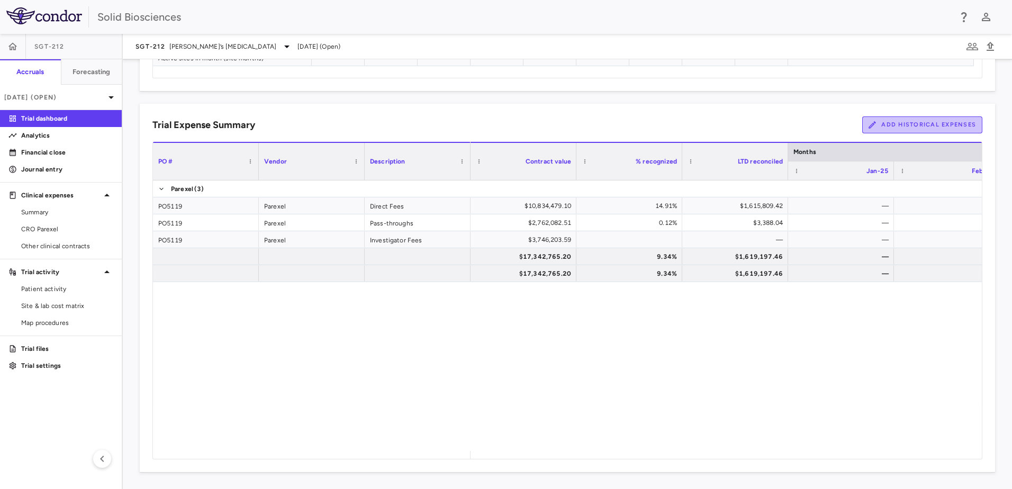
click at [891, 125] on button "Add Historical Expenses" at bounding box center [922, 124] width 120 height 17
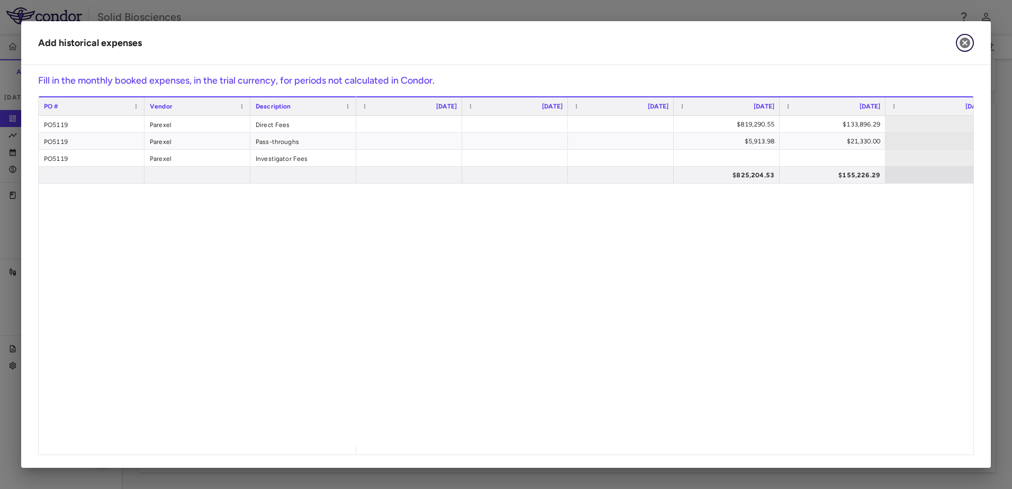
click at [965, 42] on icon "button" at bounding box center [965, 43] width 11 height 11
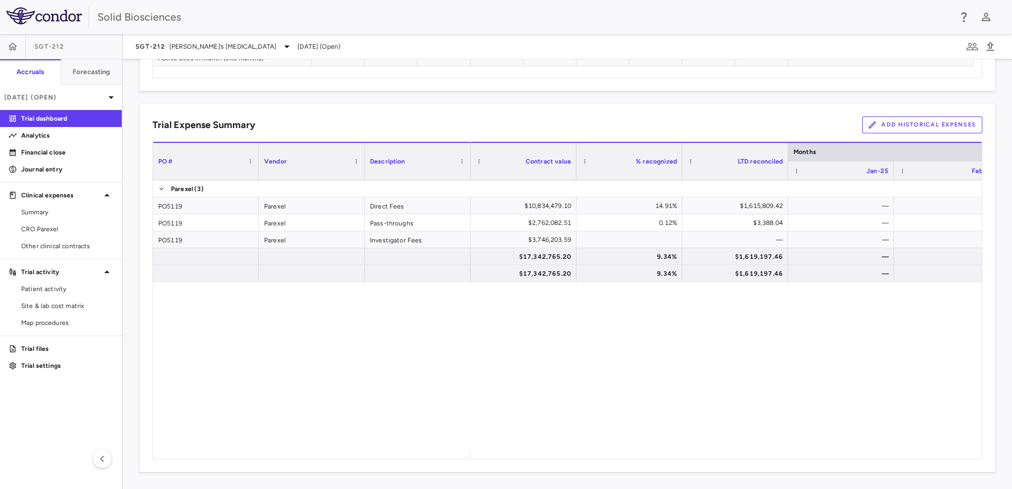
click at [529, 321] on div "$10,834,479.10 14.91% $1,615,809.42 — — — $2,762,082.51 0.12% $3,388.04 — — — $…" at bounding box center [726, 315] width 511 height 270
click at [54, 228] on span "CRO Parexel" at bounding box center [67, 229] width 92 height 10
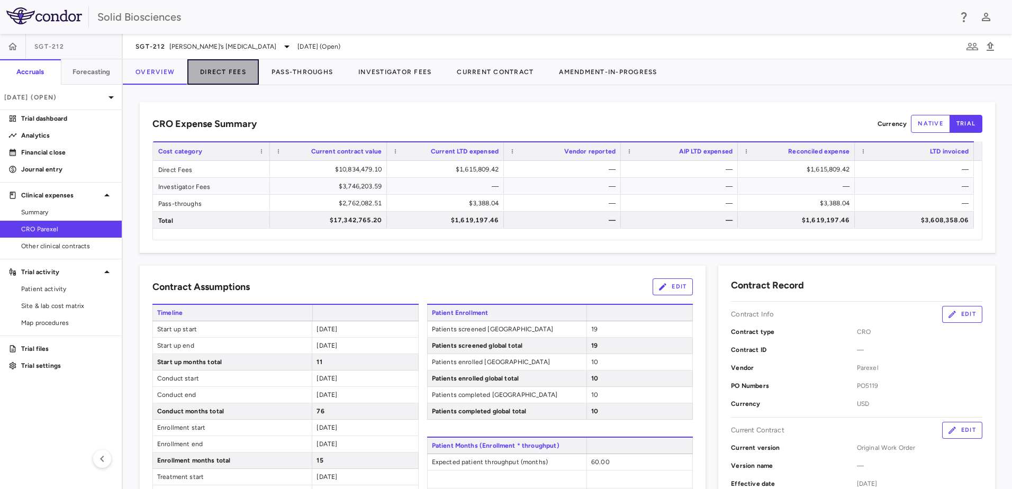
click at [237, 72] on button "Direct Fees" at bounding box center [222, 71] width 71 height 25
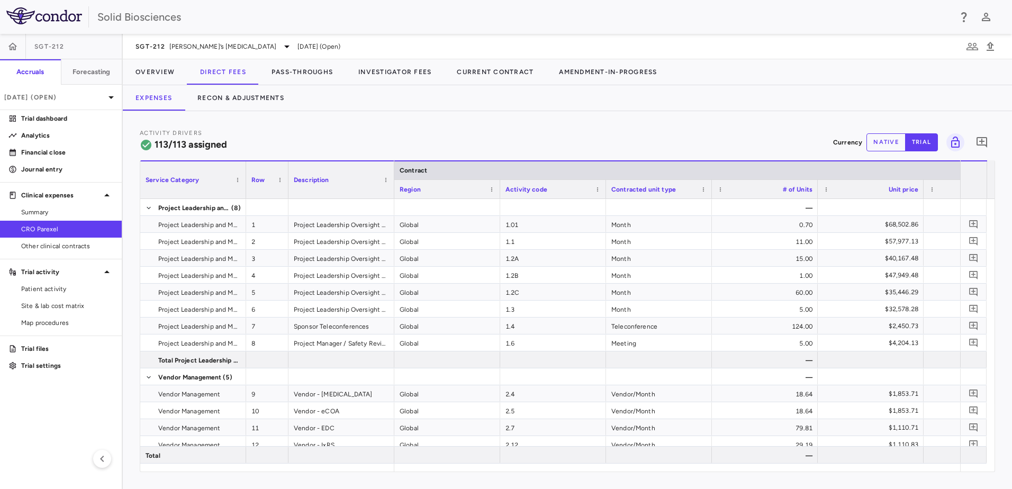
click at [889, 143] on button "native" at bounding box center [885, 142] width 39 height 18
click at [924, 139] on button "trial" at bounding box center [921, 142] width 33 height 18
click at [882, 141] on button "native" at bounding box center [885, 142] width 39 height 18
click at [920, 141] on button "trial" at bounding box center [921, 142] width 33 height 18
click at [990, 48] on icon "button" at bounding box center [990, 46] width 7 height 9
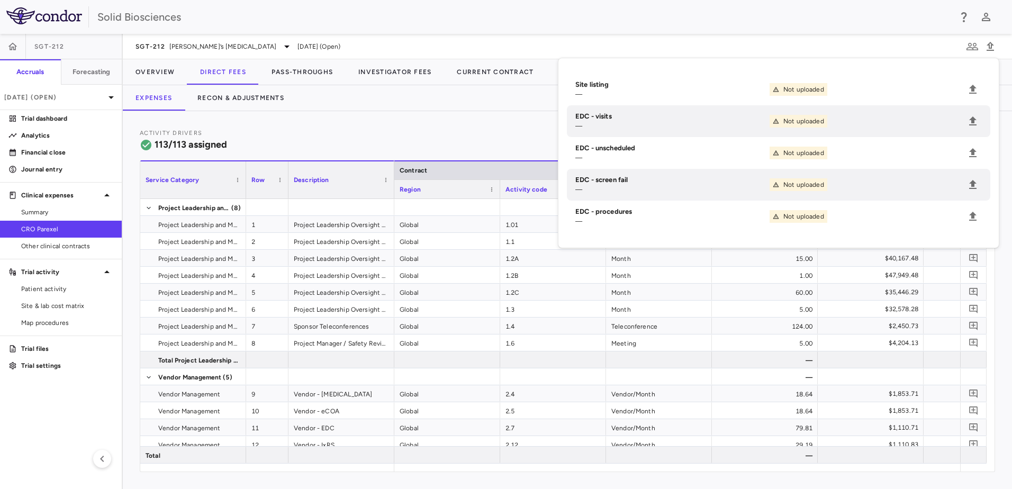
click at [443, 137] on div "Activity Drivers 113/113 assigned Currency native trial 0" at bounding box center [567, 142] width 855 height 28
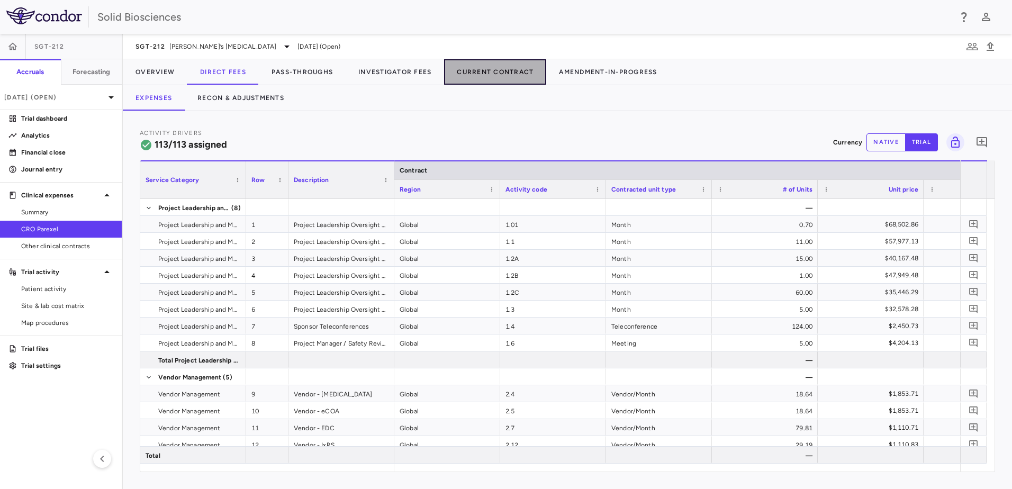
click at [485, 71] on button "Current Contract" at bounding box center [495, 71] width 102 height 25
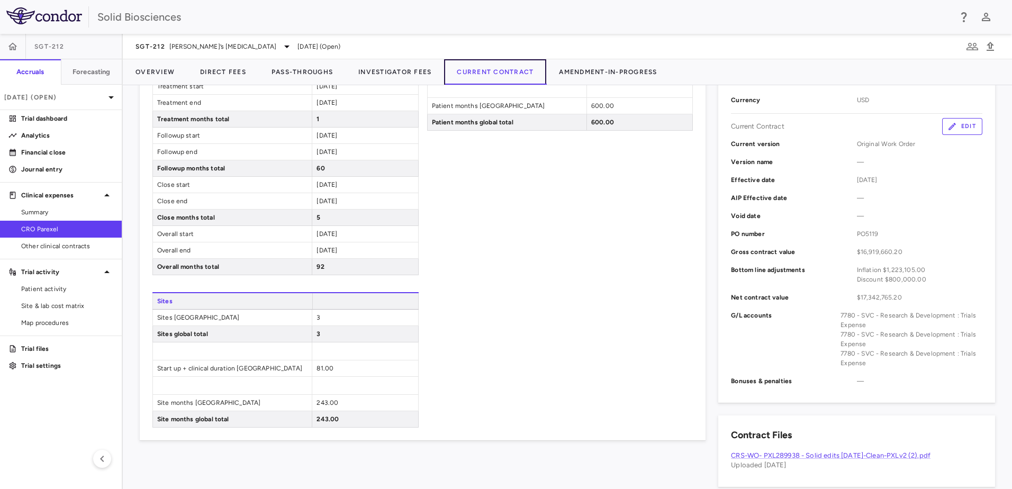
scroll to position [389, 0]
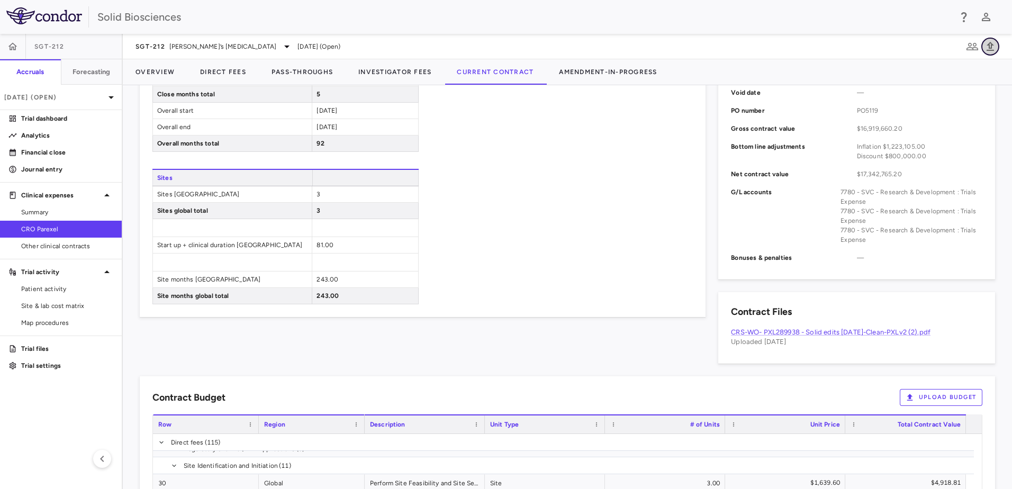
click at [990, 49] on icon "button" at bounding box center [990, 46] width 13 height 13
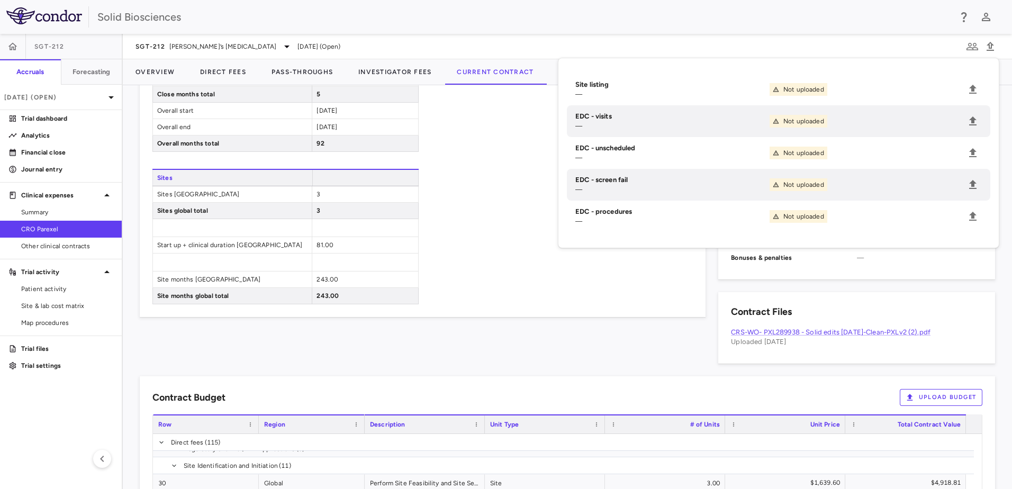
drag, startPoint x: 579, startPoint y: 340, endPoint x: 567, endPoint y: 330, distance: 15.5
click at [575, 338] on div "Contract Assumptions Edit Timeline Start up start [DATE] Start up end [DATE] St…" at bounding box center [416, 51] width 579 height 625
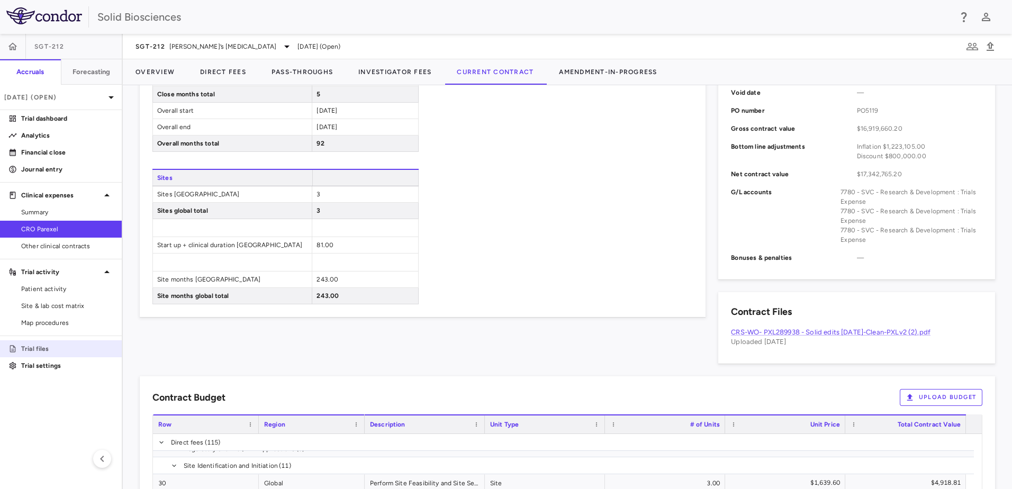
click at [35, 350] on p "Trial files" at bounding box center [67, 349] width 92 height 10
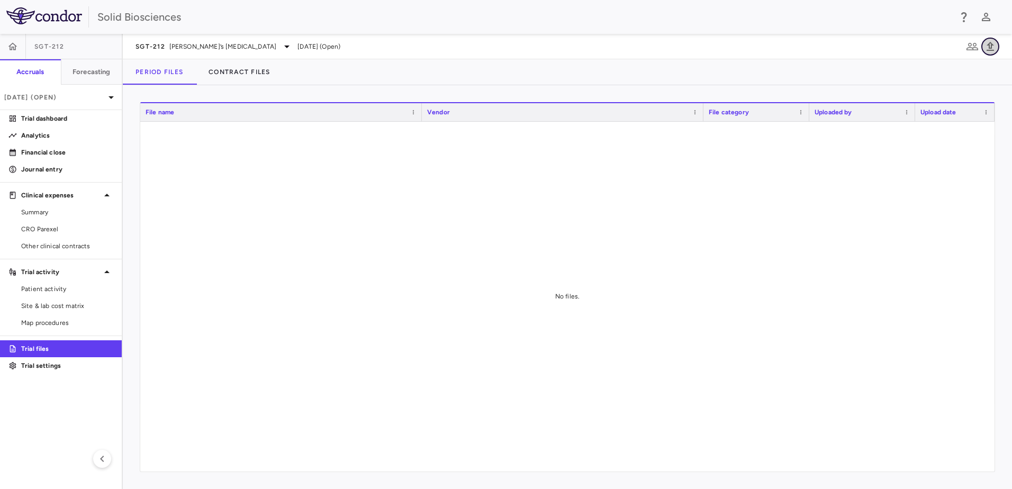
click at [986, 50] on icon "button" at bounding box center [990, 46] width 13 height 13
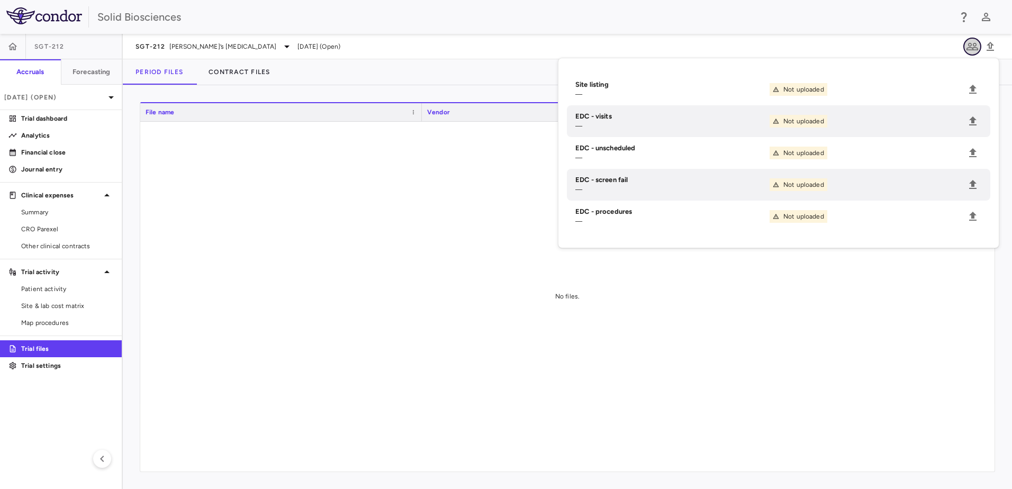
click at [972, 46] on icon "button" at bounding box center [972, 46] width 13 height 13
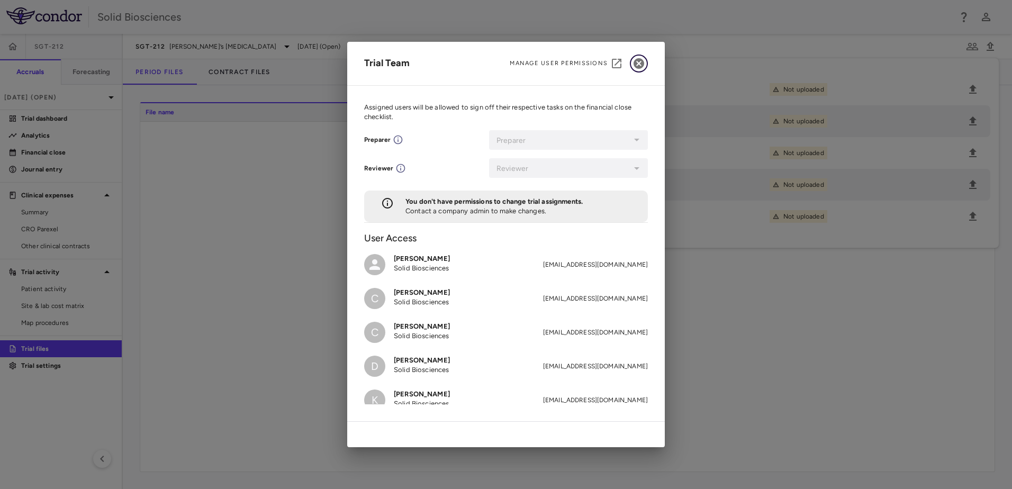
click at [642, 64] on icon "button" at bounding box center [639, 63] width 11 height 11
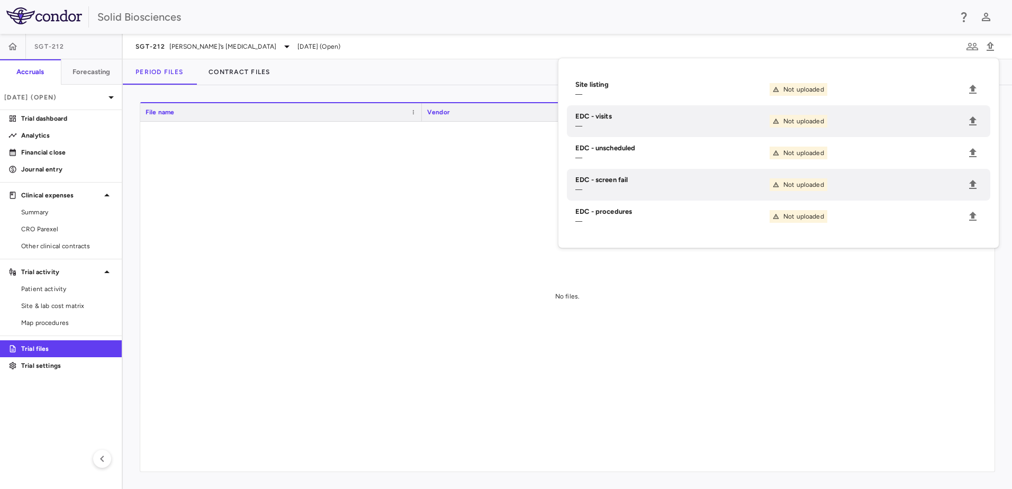
drag, startPoint x: 305, startPoint y: 280, endPoint x: 316, endPoint y: 277, distance: 11.6
click at [306, 278] on div at bounding box center [567, 297] width 854 height 350
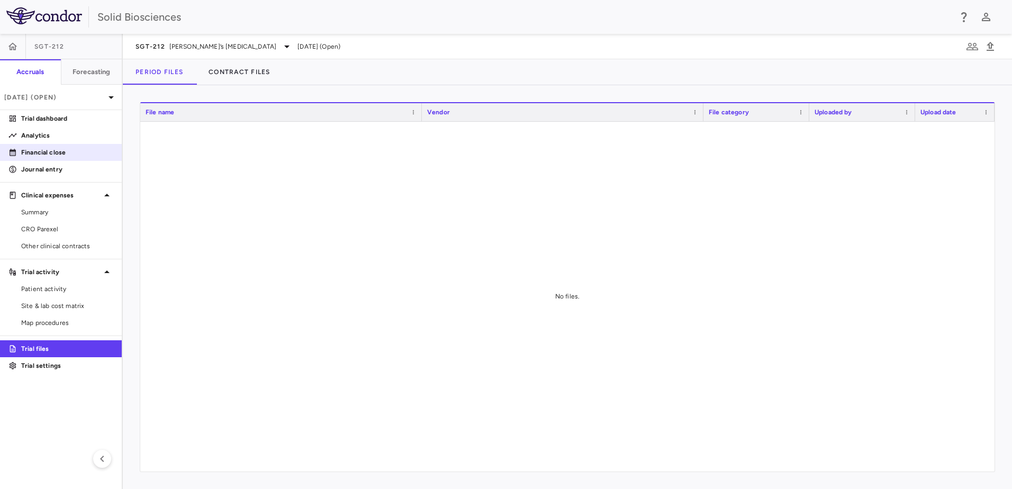
click at [55, 150] on p "Financial close" at bounding box center [67, 153] width 92 height 10
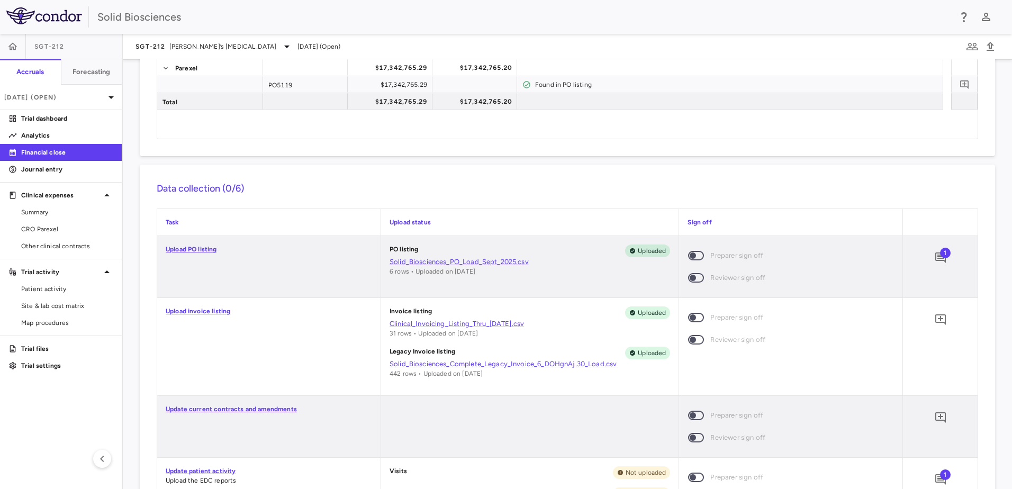
scroll to position [106, 0]
click at [251, 405] on link "Update current contracts and amendments" at bounding box center [231, 407] width 131 height 7
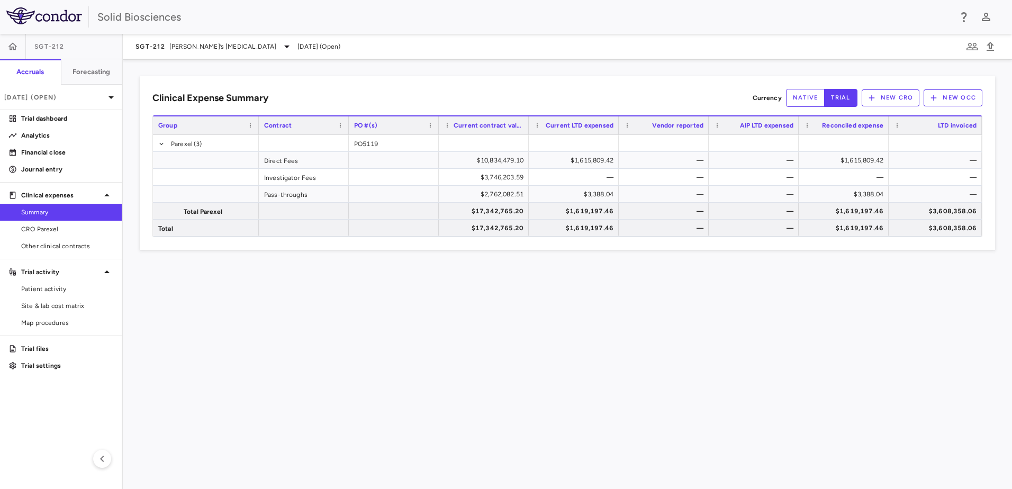
click at [382, 339] on div "Clinical Expense Summary Currency native trial New CRO New OCC Drag here to set…" at bounding box center [567, 274] width 889 height 430
click at [816, 273] on div "Clinical Expense Summary Currency native trial New CRO New OCC Drag here to set…" at bounding box center [567, 274] width 889 height 430
click at [900, 93] on button "New CRO" at bounding box center [891, 97] width 58 height 17
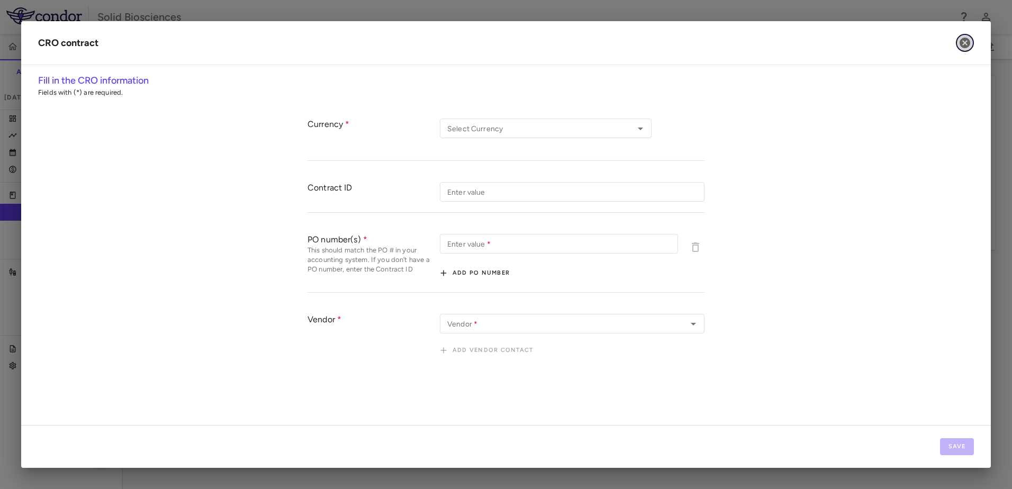
click at [969, 41] on icon "button" at bounding box center [965, 43] width 11 height 11
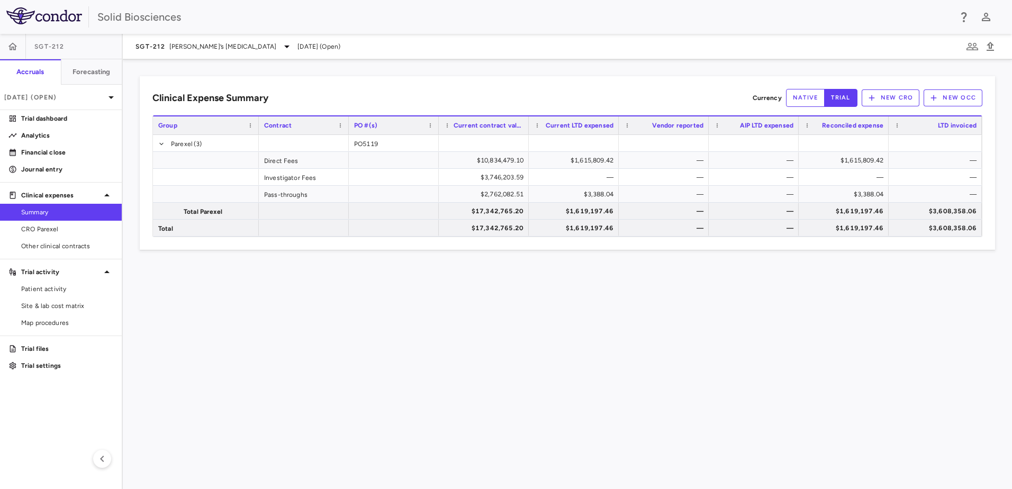
click at [963, 93] on button "New OCC" at bounding box center [953, 97] width 59 height 17
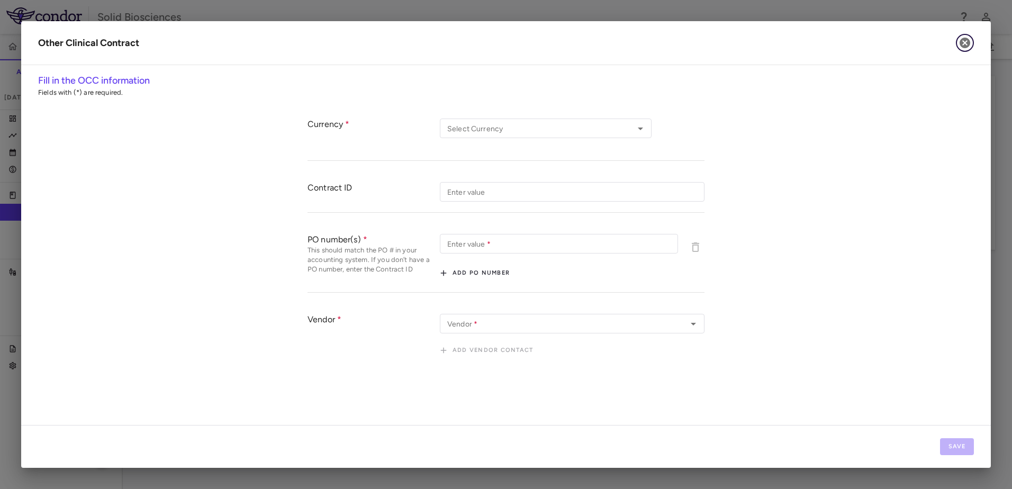
click at [963, 41] on icon "button" at bounding box center [965, 43] width 13 height 13
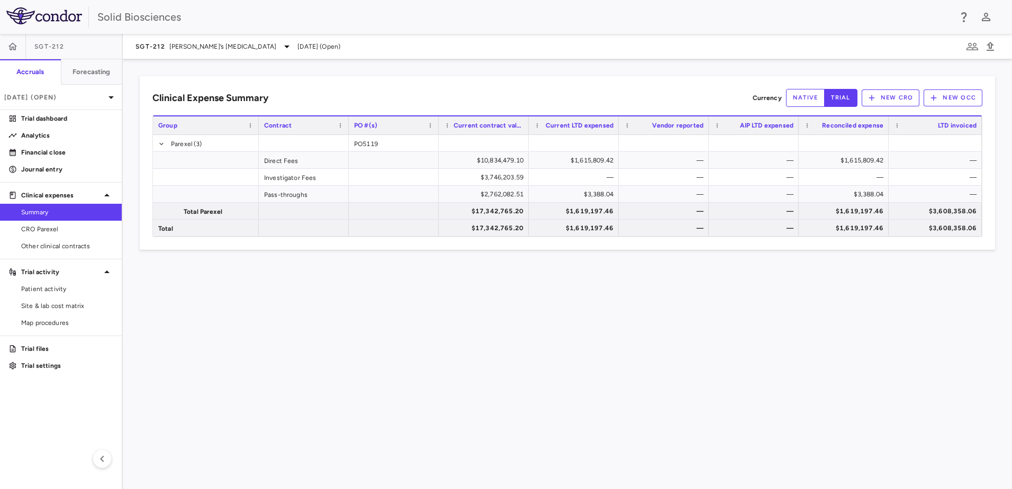
click at [837, 265] on div "Clinical Expense Summary Currency native trial New CRO New OCC Drag here to set…" at bounding box center [567, 274] width 889 height 430
click at [989, 48] on icon "button" at bounding box center [990, 46] width 13 height 13
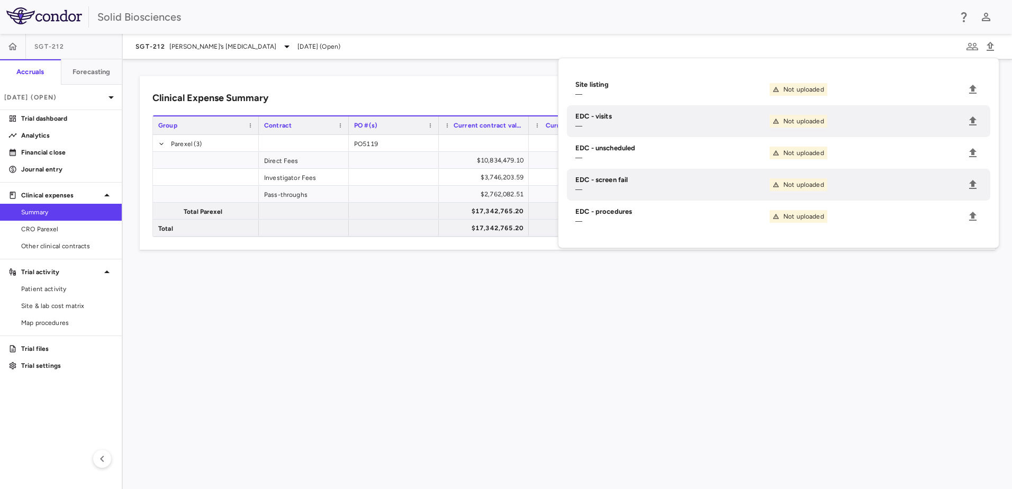
click at [489, 395] on div "Clinical Expense Summary Currency native trial New CRO New OCC Drag here to set…" at bounding box center [567, 274] width 889 height 430
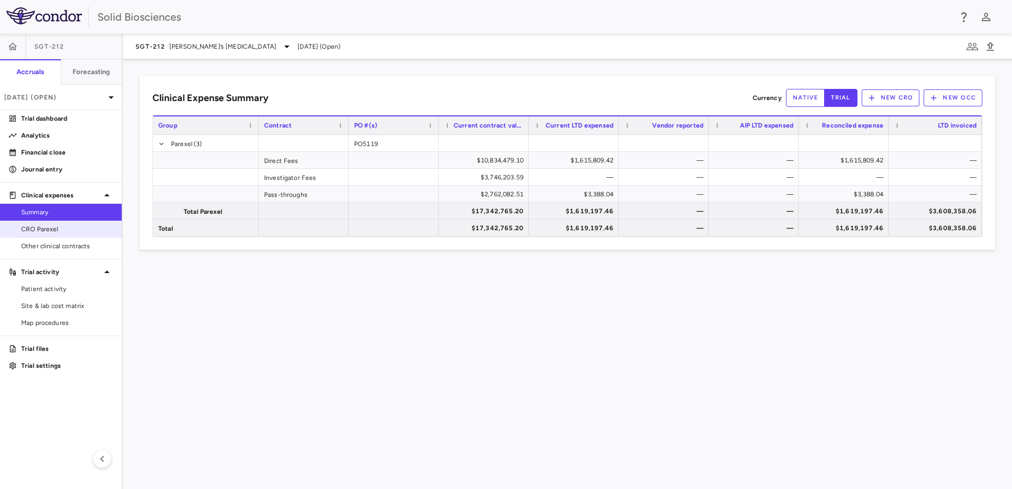
click at [50, 225] on span "CRO Parexel" at bounding box center [67, 229] width 92 height 10
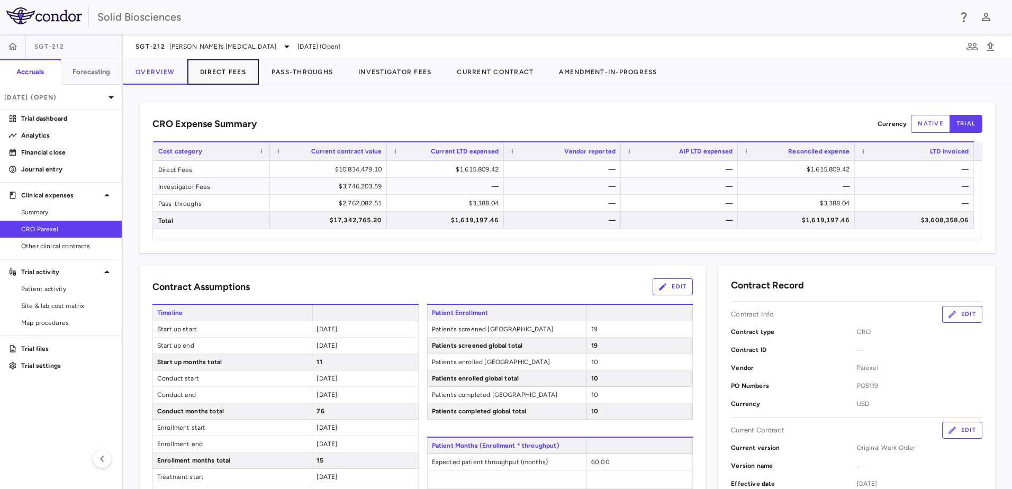
click at [221, 72] on button "Direct Fees" at bounding box center [222, 71] width 71 height 25
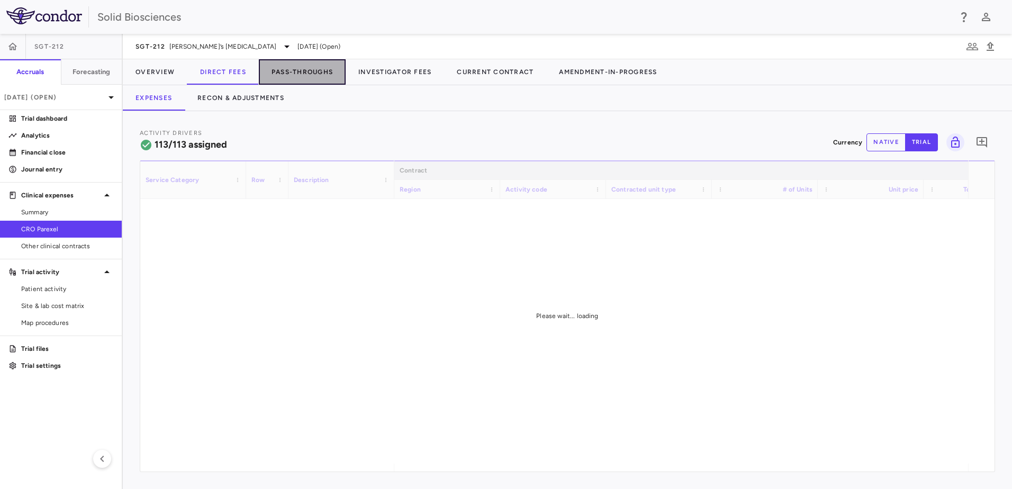
click at [297, 77] on button "Pass-Throughs" at bounding box center [302, 71] width 87 height 25
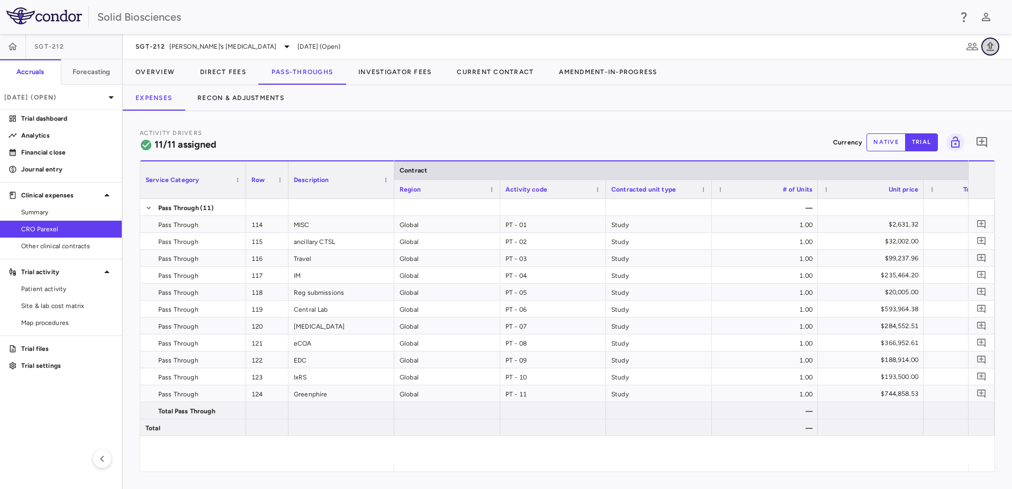
click at [990, 46] on icon "button" at bounding box center [990, 46] width 7 height 9
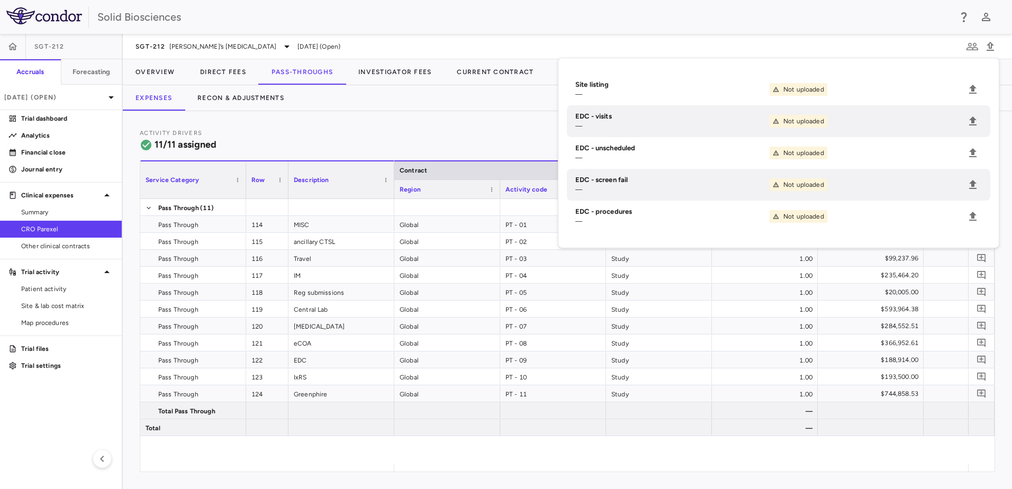
drag, startPoint x: 463, startPoint y: 120, endPoint x: 141, endPoint y: 142, distance: 323.1
click at [462, 120] on div "Activity Drivers 11/11 assigned Currency native trial 0 Service Category Drag h…" at bounding box center [567, 300] width 889 height 378
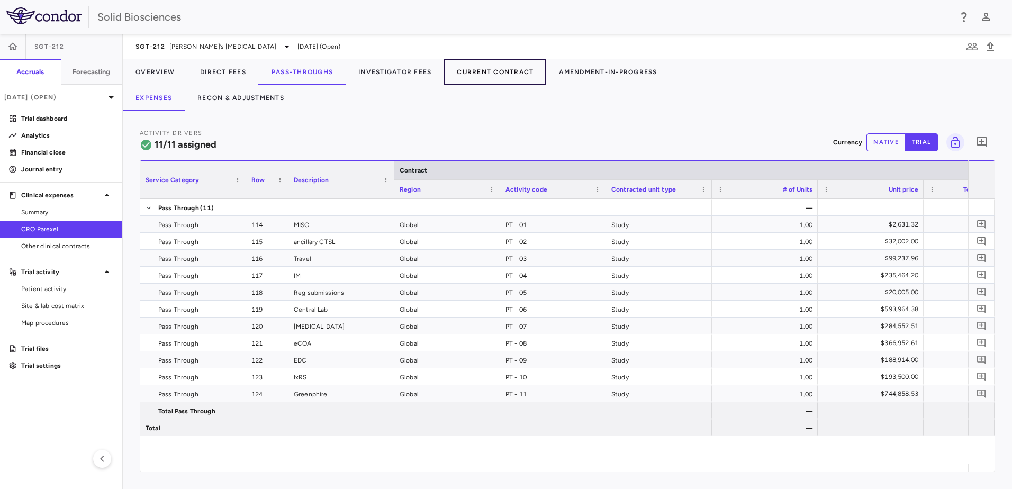
click at [506, 70] on button "Current Contract" at bounding box center [495, 71] width 102 height 25
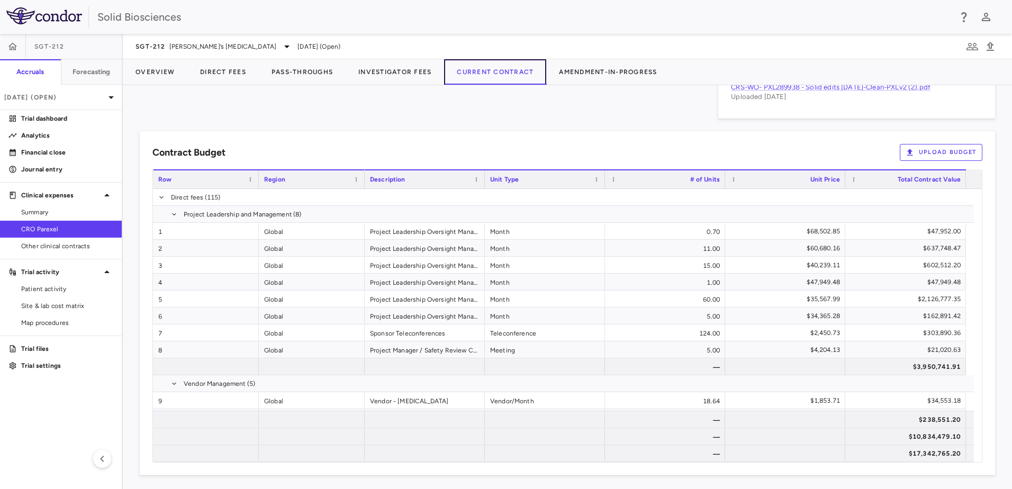
scroll to position [637, 0]
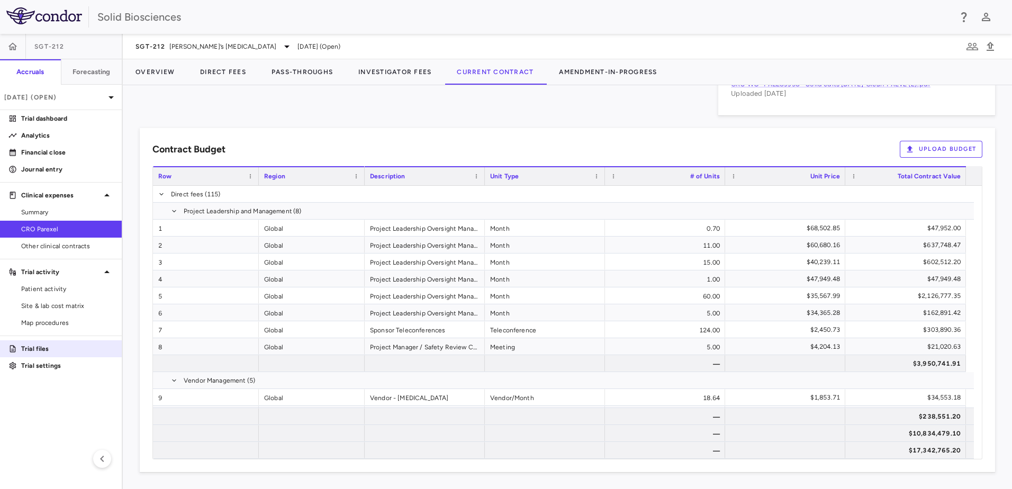
click at [48, 348] on p "Trial files" at bounding box center [67, 349] width 92 height 10
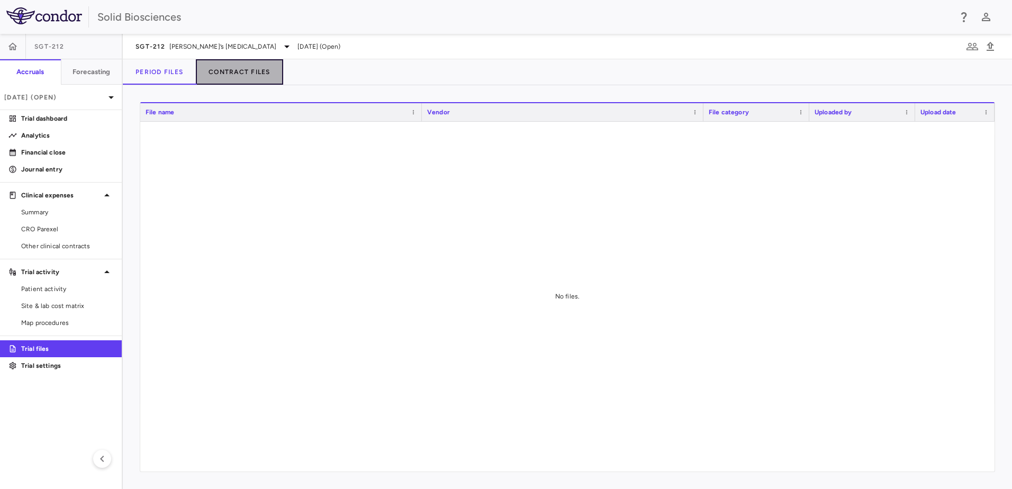
click at [248, 71] on button "Contract Files" at bounding box center [239, 71] width 87 height 25
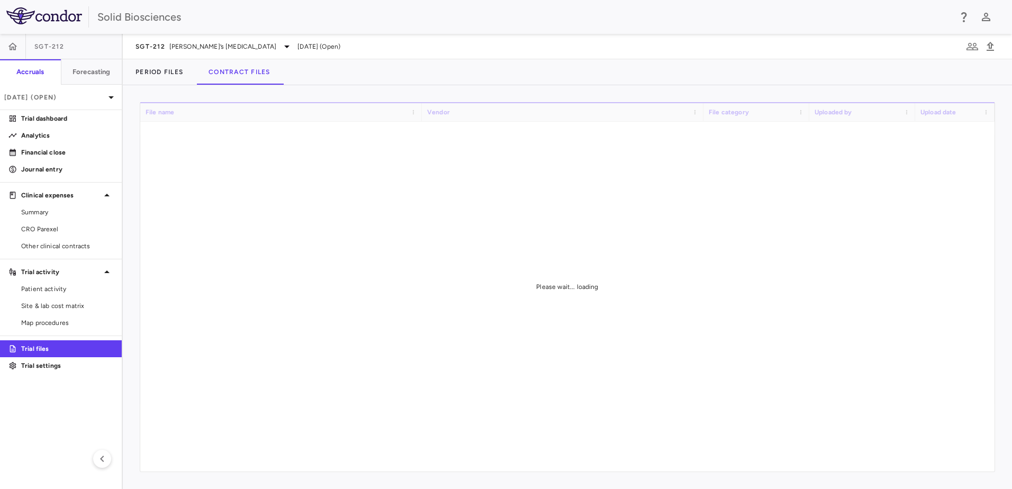
click at [39, 43] on span "SGT-212" at bounding box center [49, 46] width 30 height 8
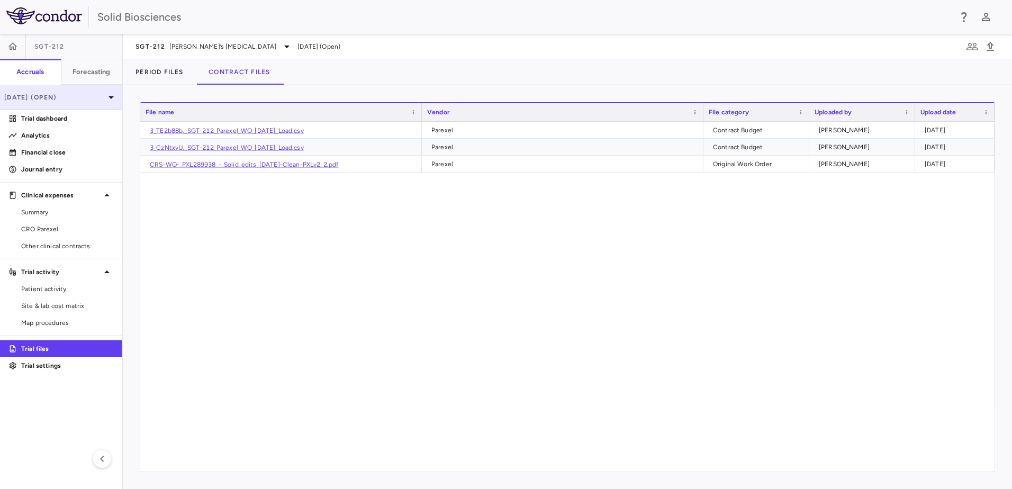
click at [56, 97] on p "[DATE] (Open)" at bounding box center [54, 98] width 101 height 10
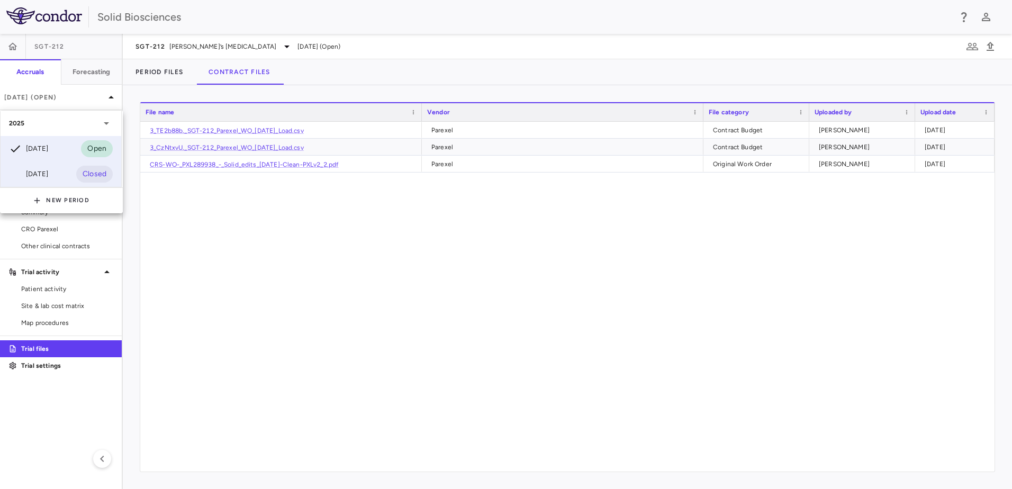
click at [48, 175] on div "[DATE]" at bounding box center [28, 174] width 39 height 13
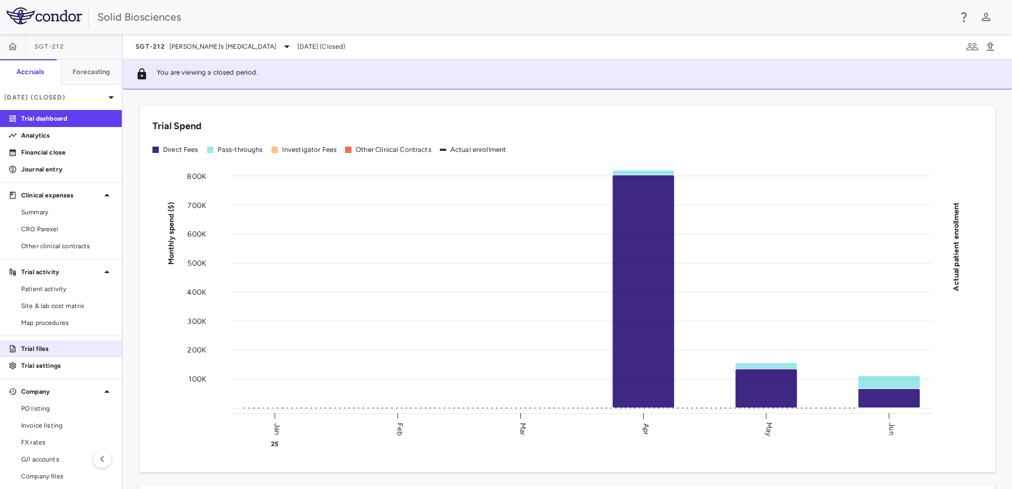
click at [50, 341] on link "Trial files" at bounding box center [61, 349] width 122 height 16
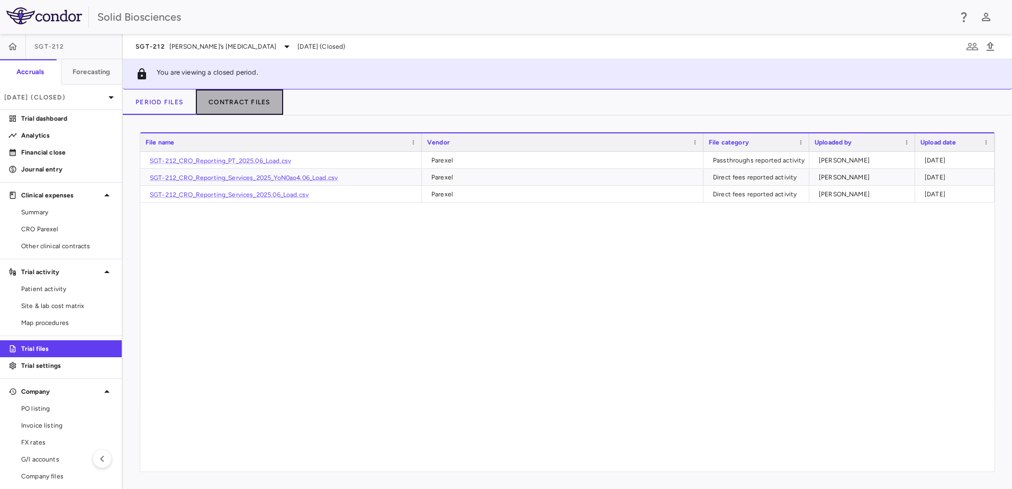
click at [243, 104] on button "Contract Files" at bounding box center [239, 101] width 87 height 25
click at [328, 277] on div "3_TE2b88b._SGT-212_Parexel_WO_[DATE]_Load.csv Parexel Contract Budget [PERSON_N…" at bounding box center [567, 312] width 854 height 320
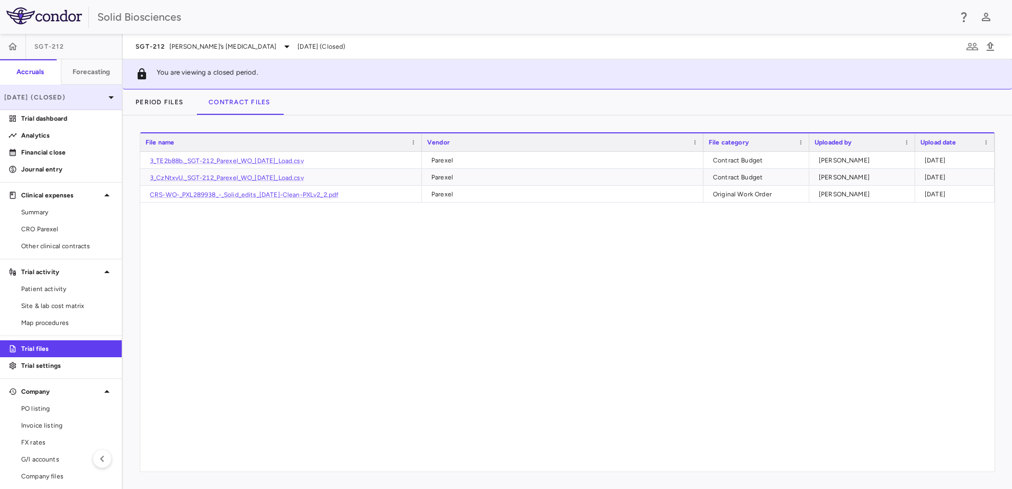
click at [82, 97] on p "[DATE] (Closed)" at bounding box center [54, 98] width 101 height 10
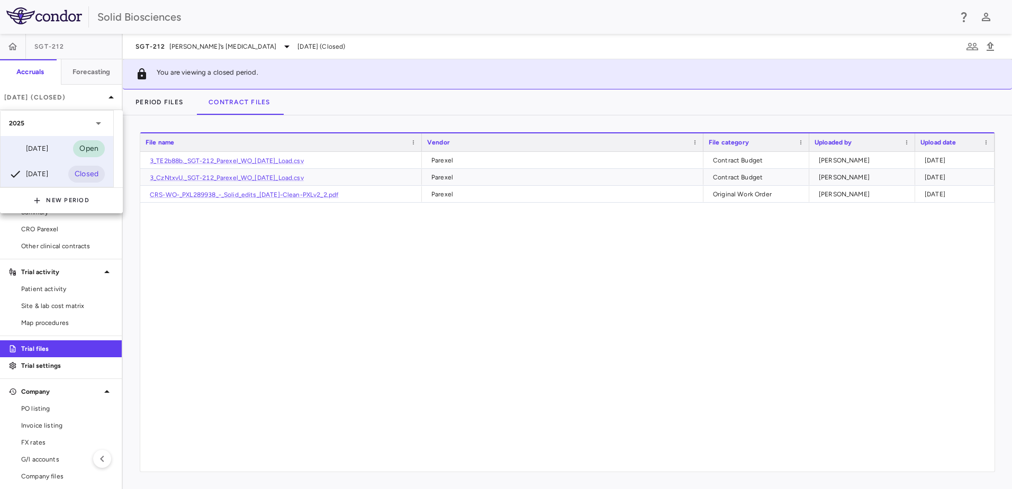
click at [48, 148] on div "[DATE]" at bounding box center [28, 148] width 39 height 13
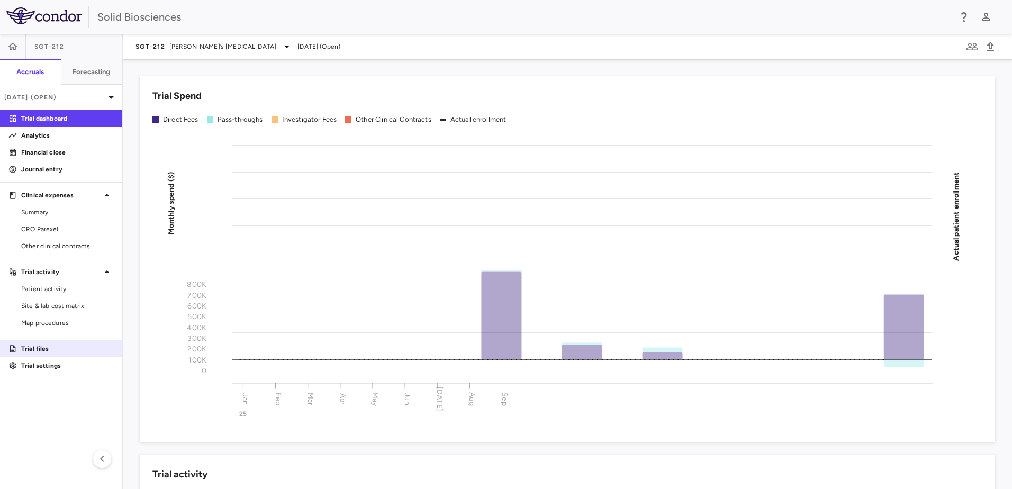
click at [33, 349] on p "Trial files" at bounding box center [67, 349] width 92 height 10
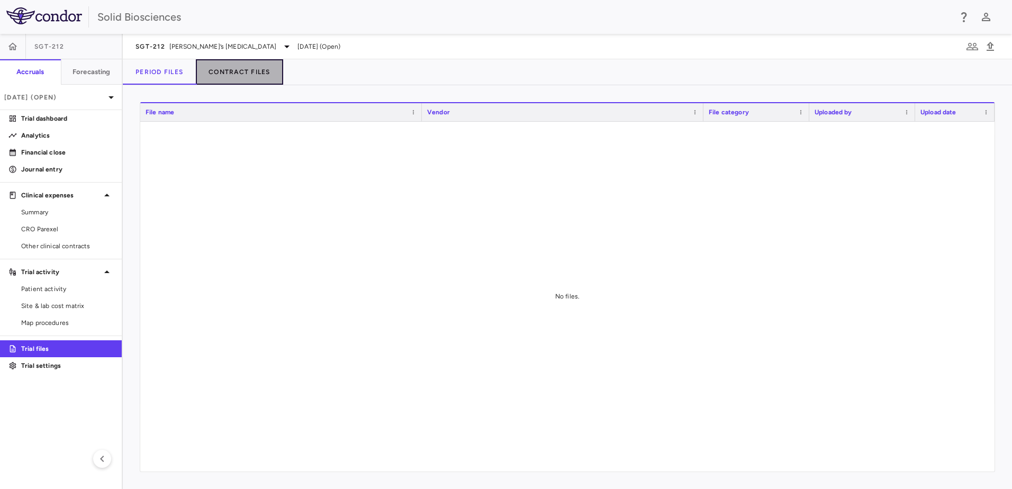
click at [249, 69] on button "Contract Files" at bounding box center [239, 71] width 87 height 25
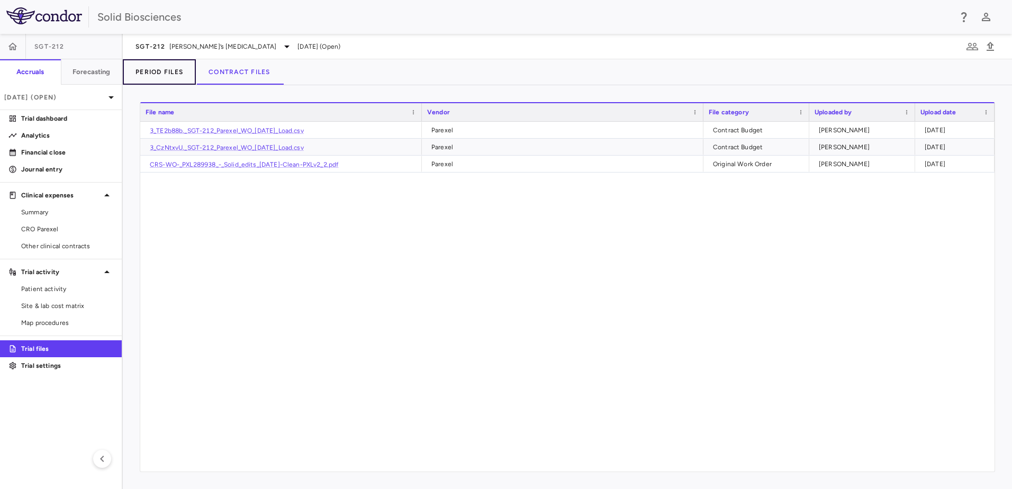
click at [162, 69] on button "Period Files" at bounding box center [159, 71] width 73 height 25
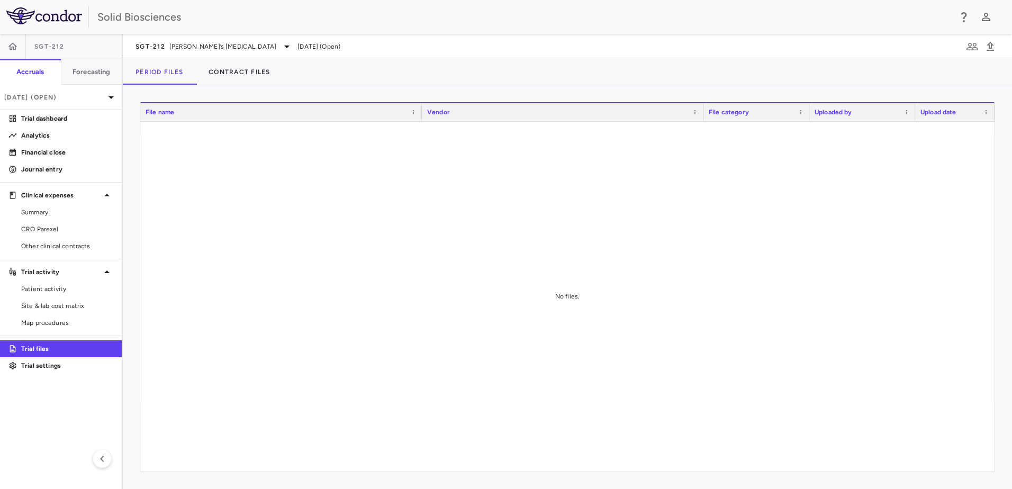
drag, startPoint x: 576, startPoint y: 294, endPoint x: 177, endPoint y: 376, distance: 407.5
click at [574, 294] on div at bounding box center [567, 297] width 854 height 350
click at [70, 305] on span "Site & lab cost matrix" at bounding box center [67, 306] width 92 height 10
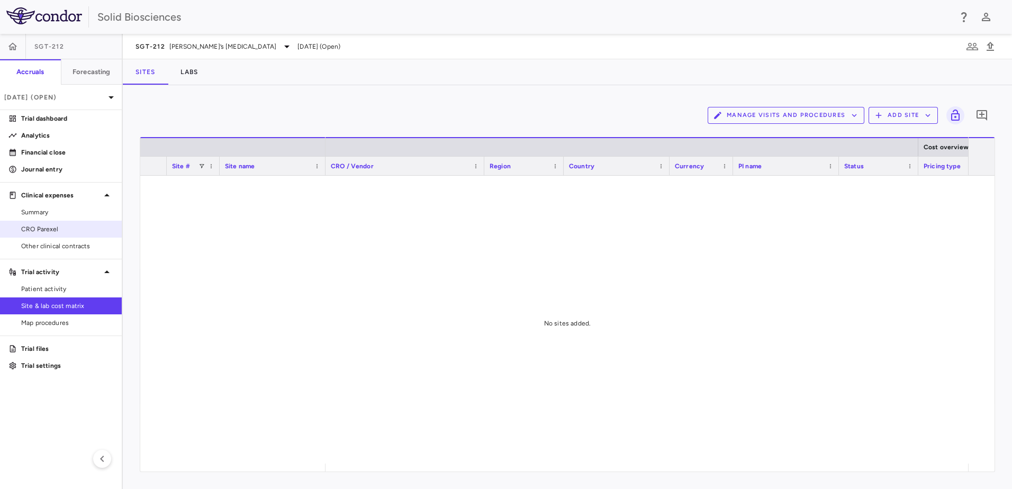
click at [49, 224] on span "CRO Parexel" at bounding box center [67, 229] width 92 height 10
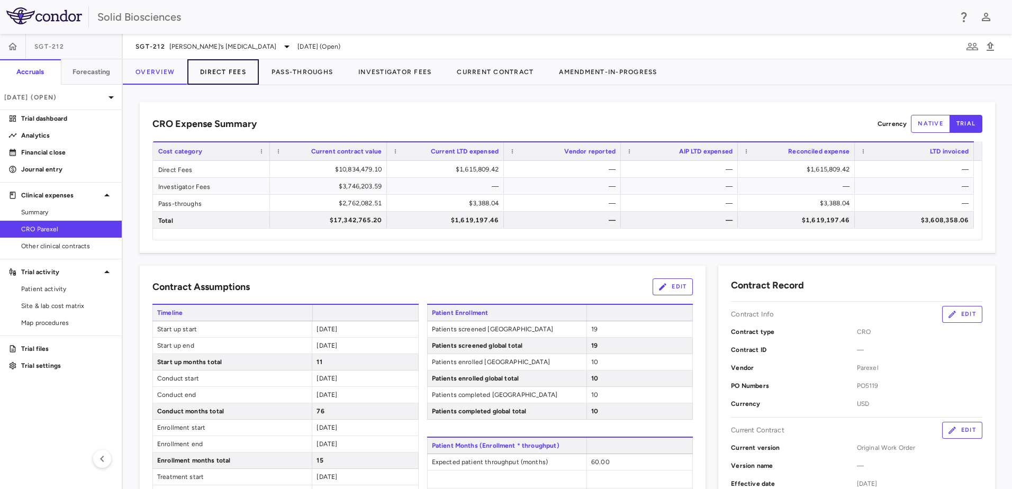
click at [219, 72] on button "Direct Fees" at bounding box center [222, 71] width 71 height 25
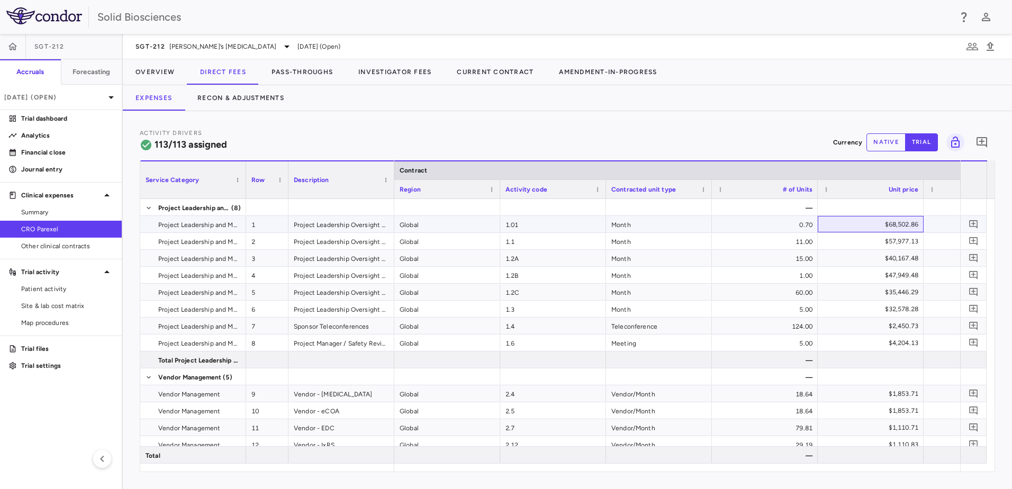
click at [892, 222] on div "$68,502.86" at bounding box center [872, 224] width 91 height 17
click at [249, 96] on button "Recon & Adjustments" at bounding box center [241, 97] width 112 height 25
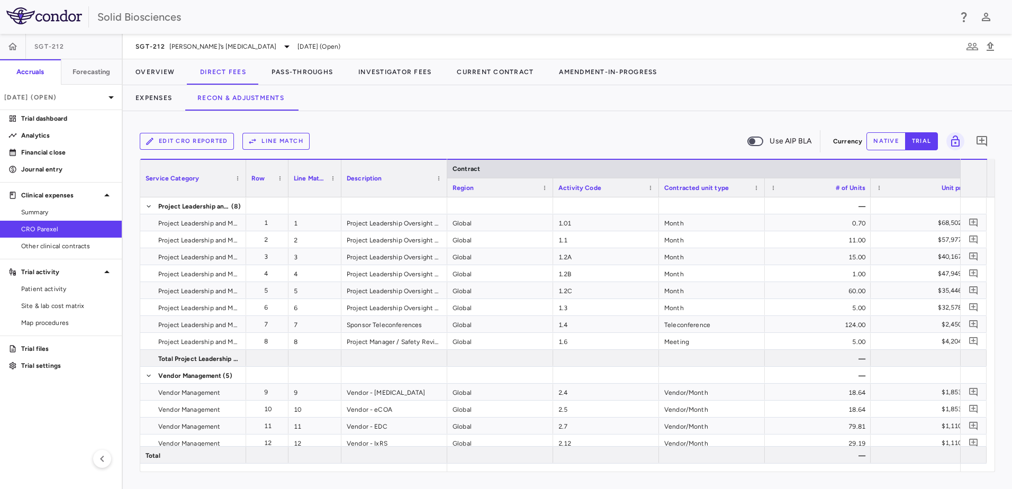
click at [203, 143] on button "Edit CRO reported" at bounding box center [187, 141] width 94 height 17
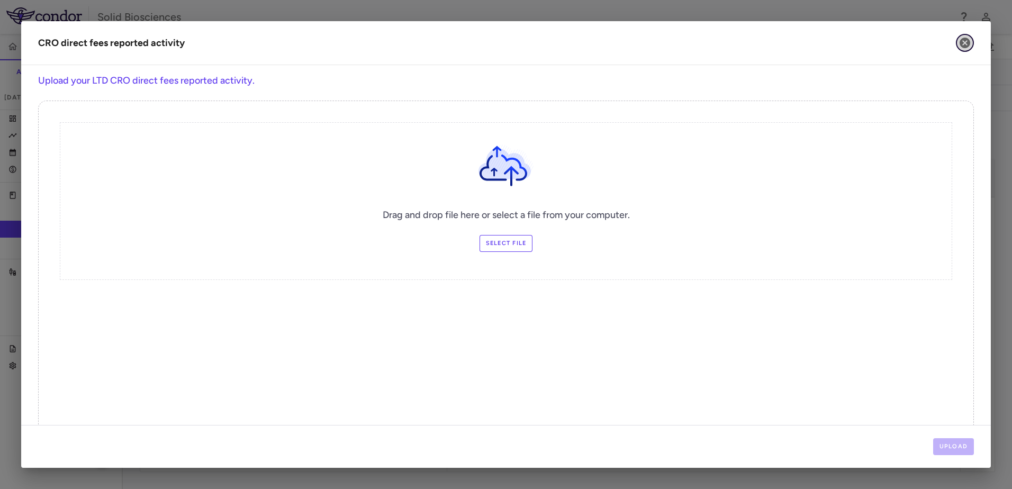
click at [965, 39] on icon "button" at bounding box center [965, 43] width 11 height 11
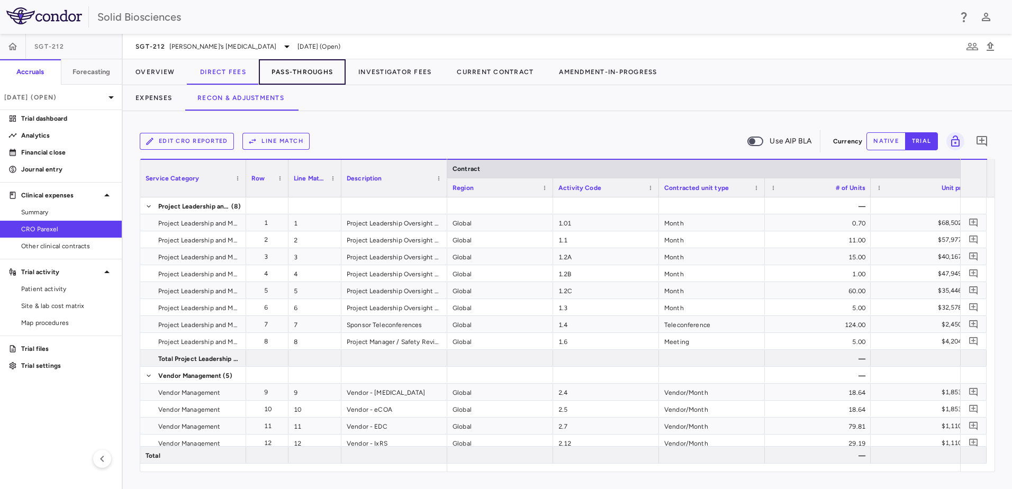
click at [306, 75] on button "Pass-Throughs" at bounding box center [302, 71] width 87 height 25
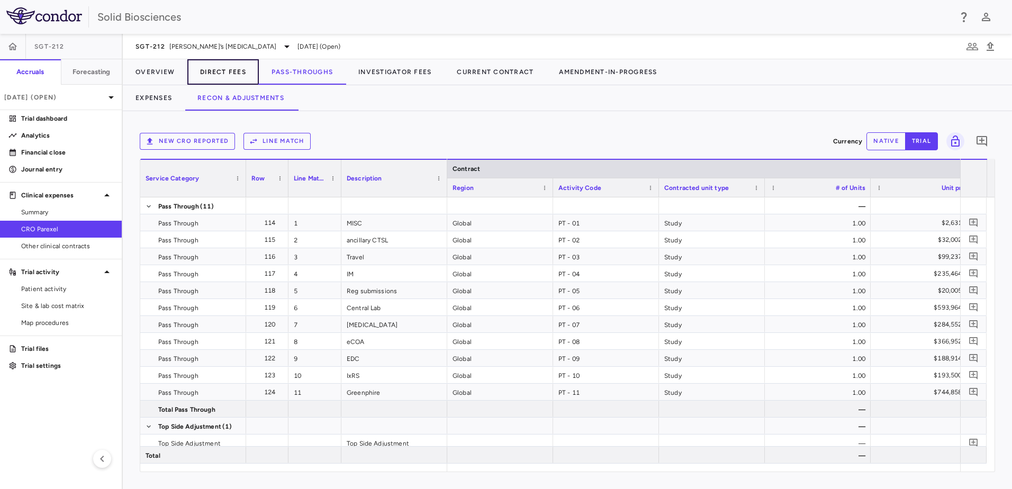
click at [224, 71] on button "Direct Fees" at bounding box center [222, 71] width 71 height 25
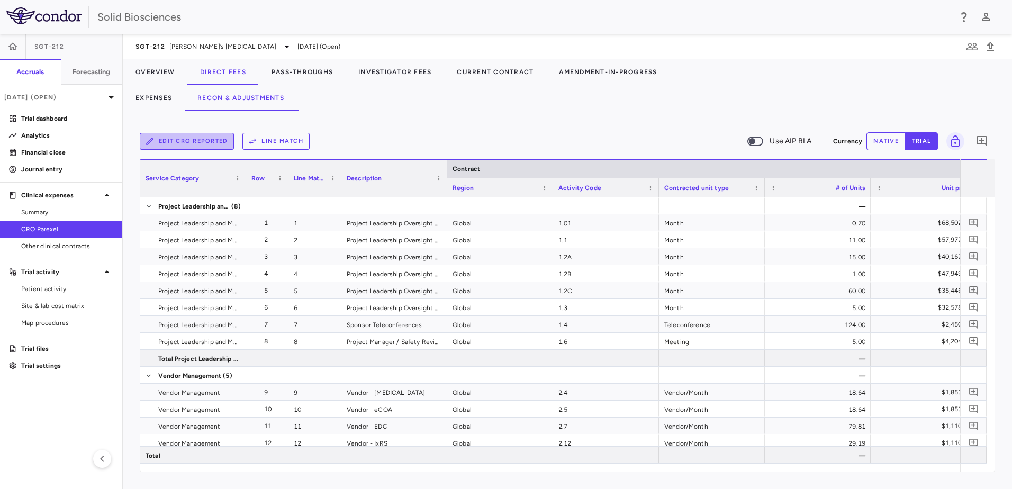
click at [206, 140] on button "Edit CRO reported" at bounding box center [187, 141] width 94 height 17
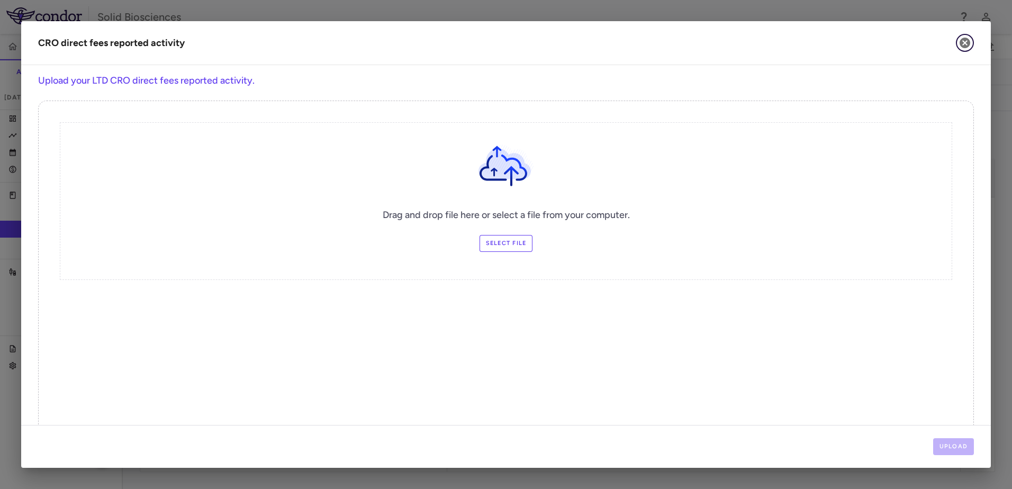
click at [964, 43] on icon "button" at bounding box center [965, 43] width 13 height 13
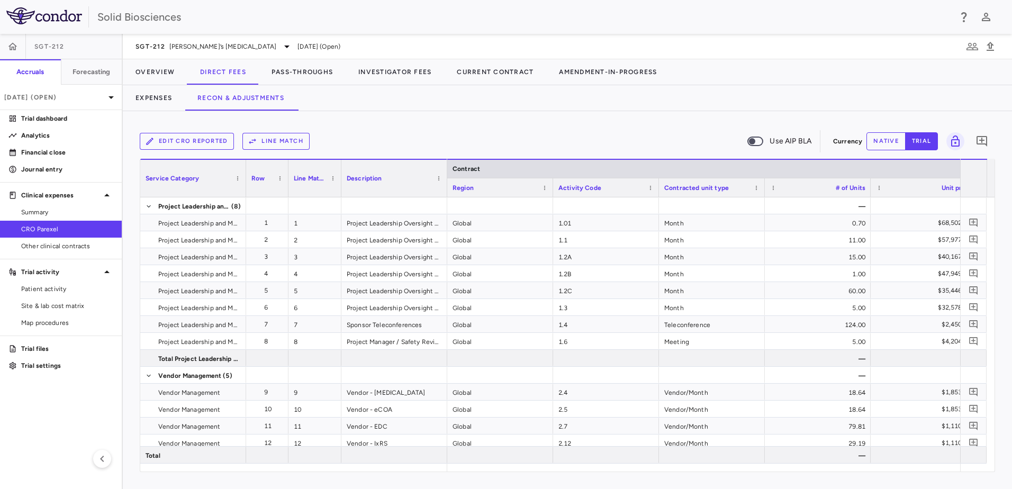
click at [376, 124] on div "Edit CRO reported Line Match Use AIP BLA Currency native trial 0 Service Catego…" at bounding box center [567, 300] width 889 height 378
click at [411, 139] on div "Edit CRO reported Line Match Use AIP BLA" at bounding box center [484, 141] width 689 height 22
click at [206, 141] on button "Edit CRO reported" at bounding box center [187, 141] width 94 height 17
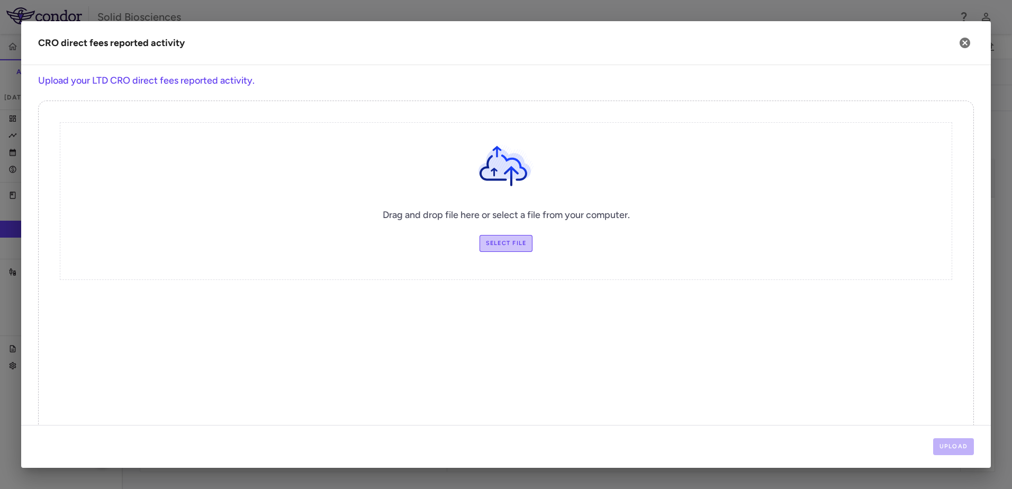
click at [505, 240] on label "Select file" at bounding box center [506, 243] width 53 height 17
click at [0, 0] on input "Select file" at bounding box center [0, 0] width 0 height 0
click at [951, 446] on button "Upload" at bounding box center [953, 446] width 41 height 17
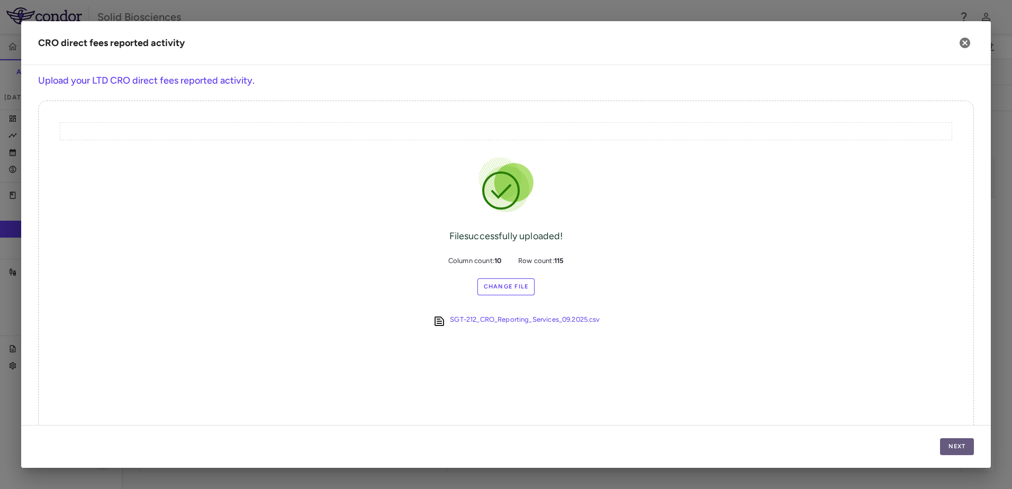
click at [947, 443] on button "Next" at bounding box center [957, 446] width 34 height 17
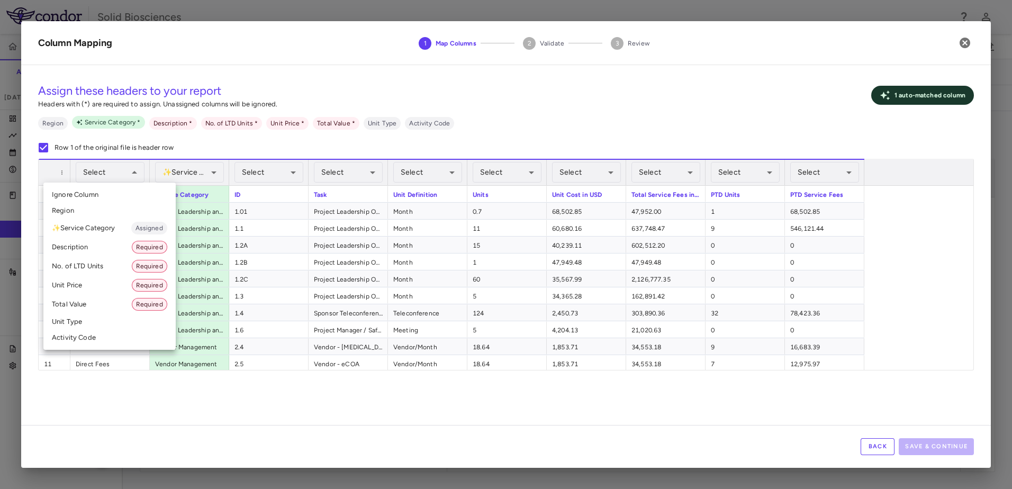
click at [92, 227] on li "✨ Service Category Assigned" at bounding box center [109, 228] width 132 height 19
click at [91, 229] on li "✨ Service Category Assigned" at bounding box center [109, 228] width 132 height 19
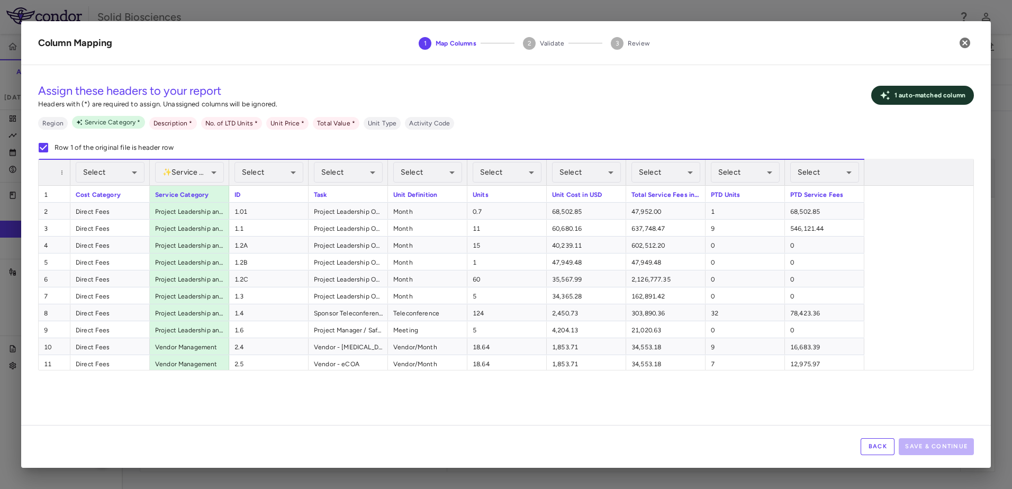
click at [492, 132] on div "Assign these headers to your report Headers with (*) are required to assign. Un…" at bounding box center [506, 116] width 936 height 85
click at [582, 307] on div "2,450.73" at bounding box center [586, 312] width 79 height 16
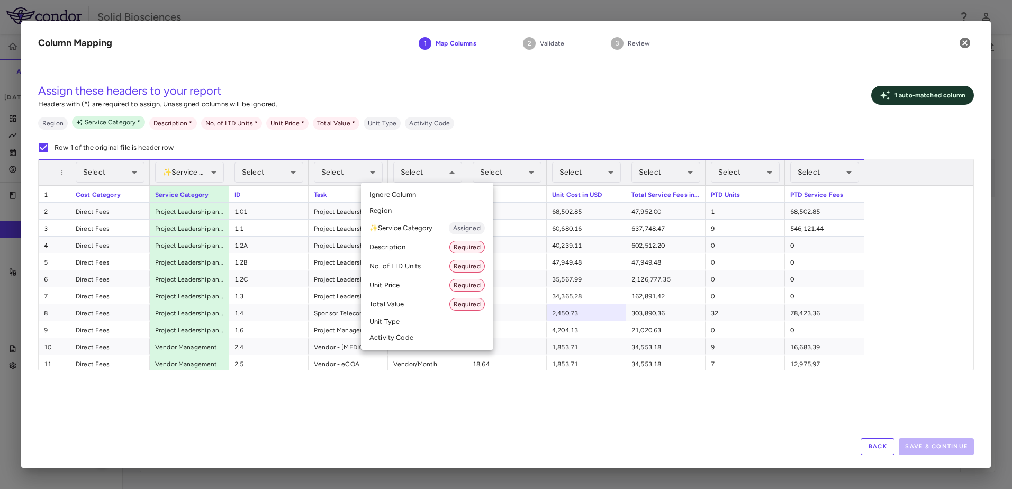
click at [396, 320] on li "Unit Type" at bounding box center [427, 322] width 132 height 16
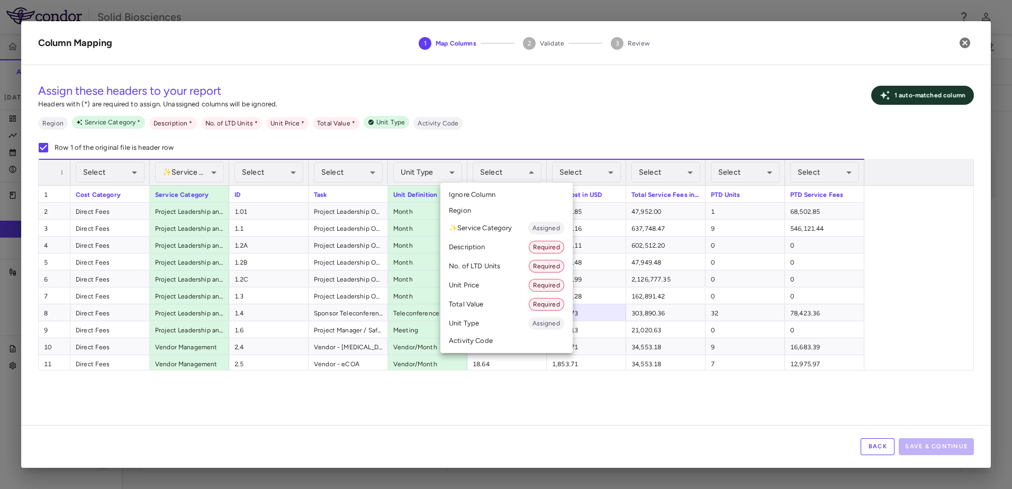
drag, startPoint x: 532, startPoint y: 403, endPoint x: 572, endPoint y: 425, distance: 45.5
click at [535, 404] on div at bounding box center [506, 244] width 1012 height 489
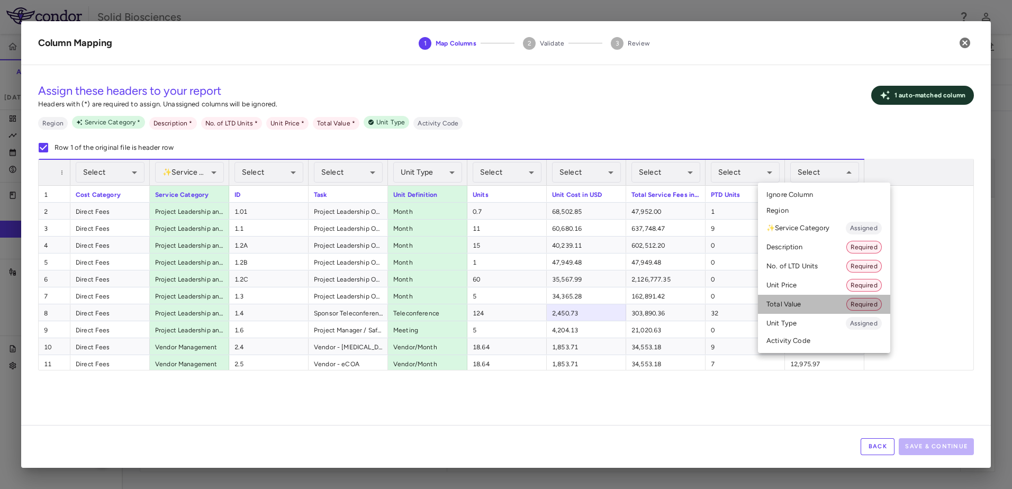
click at [791, 304] on li "Total Value Required" at bounding box center [824, 304] width 132 height 19
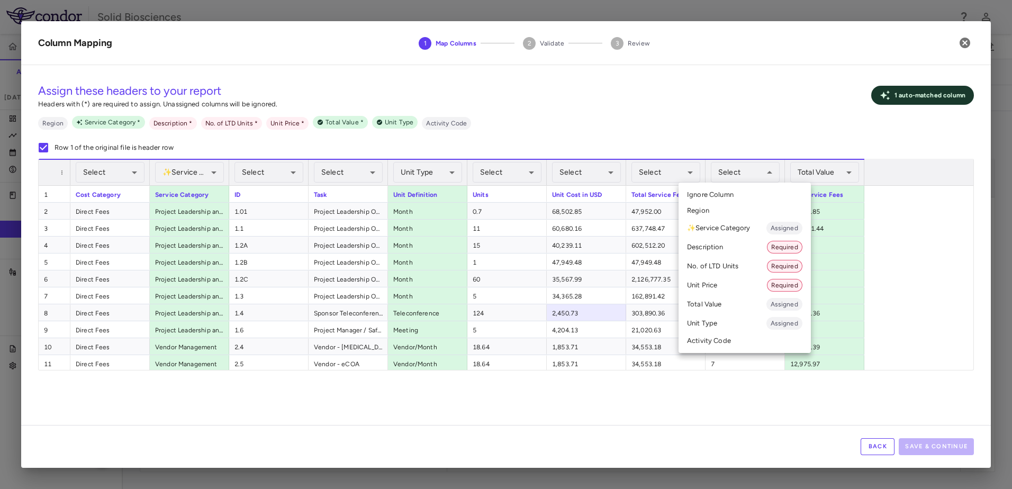
click at [725, 266] on li "No. of LTD Units Required" at bounding box center [745, 266] width 132 height 19
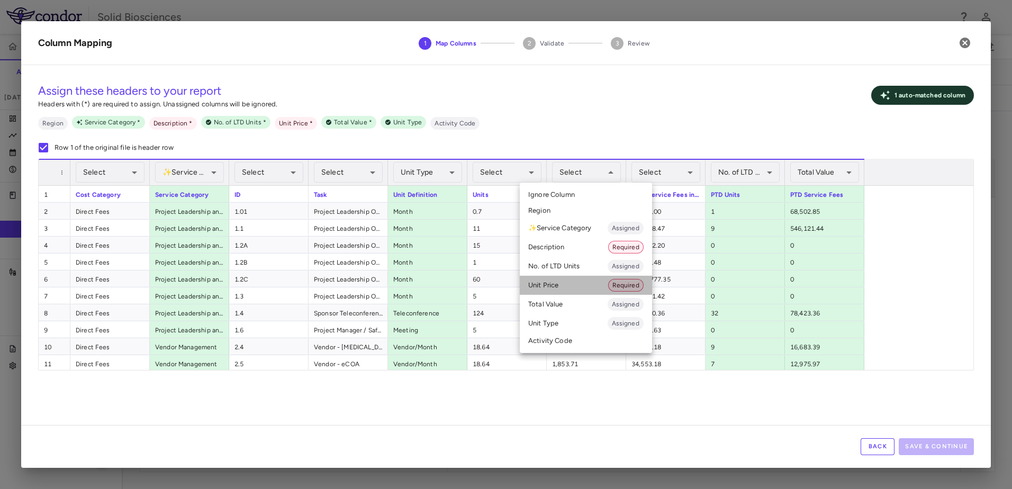
click at [555, 283] on li "Unit Price Required" at bounding box center [586, 285] width 132 height 19
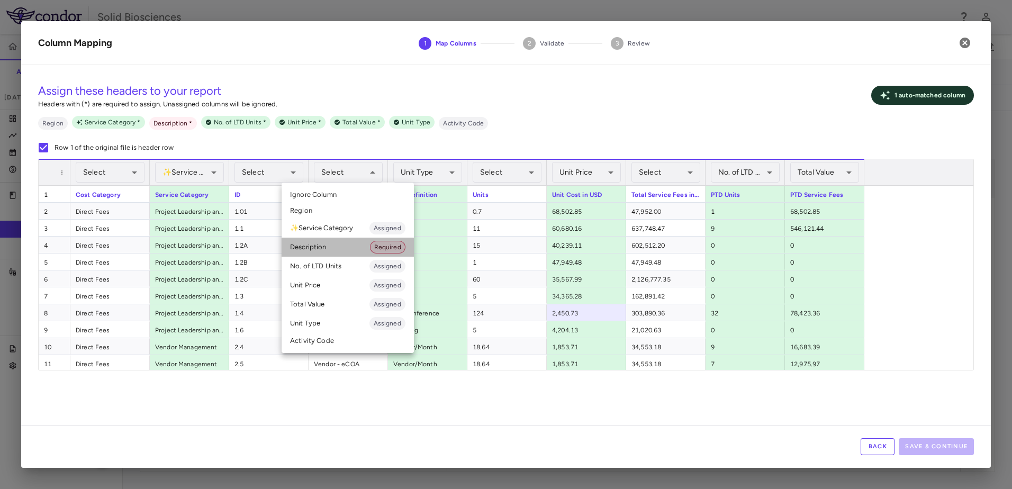
click at [321, 245] on li "Description Required" at bounding box center [348, 247] width 132 height 19
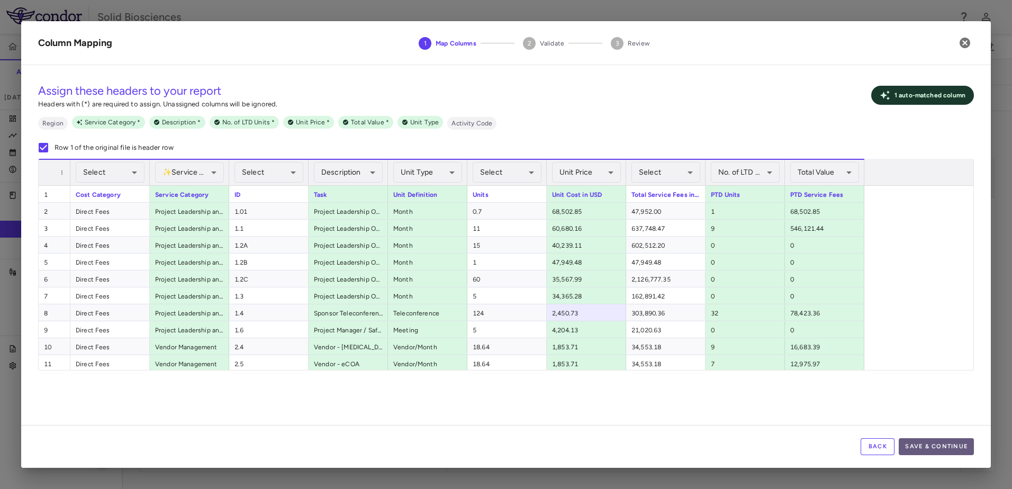
click at [942, 444] on button "Save & Continue" at bounding box center [936, 446] width 75 height 17
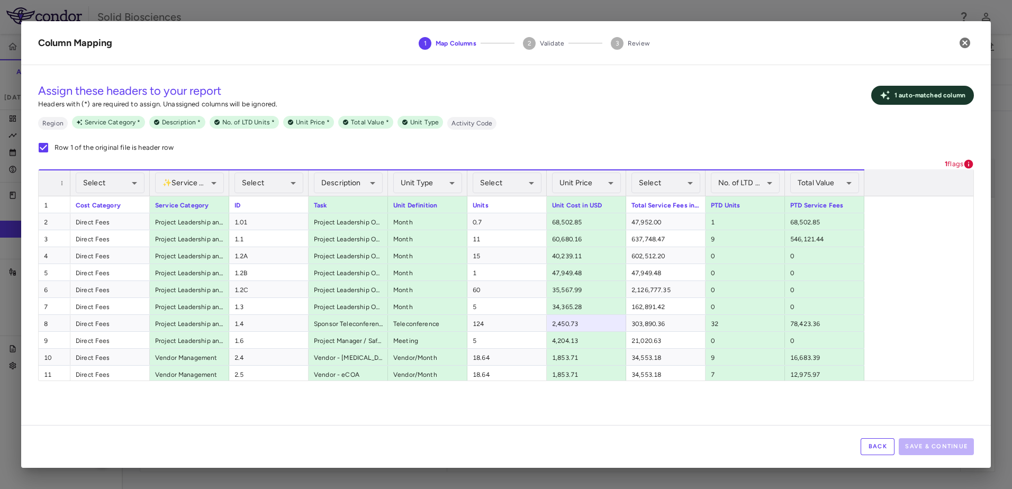
click at [591, 130] on div "Assign these headers to your report Headers with (*) are required to assign. Un…" at bounding box center [506, 116] width 936 height 85
click at [612, 402] on div "**********" at bounding box center [506, 249] width 970 height 351
click at [572, 132] on div "Assign these headers to your report Headers with (*) are required to assign. Un…" at bounding box center [506, 116] width 936 height 85
click at [559, 148] on div "Assign these headers to your report Headers with (*) are required to assign. Un…" at bounding box center [506, 116] width 936 height 85
click at [620, 136] on div "Assign these headers to your report Headers with (*) are required to assign. Un…" at bounding box center [506, 116] width 936 height 85
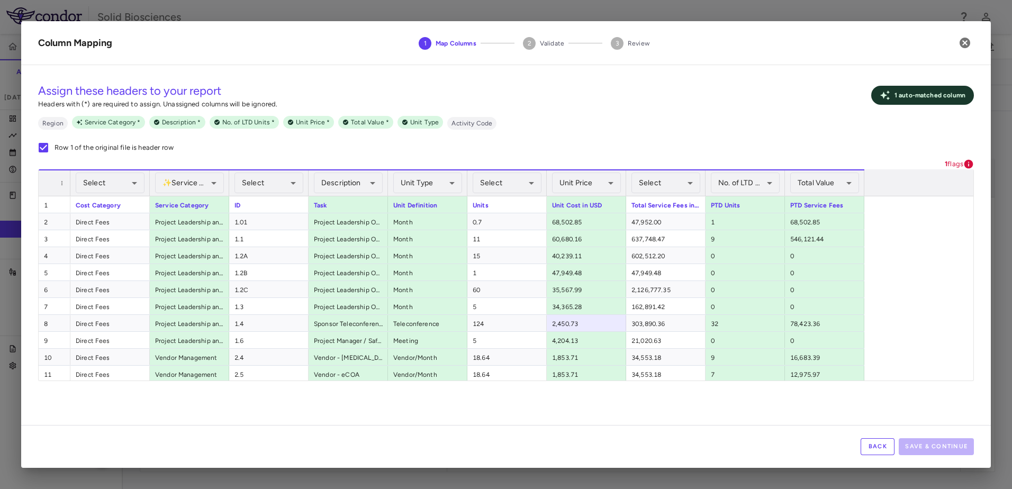
click at [555, 149] on div "Assign these headers to your report Headers with (*) are required to assign. Un…" at bounding box center [506, 116] width 936 height 85
drag, startPoint x: 543, startPoint y: 420, endPoint x: 571, endPoint y: 446, distance: 38.2
click at [544, 420] on div "**********" at bounding box center [506, 249] width 970 height 351
click at [700, 123] on ul "Region Service Category * Description * No. of LTD Units * Unit Price * Total V…" at bounding box center [506, 123] width 936 height 14
click at [963, 41] on icon "button" at bounding box center [965, 43] width 13 height 13
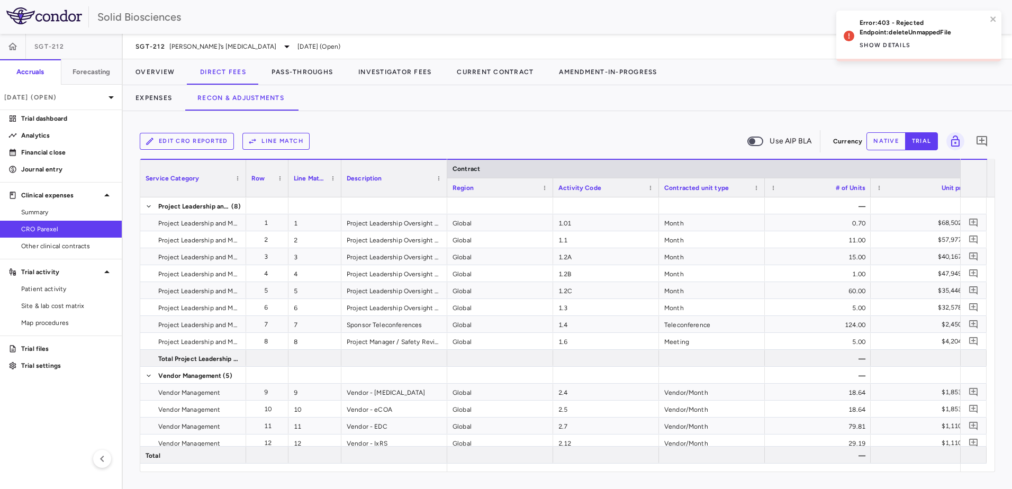
click at [440, 116] on div "Edit CRO reported Line Match Use AIP BLA Currency native trial 0 Service Catego…" at bounding box center [567, 300] width 889 height 378
click at [995, 20] on icon "close" at bounding box center [993, 19] width 7 height 8
click at [453, 95] on div "Expenses Recon & Adjustments" at bounding box center [567, 97] width 889 height 25
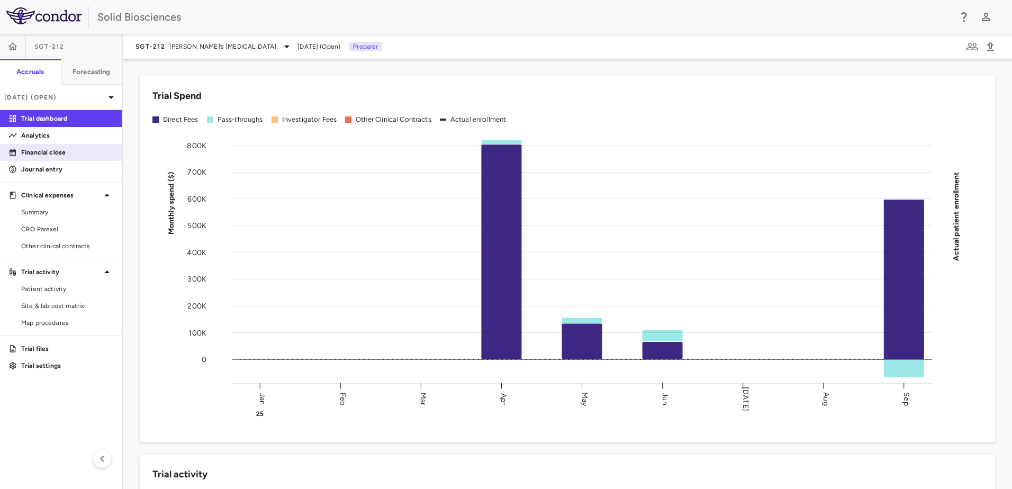
click at [60, 155] on p "Financial close" at bounding box center [67, 153] width 92 height 10
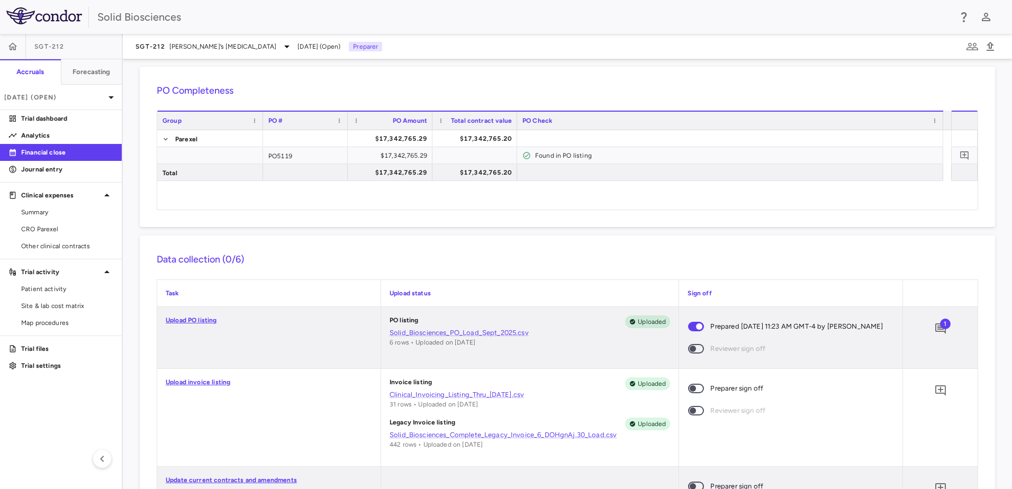
scroll to position [53, 0]
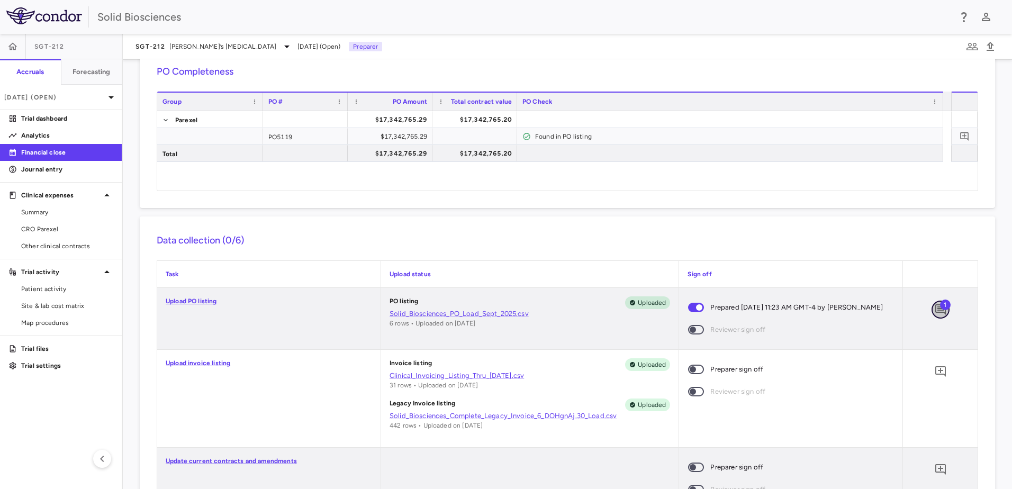
click at [934, 305] on icon "Add comment" at bounding box center [940, 309] width 13 height 13
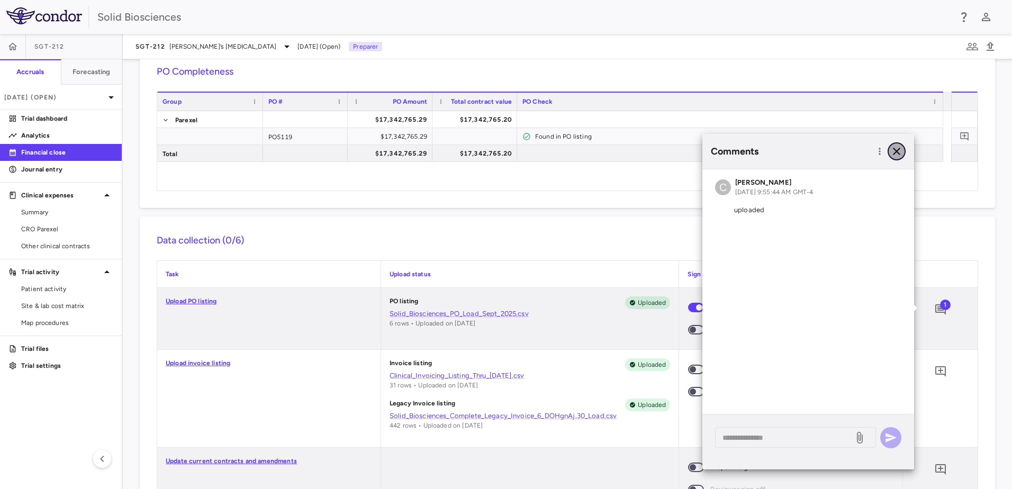
click at [900, 151] on icon "button" at bounding box center [896, 151] width 13 height 13
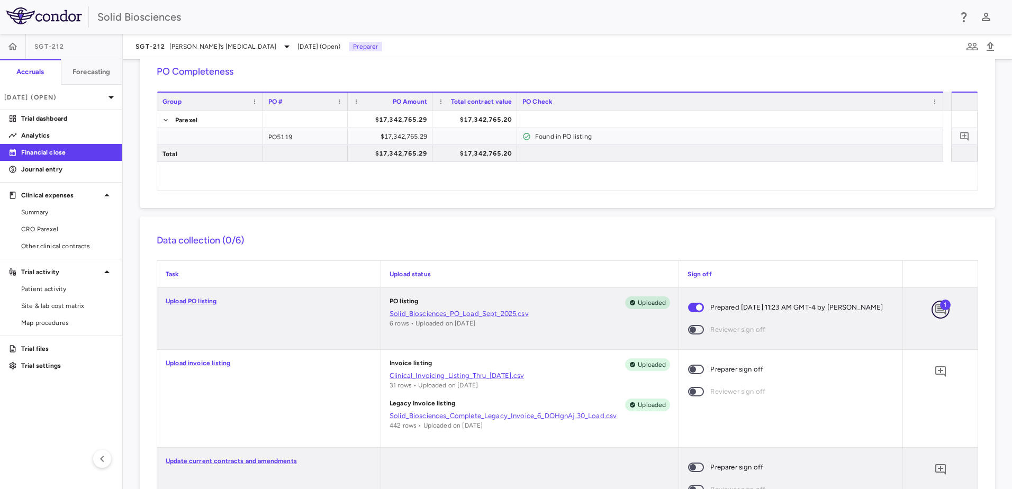
click at [935, 311] on icon "Add comment" at bounding box center [940, 309] width 13 height 13
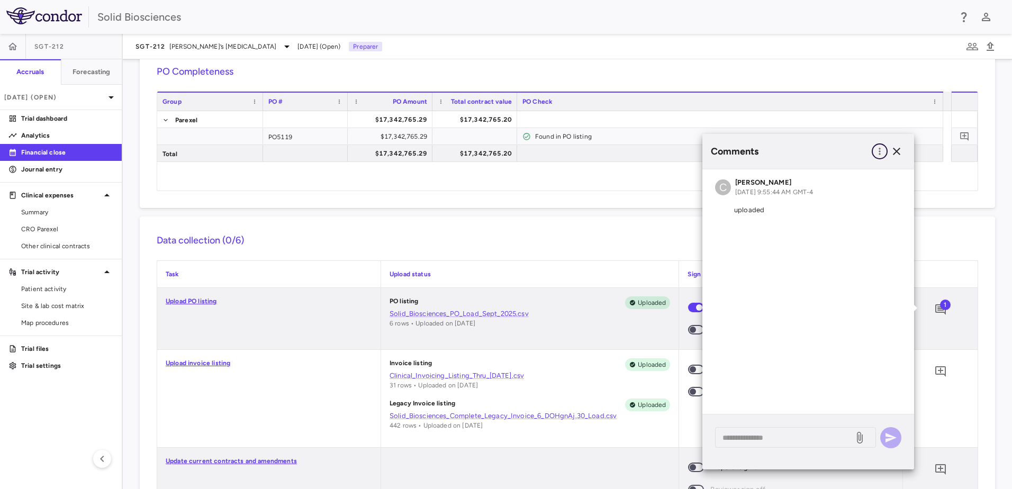
click at [878, 154] on icon "button" at bounding box center [879, 151] width 11 height 11
click at [611, 223] on div at bounding box center [506, 244] width 1012 height 489
click at [545, 338] on div "PO listing Uploaded Solid_Biosciences_PO_Load_Sept_2025.csv 6 rows • Uploaded o…" at bounding box center [530, 318] width 298 height 61
click at [895, 150] on icon "button" at bounding box center [896, 151] width 7 height 7
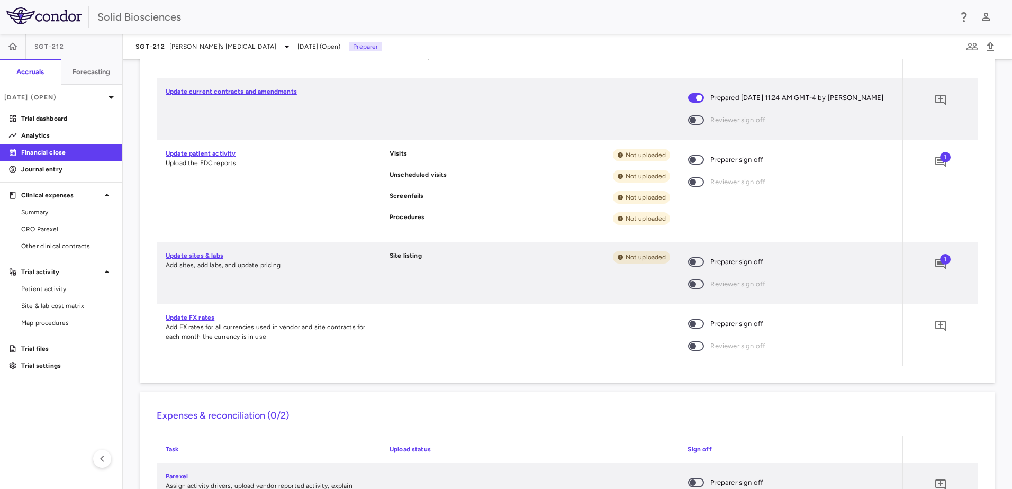
scroll to position [423, 0]
click at [688, 266] on span at bounding box center [696, 261] width 16 height 10
click at [156, 50] on span "SGT-212" at bounding box center [151, 46] width 30 height 8
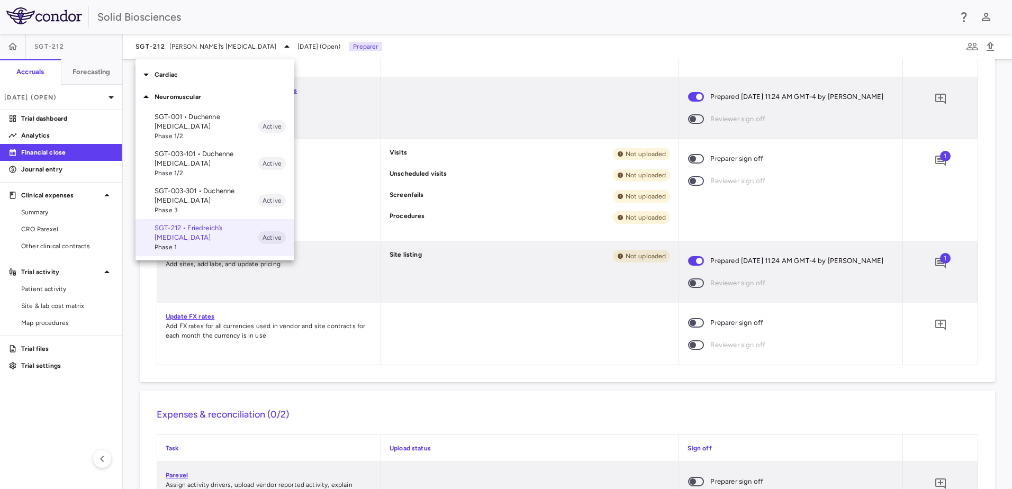
click at [169, 75] on p "Cardiac" at bounding box center [225, 75] width 140 height 10
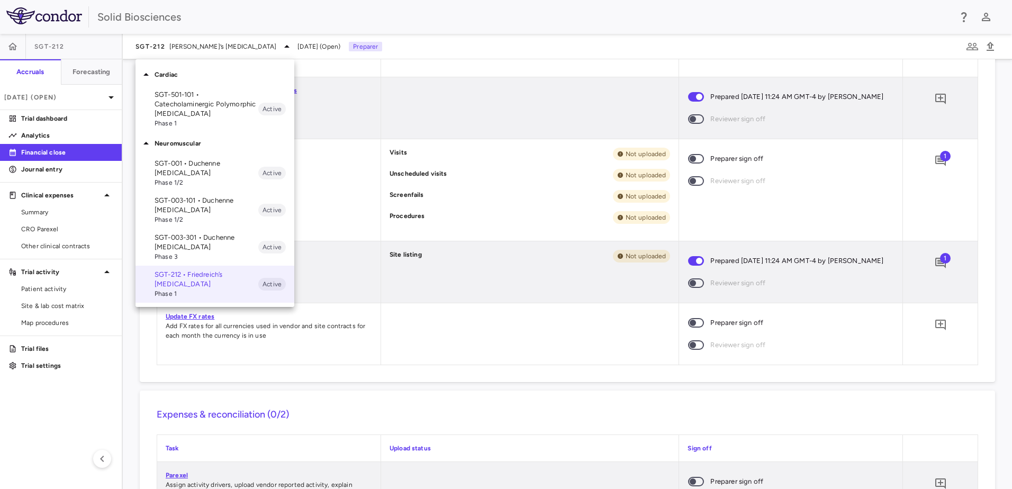
click at [184, 101] on p "SGT-501-101 • Catecholaminergic Polymorphic [MEDICAL_DATA]" at bounding box center [207, 104] width 104 height 29
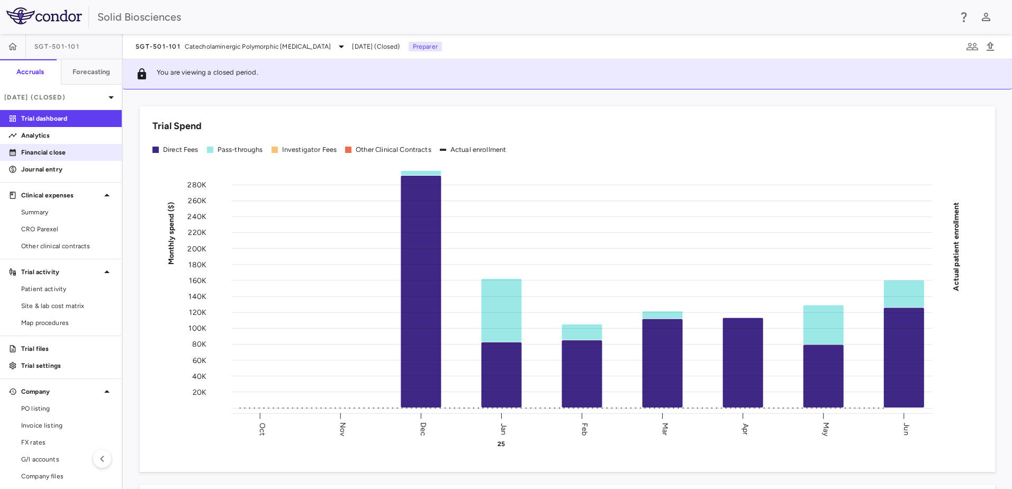
click at [56, 155] on p "Financial close" at bounding box center [67, 153] width 92 height 10
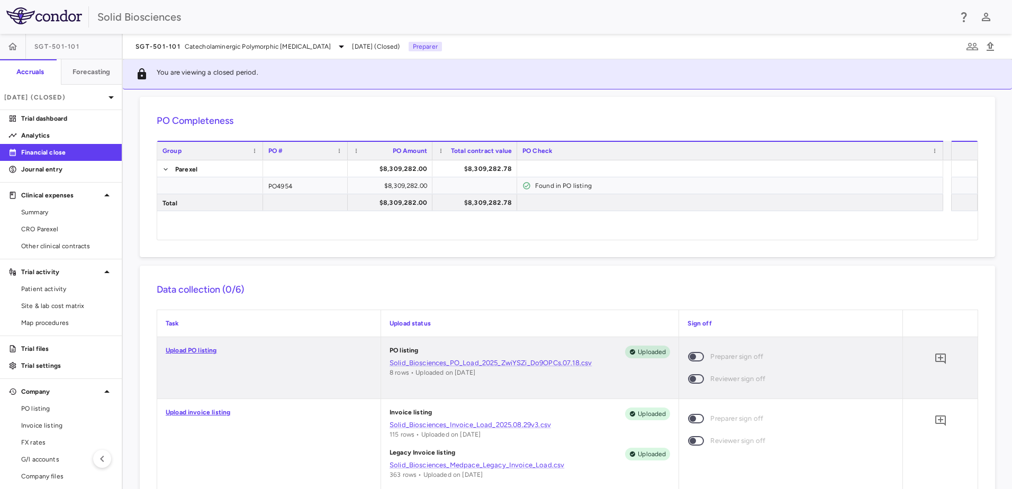
scroll to position [53, 0]
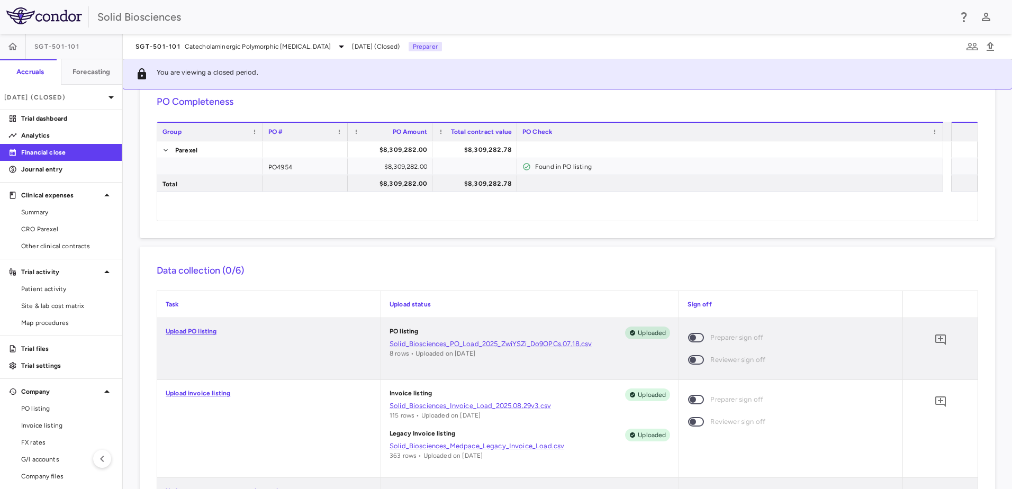
click at [691, 339] on span at bounding box center [696, 338] width 16 height 10
click at [690, 335] on span at bounding box center [696, 338] width 16 height 10
click at [694, 400] on span at bounding box center [696, 400] width 16 height 10
click at [50, 103] on div "[DATE] (Closed)" at bounding box center [61, 97] width 122 height 25
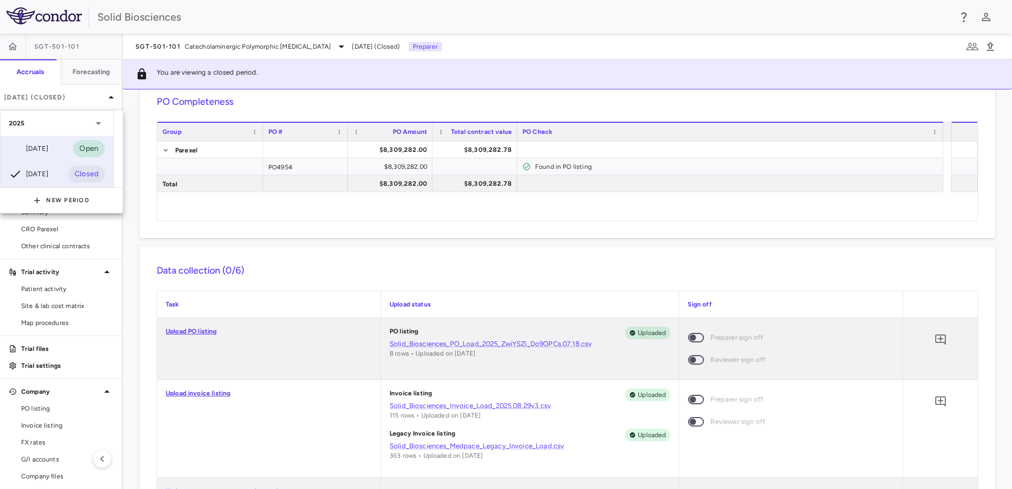
click at [47, 147] on div "[DATE]" at bounding box center [28, 148] width 39 height 13
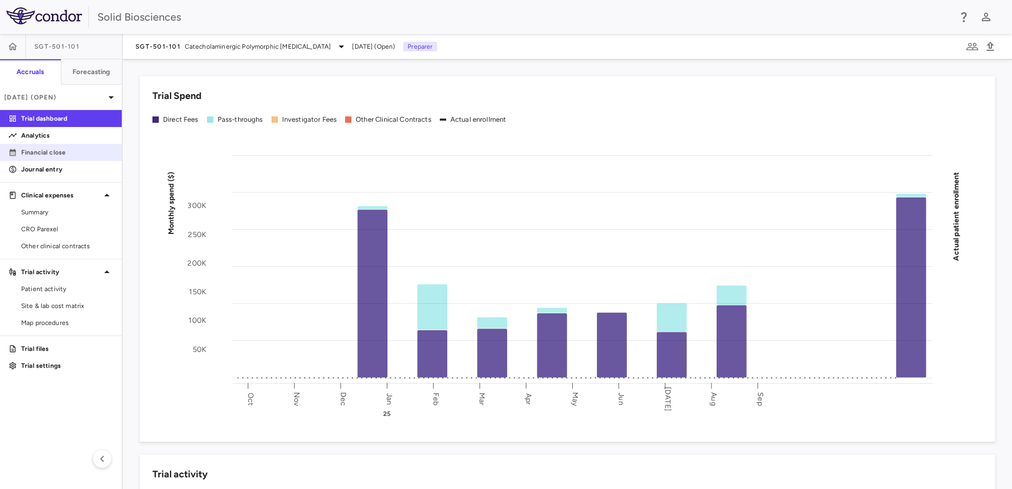
click at [41, 154] on p "Financial close" at bounding box center [67, 153] width 92 height 10
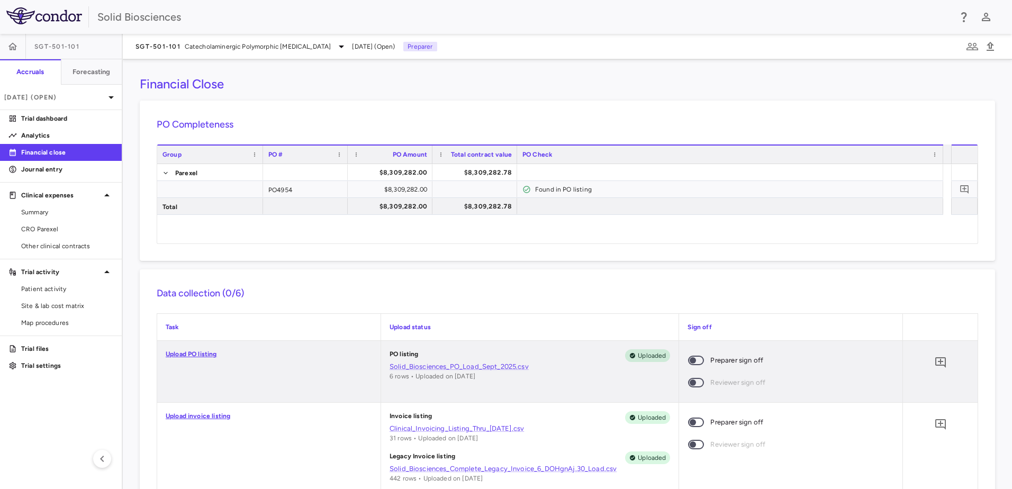
click at [698, 358] on span at bounding box center [696, 361] width 16 height 10
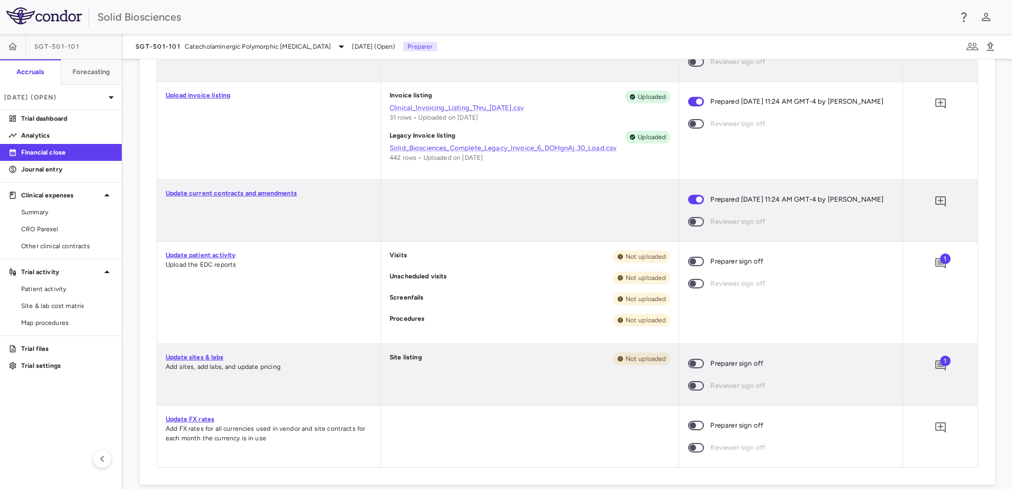
scroll to position [371, 0]
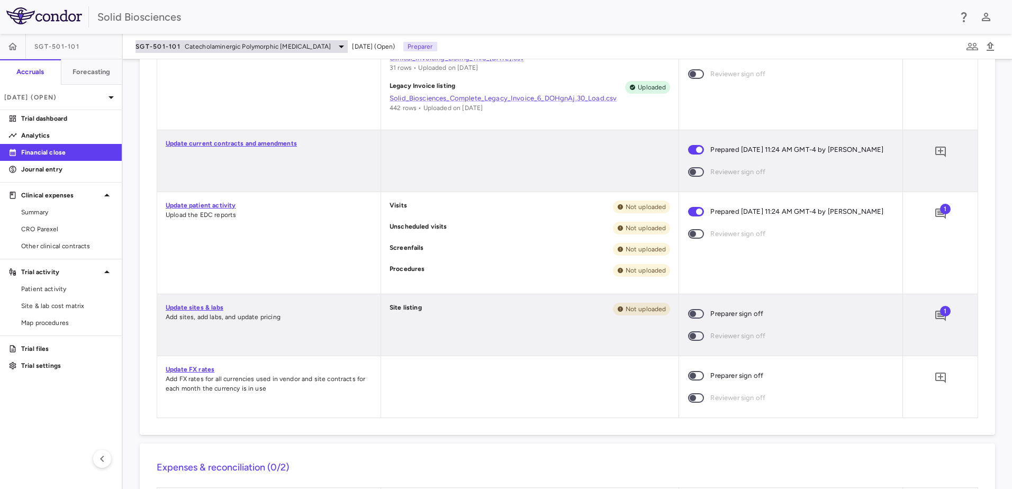
click at [187, 44] on span "Catecholaminergic Polymorphic [MEDICAL_DATA]" at bounding box center [258, 47] width 147 height 10
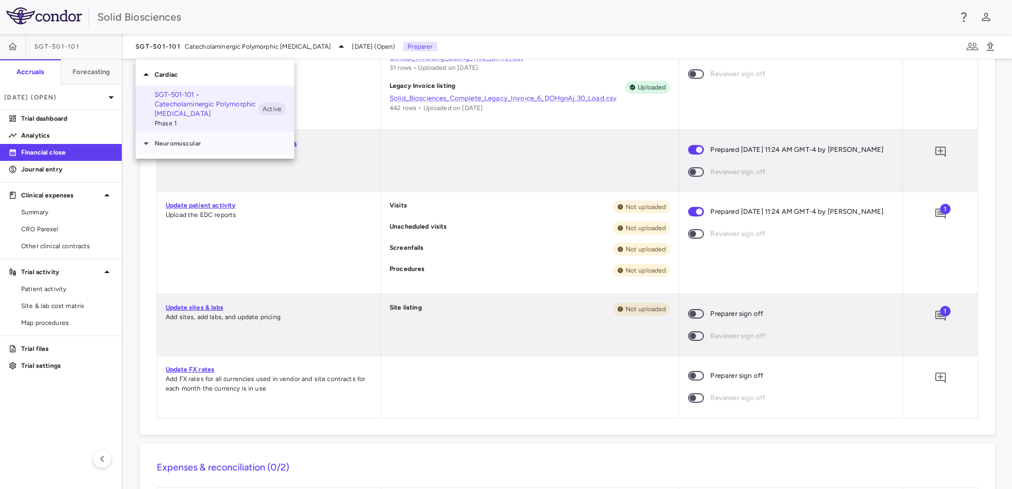
click at [176, 140] on p "Neuromuscular" at bounding box center [225, 144] width 140 height 10
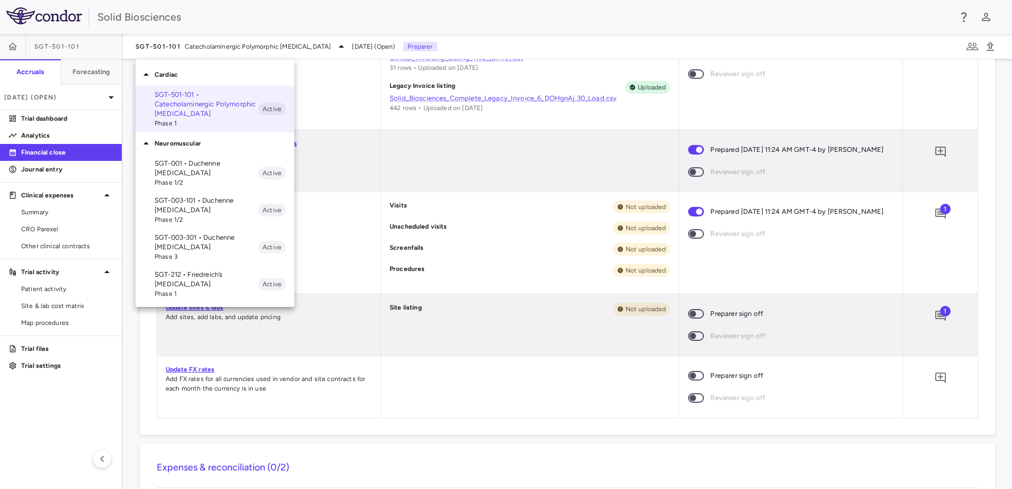
click at [190, 241] on p "SGT-003-301 • Duchenne [MEDICAL_DATA]" at bounding box center [207, 242] width 104 height 19
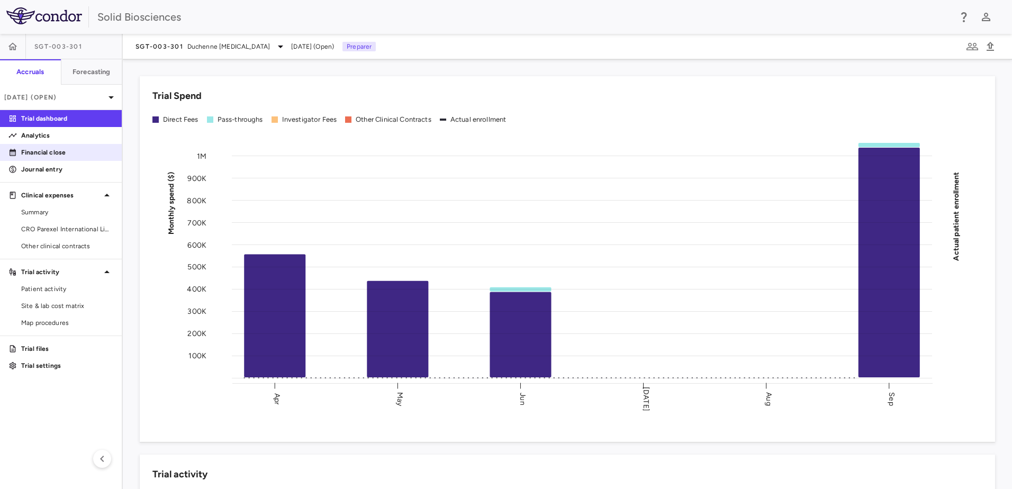
click at [44, 152] on p "Financial close" at bounding box center [67, 153] width 92 height 10
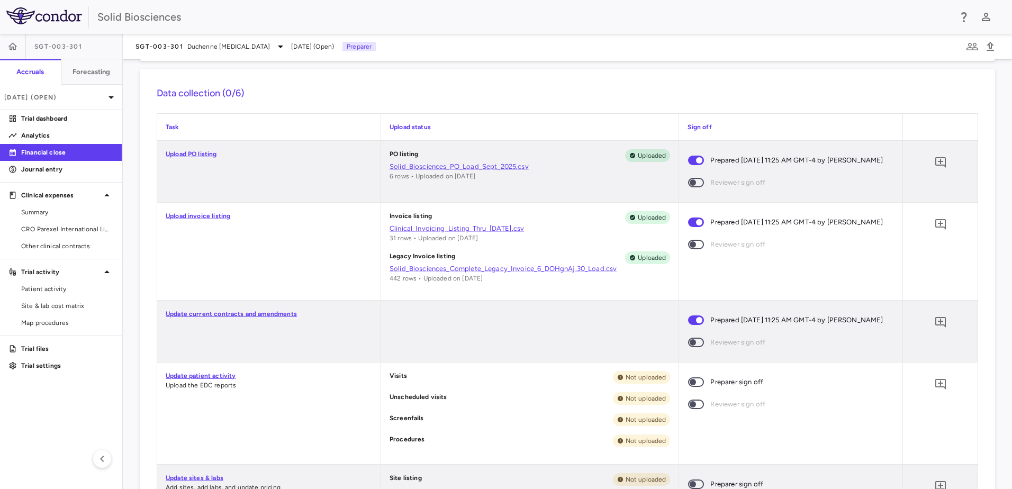
scroll to position [265, 0]
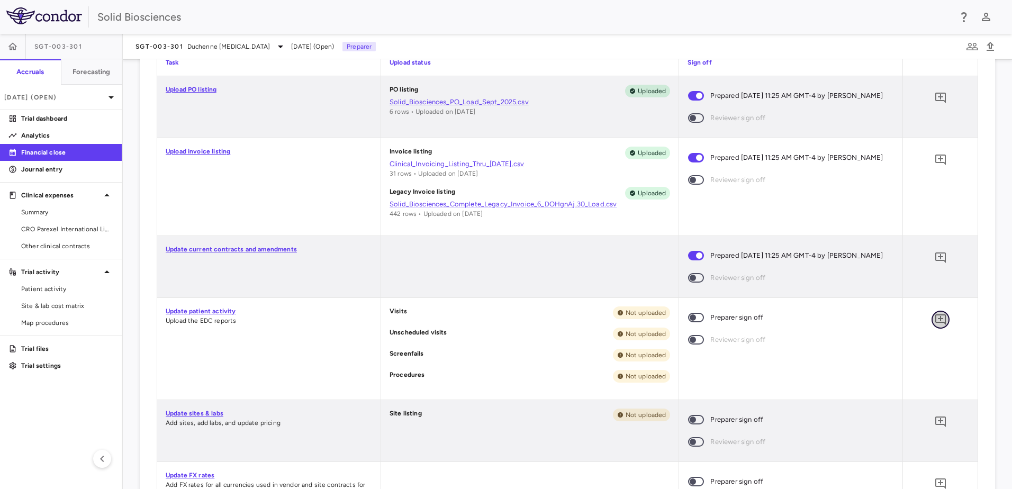
click at [935, 325] on icon "Add comment" at bounding box center [940, 319] width 11 height 11
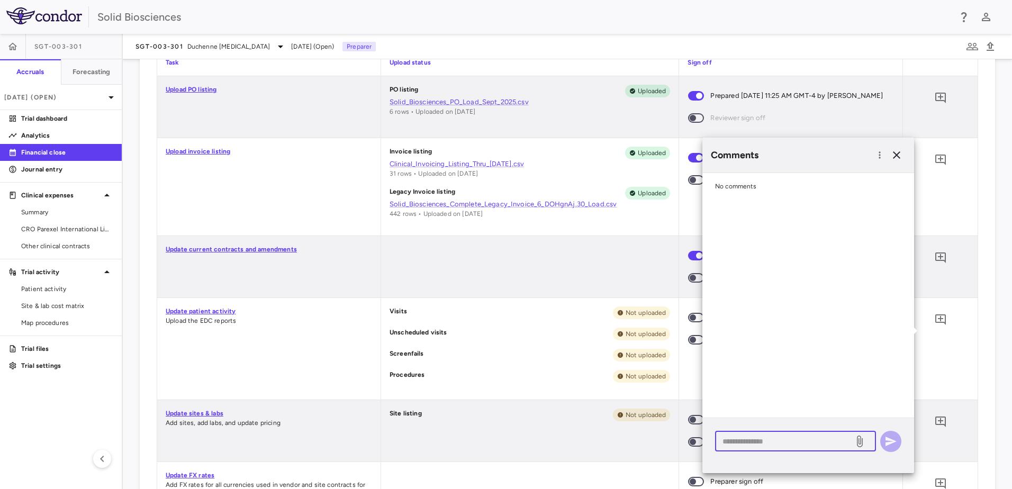
click at [769, 445] on textarea at bounding box center [785, 442] width 124 height 12
click at [768, 441] on textarea "**********" at bounding box center [785, 442] width 124 height 12
type textarea "**********"
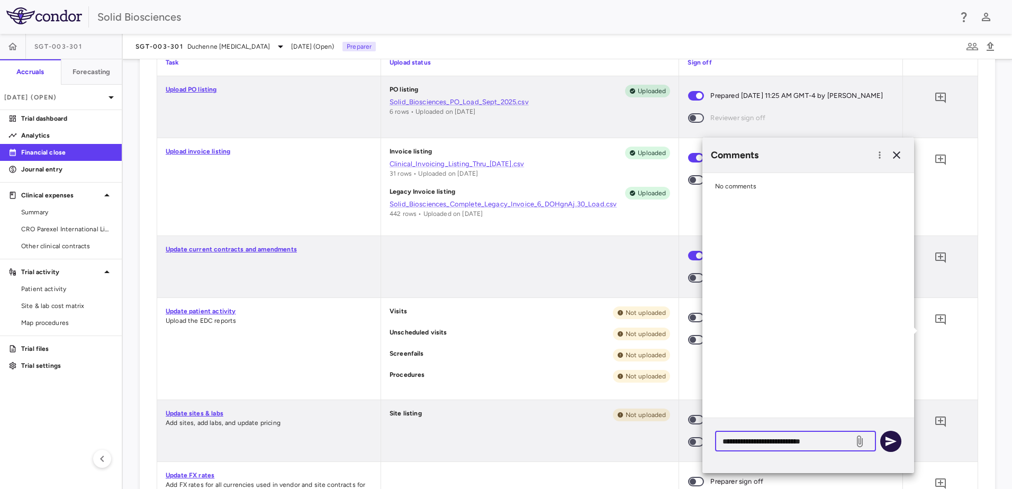
click at [896, 440] on icon "button" at bounding box center [890, 441] width 13 height 13
click at [523, 297] on div at bounding box center [530, 266] width 298 height 61
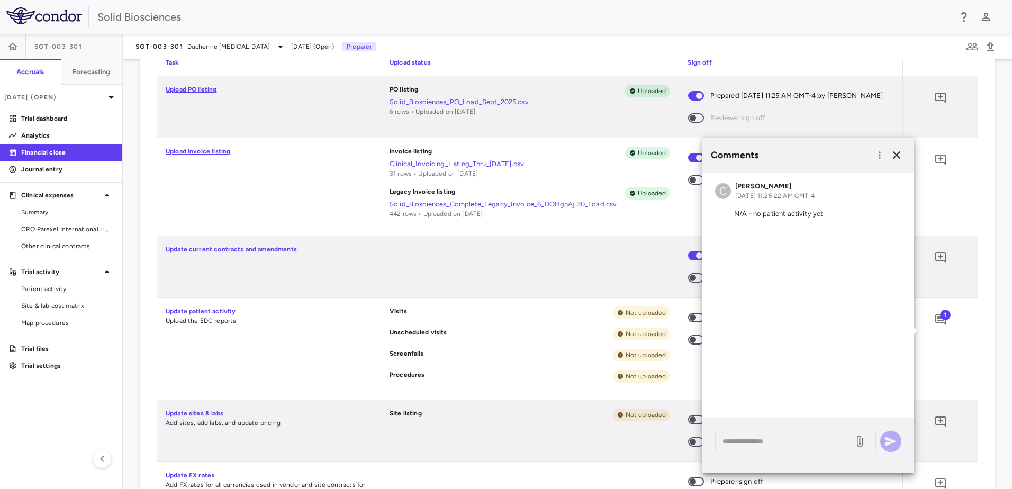
click at [547, 281] on div at bounding box center [530, 266] width 298 height 61
click at [899, 155] on icon "button" at bounding box center [896, 155] width 13 height 13
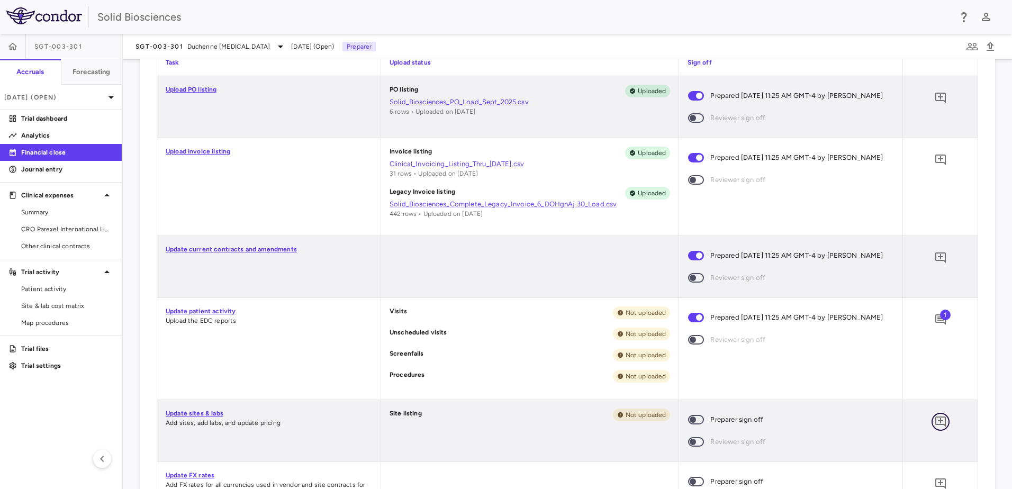
click at [934, 428] on icon "Add comment" at bounding box center [940, 422] width 13 height 13
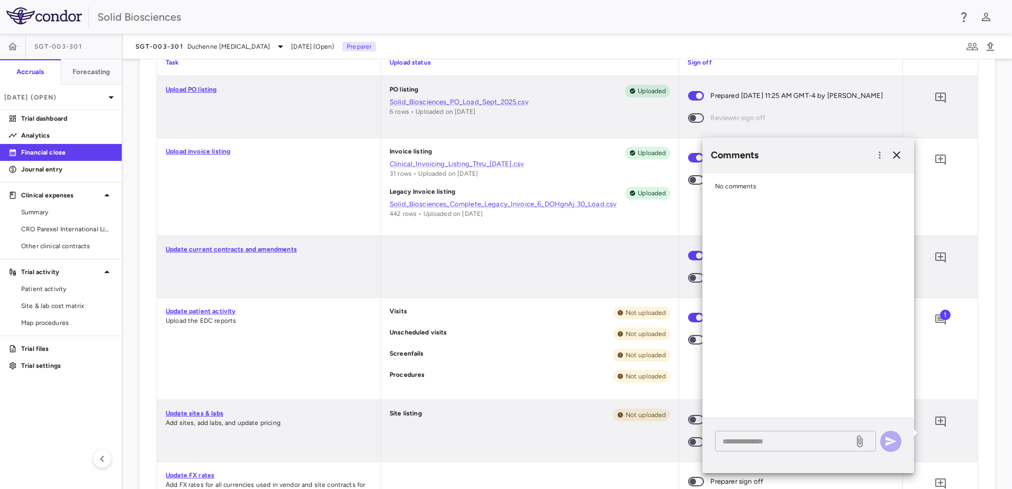
click at [768, 449] on div "* ​" at bounding box center [795, 441] width 161 height 21
paste textarea "**********"
click at [768, 442] on textarea "**********" at bounding box center [785, 442] width 124 height 12
type textarea "**********"
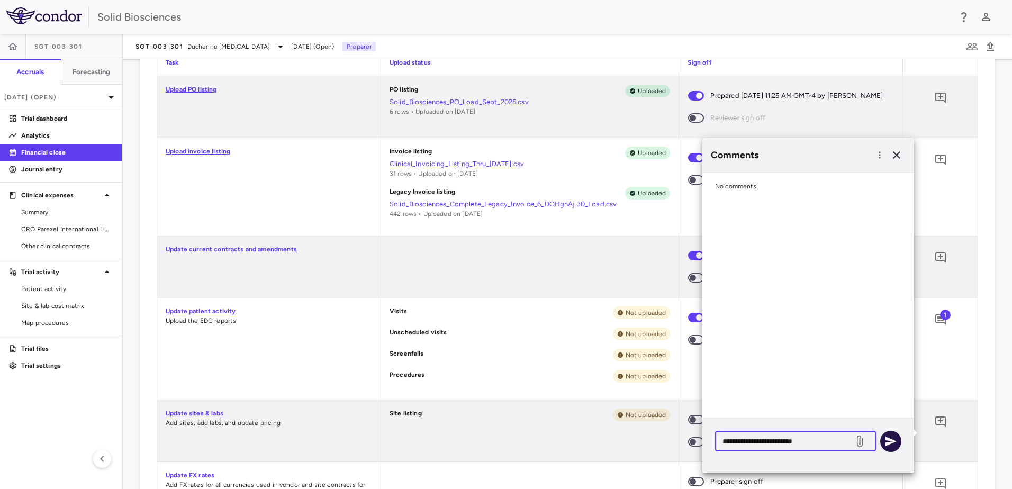
click at [890, 440] on icon "button" at bounding box center [891, 442] width 11 height 10
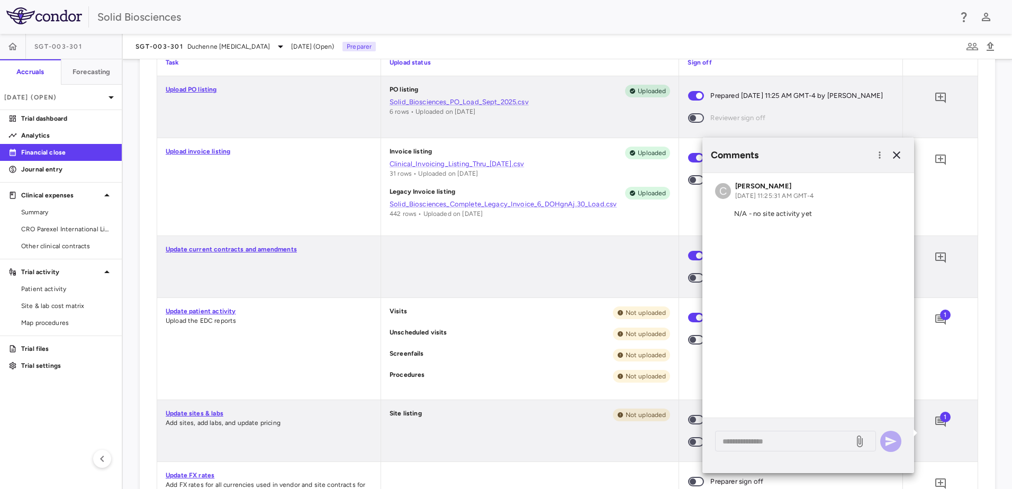
click at [527, 375] on div "Visits Not uploaded Unscheduled visits Not uploaded Screenfails Not uploaded Pr…" at bounding box center [530, 349] width 298 height 102
click at [898, 155] on icon "button" at bounding box center [896, 155] width 13 height 13
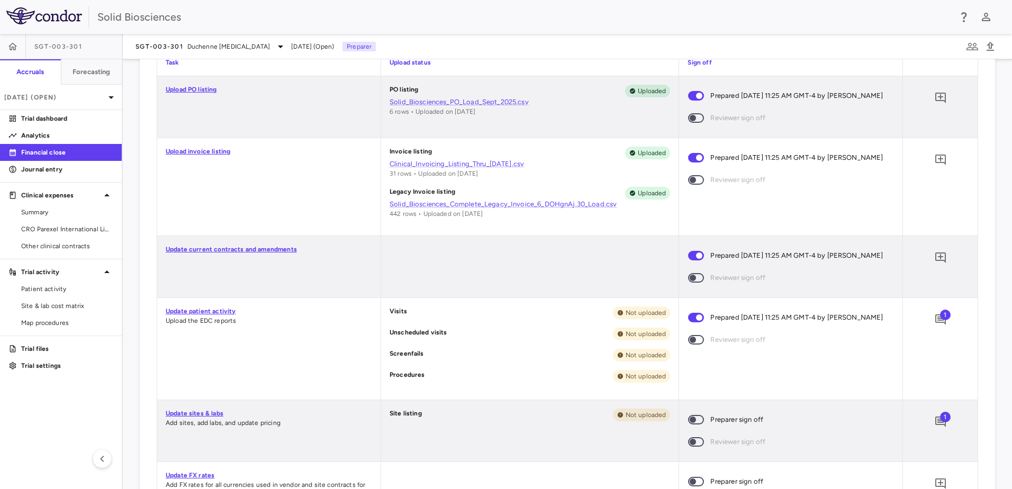
click at [549, 283] on div at bounding box center [530, 266] width 298 height 61
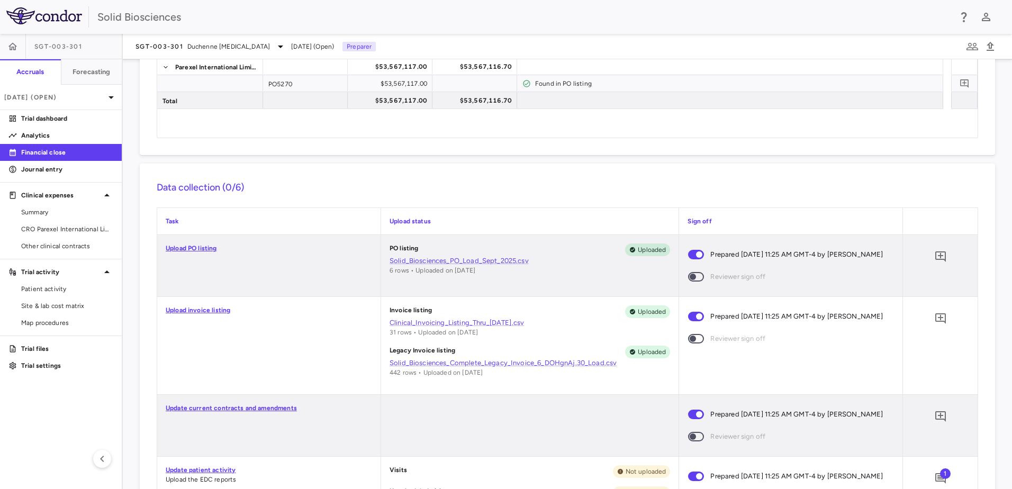
scroll to position [0, 0]
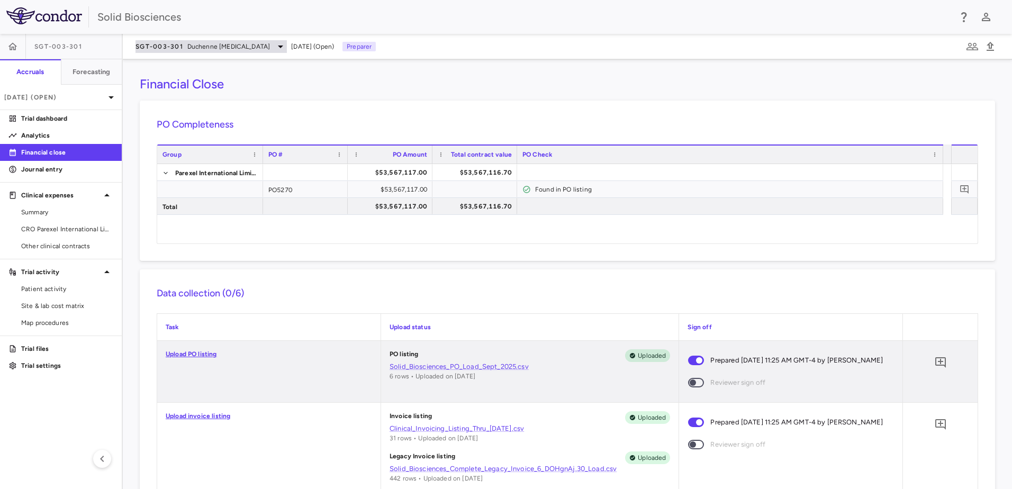
click at [246, 46] on span "Duchenne [MEDICAL_DATA]" at bounding box center [228, 47] width 83 height 10
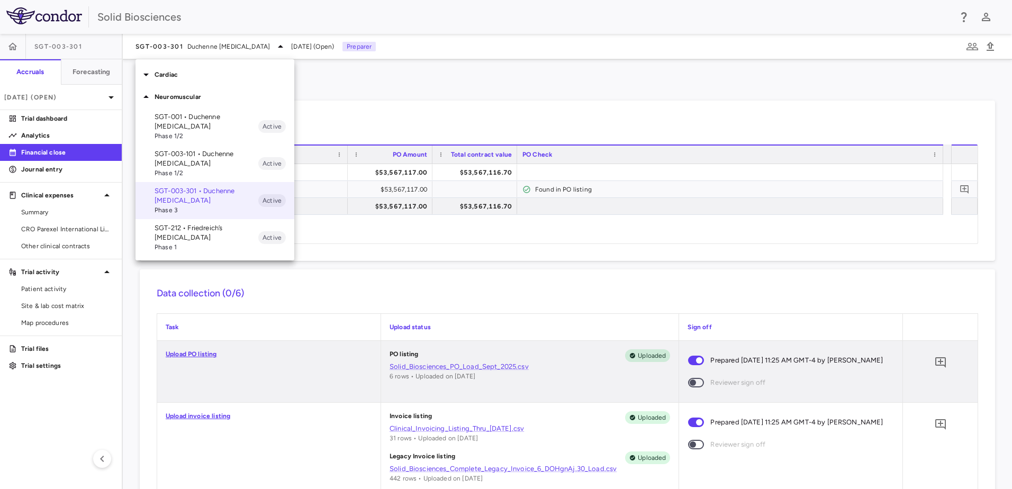
click at [192, 228] on p "SGT-212 • Friedreich’s [MEDICAL_DATA]" at bounding box center [207, 232] width 104 height 19
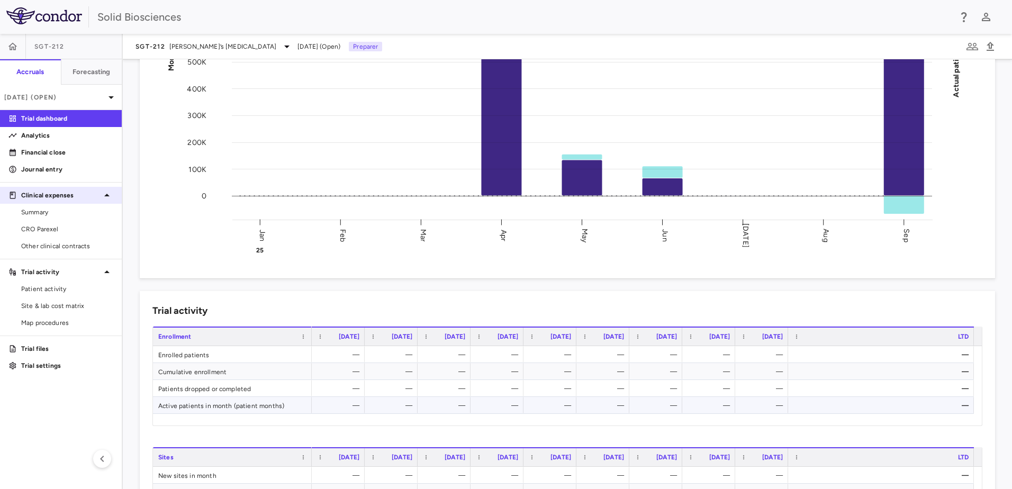
scroll to position [106, 0]
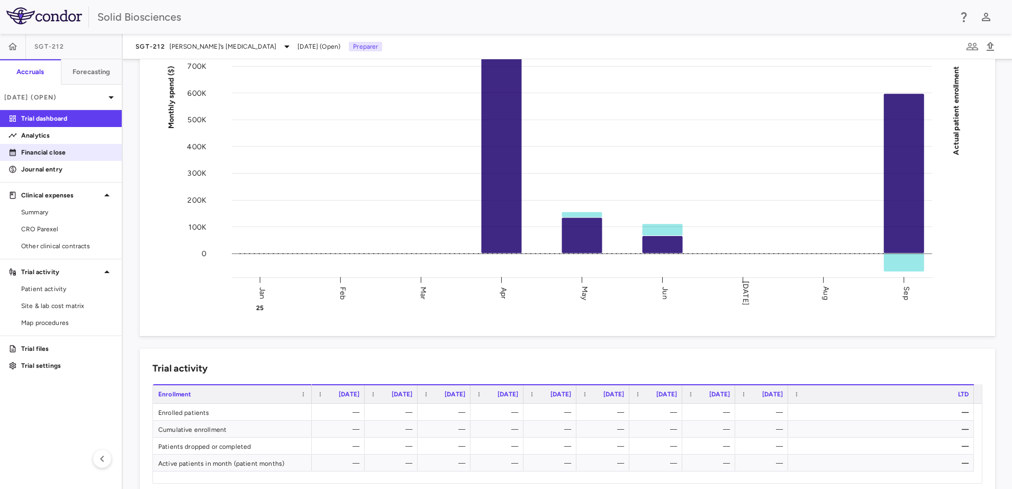
click at [47, 154] on p "Financial close" at bounding box center [67, 153] width 92 height 10
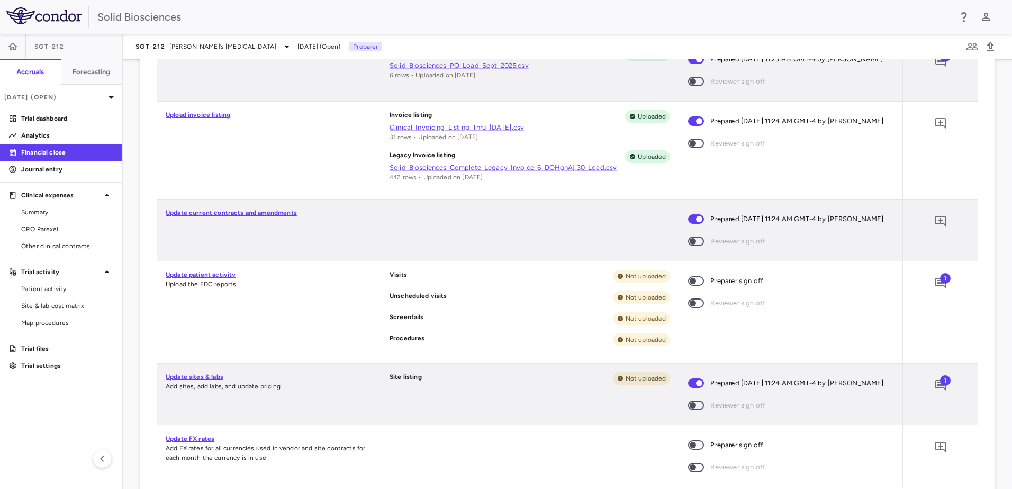
scroll to position [318, 0]
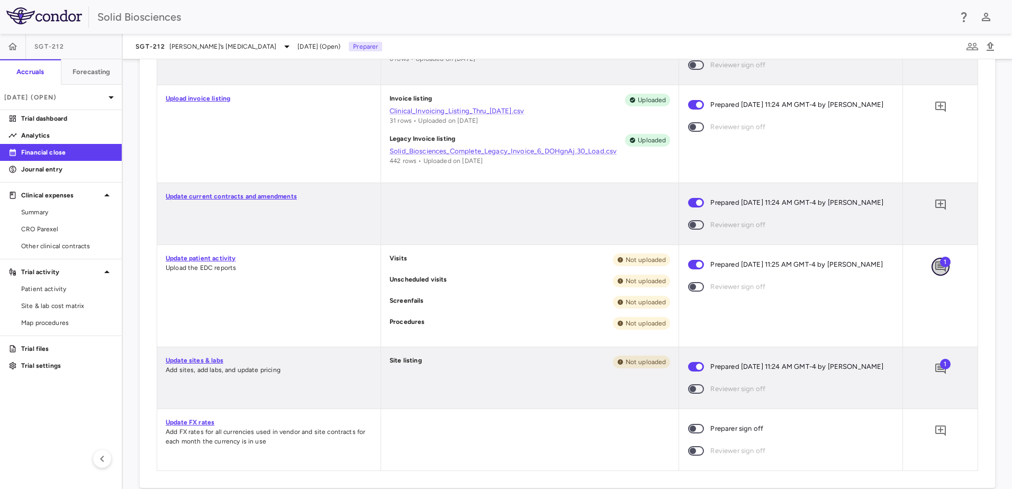
click at [934, 273] on icon "Add comment" at bounding box center [940, 266] width 13 height 13
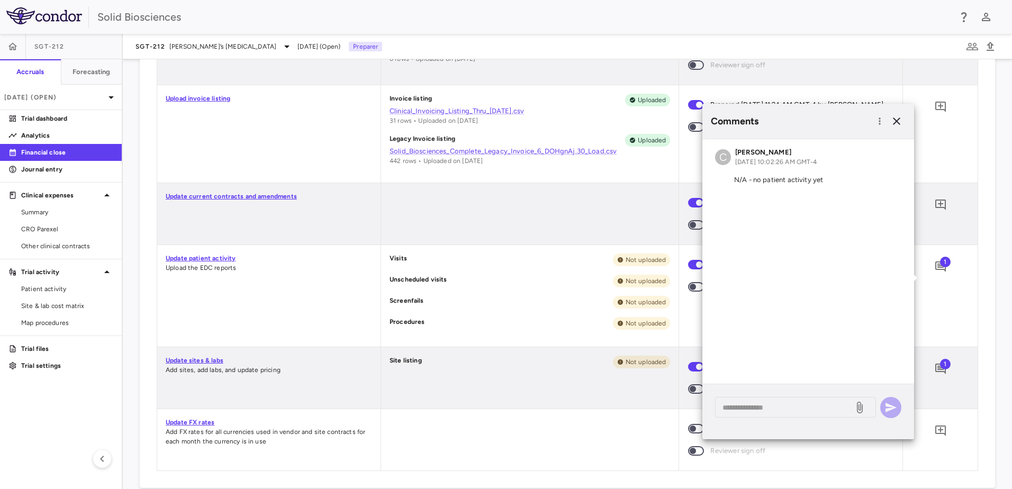
click at [547, 203] on div at bounding box center [530, 213] width 298 height 61
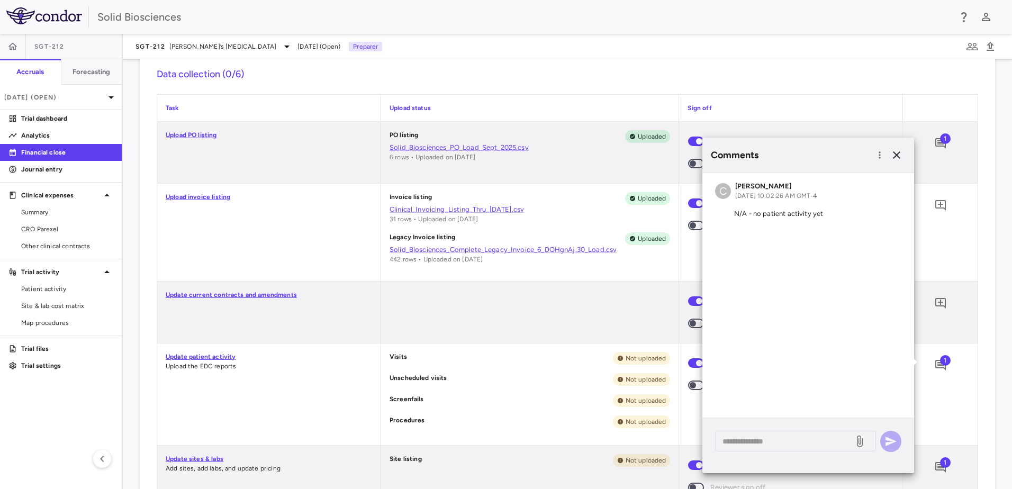
scroll to position [212, 0]
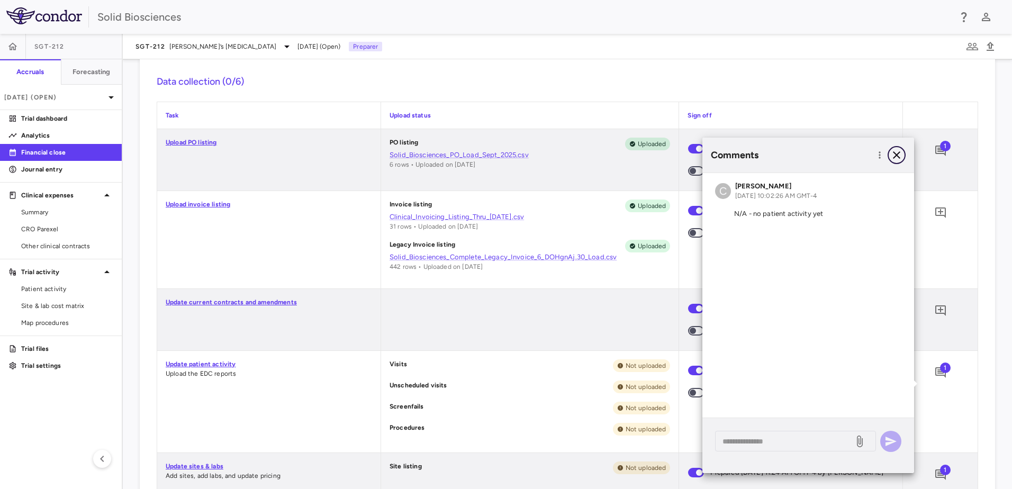
click at [893, 152] on icon "button" at bounding box center [896, 154] width 7 height 7
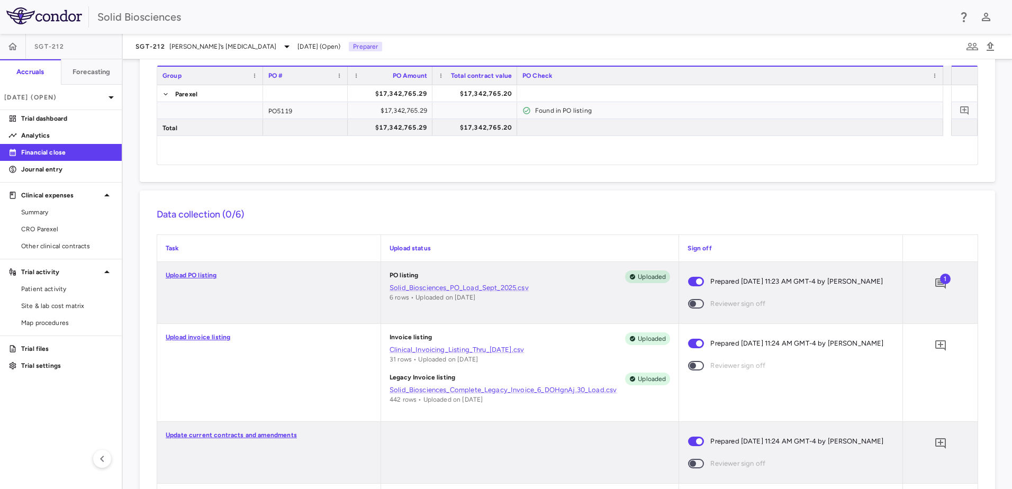
scroll to position [0, 0]
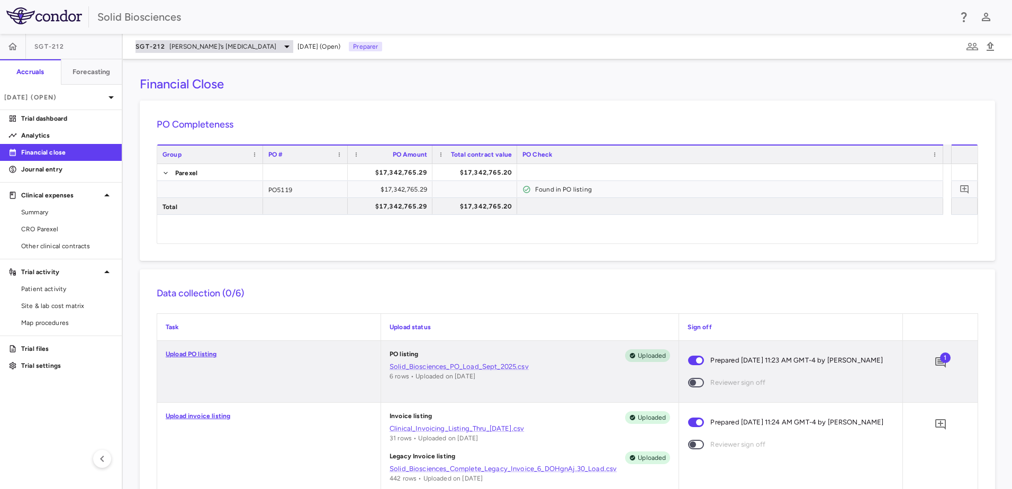
click at [209, 50] on span "[PERSON_NAME]’s [MEDICAL_DATA]" at bounding box center [222, 47] width 107 height 10
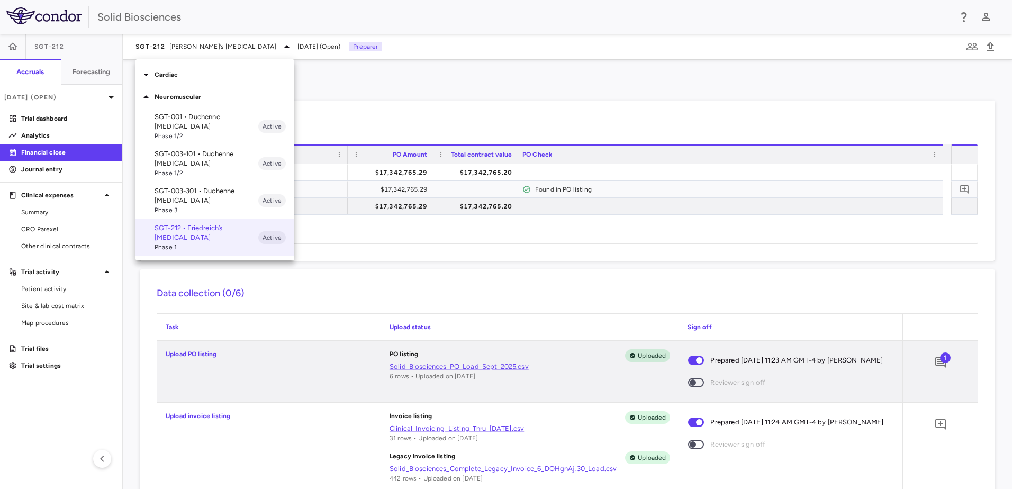
click at [209, 192] on p "SGT-003-301 • Duchenne [MEDICAL_DATA]" at bounding box center [207, 195] width 104 height 19
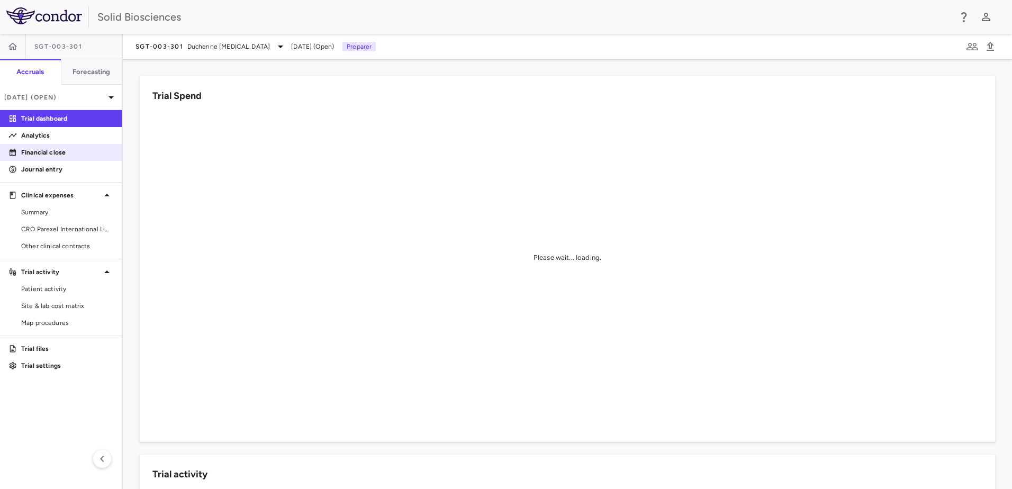
click at [57, 155] on p "Financial close" at bounding box center [67, 153] width 92 height 10
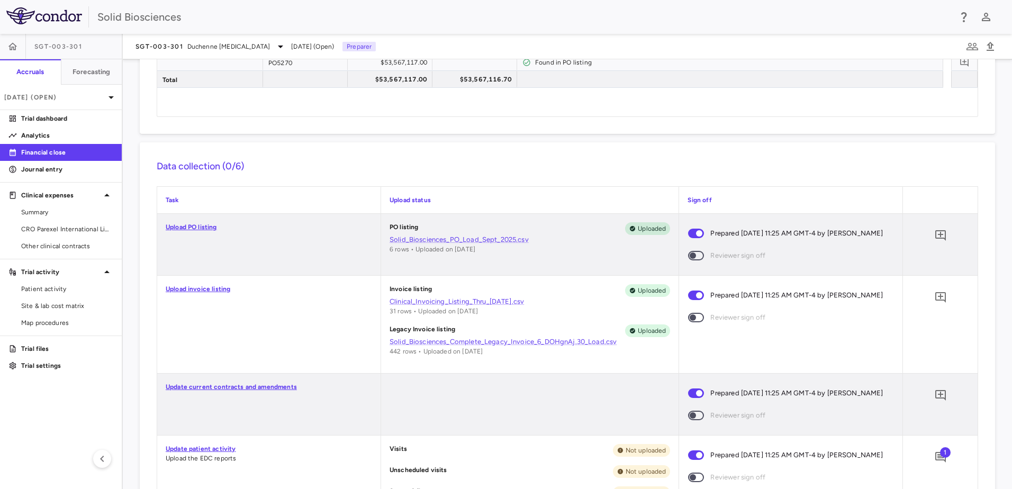
scroll to position [53, 0]
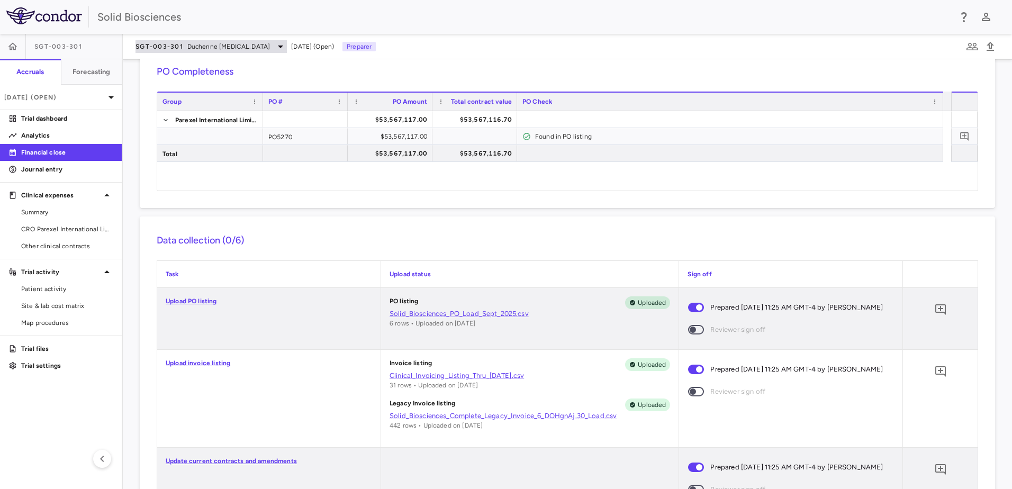
click at [218, 47] on span "Duchenne [MEDICAL_DATA]" at bounding box center [228, 47] width 83 height 10
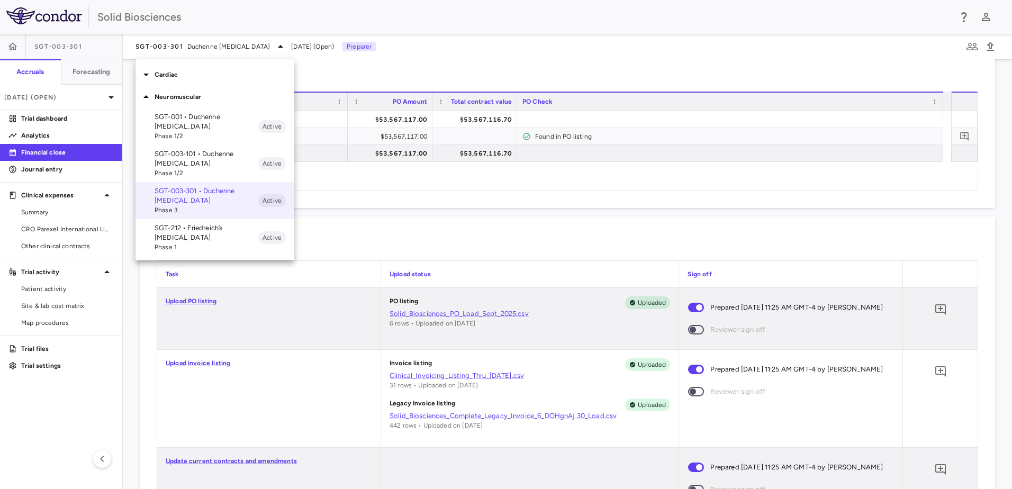
click at [169, 73] on p "Cardiac" at bounding box center [225, 75] width 140 height 10
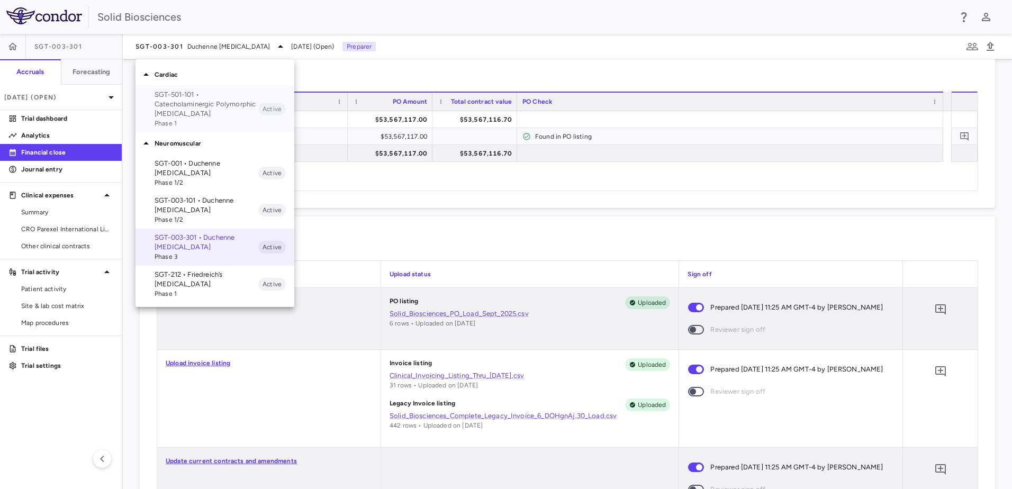
click at [178, 102] on p "SGT-501-101 • Catecholaminergic Polymorphic [MEDICAL_DATA]" at bounding box center [207, 104] width 104 height 29
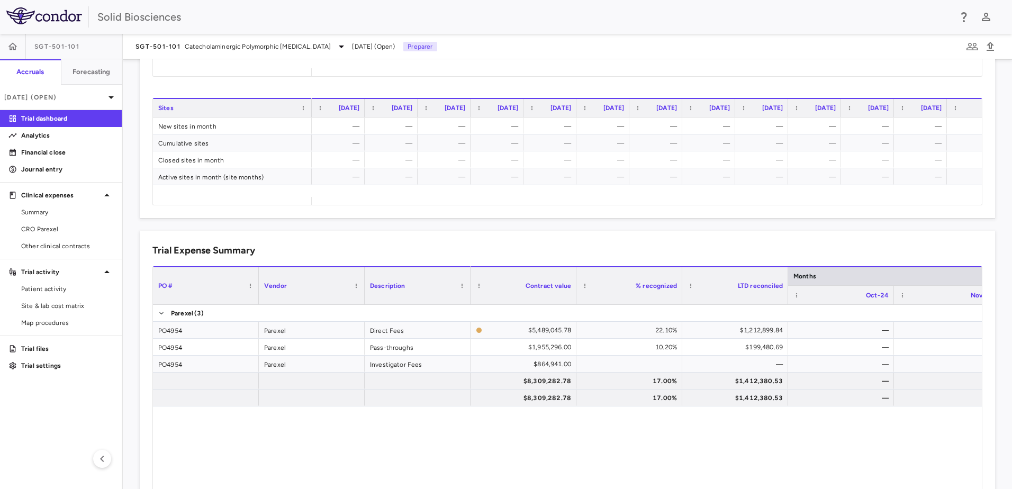
scroll to position [582, 0]
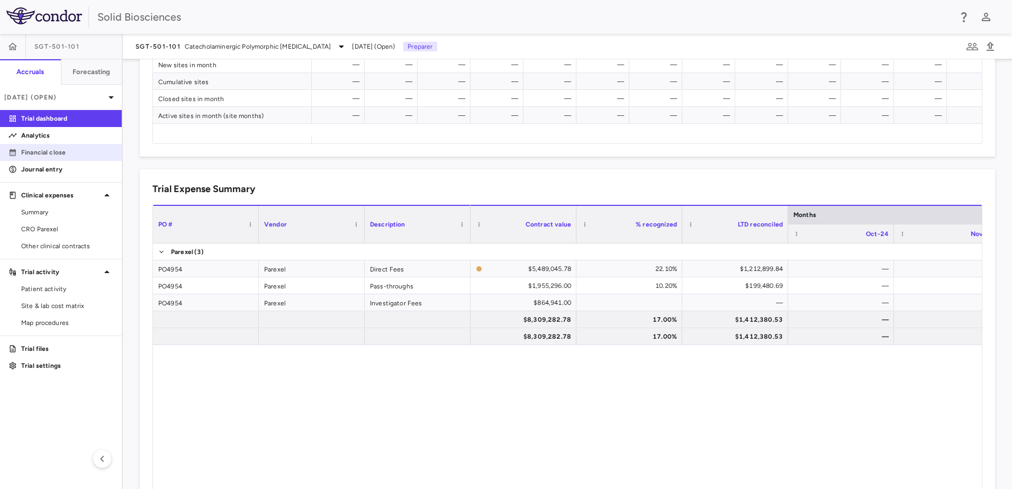
click at [51, 154] on p "Financial close" at bounding box center [67, 153] width 92 height 10
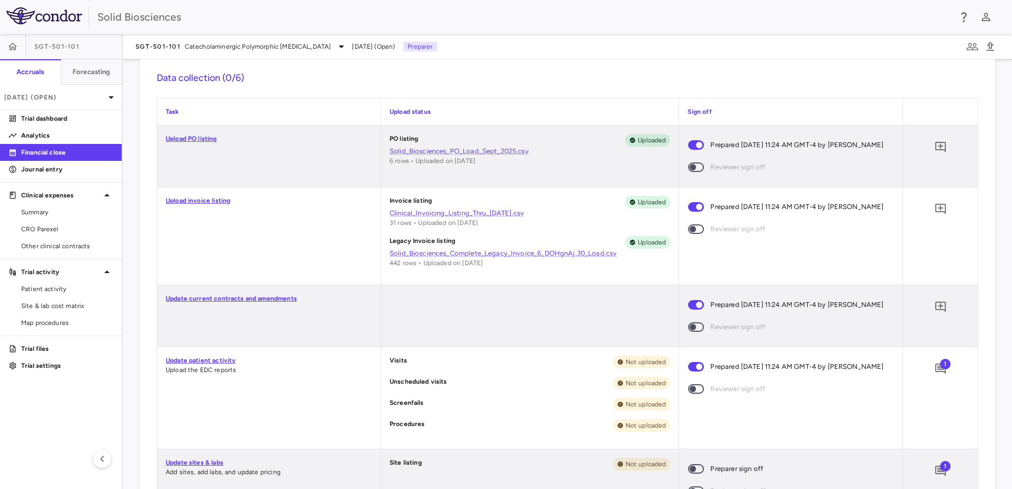
scroll to position [318, 0]
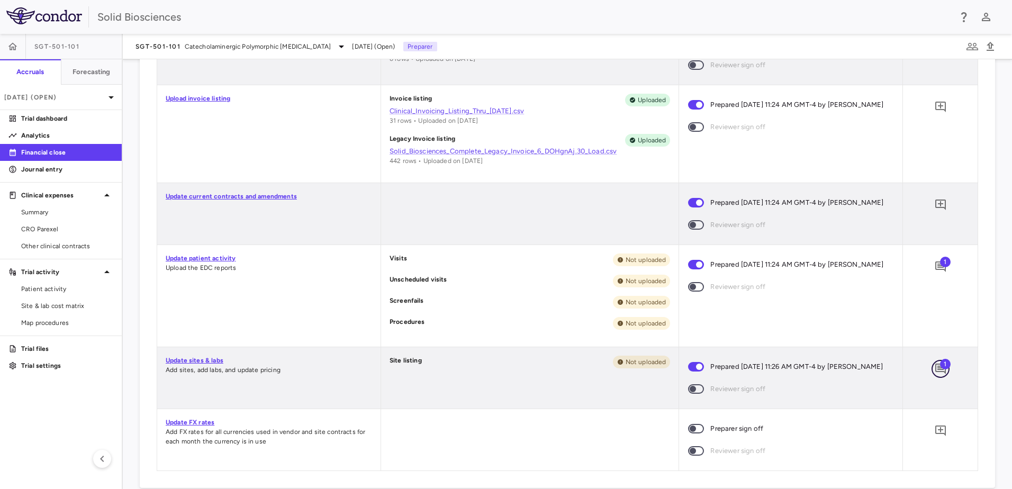
click at [935, 374] on icon "Add comment" at bounding box center [940, 369] width 11 height 11
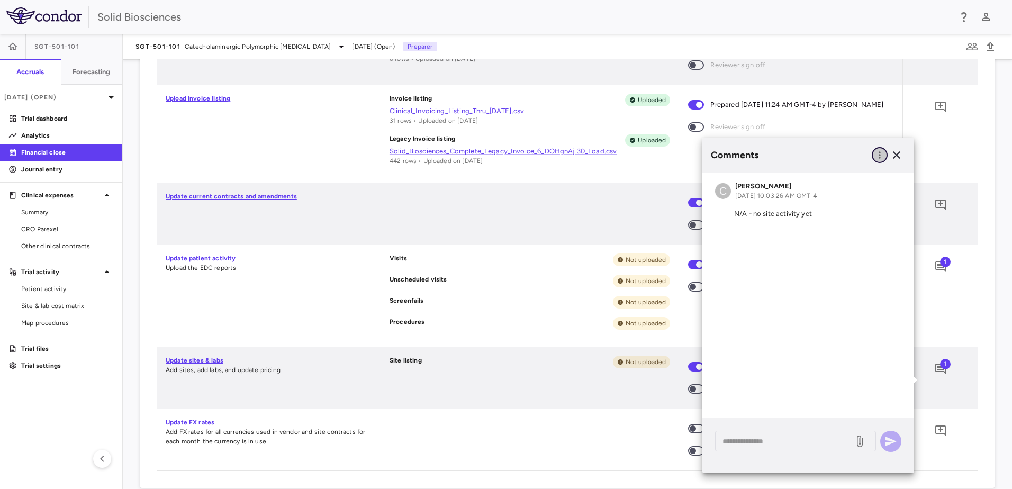
click at [879, 156] on icon "button" at bounding box center [880, 154] width 2 height 7
drag, startPoint x: 896, startPoint y: 155, endPoint x: 872, endPoint y: 160, distance: 24.0
click at [895, 155] on div at bounding box center [506, 244] width 1012 height 489
drag, startPoint x: 468, startPoint y: 254, endPoint x: 734, endPoint y: 213, distance: 268.8
click at [468, 245] on div at bounding box center [530, 213] width 298 height 61
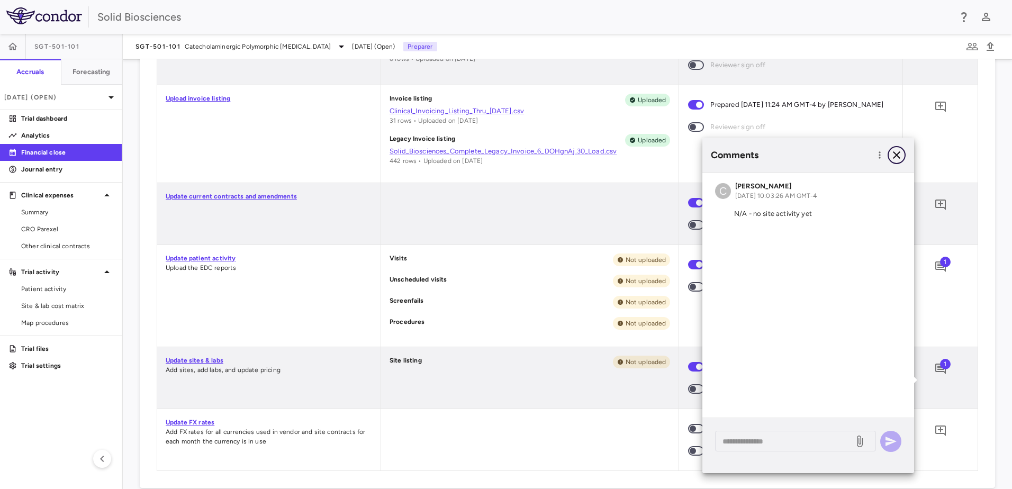
click at [898, 157] on icon "button" at bounding box center [896, 155] width 13 height 13
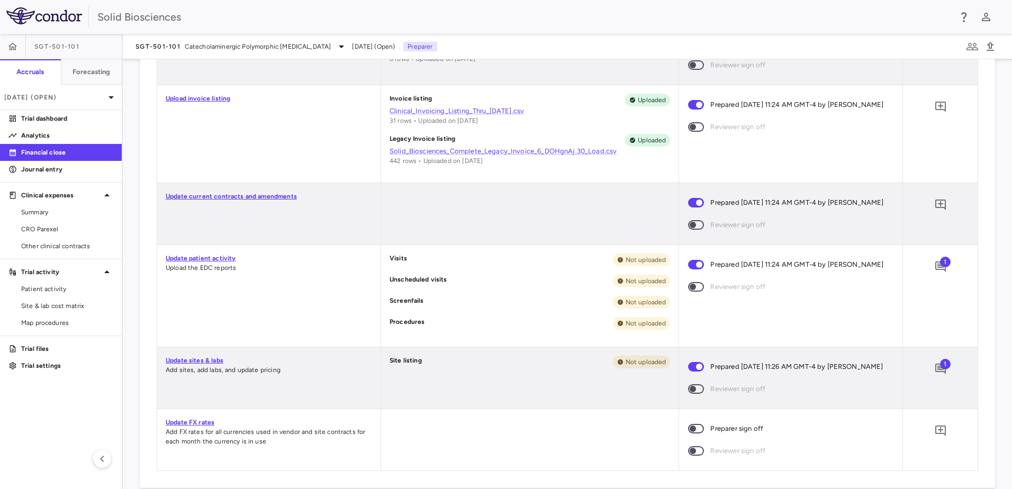
click at [574, 232] on div at bounding box center [530, 213] width 298 height 61
